Goal: Task Accomplishment & Management: Complete application form

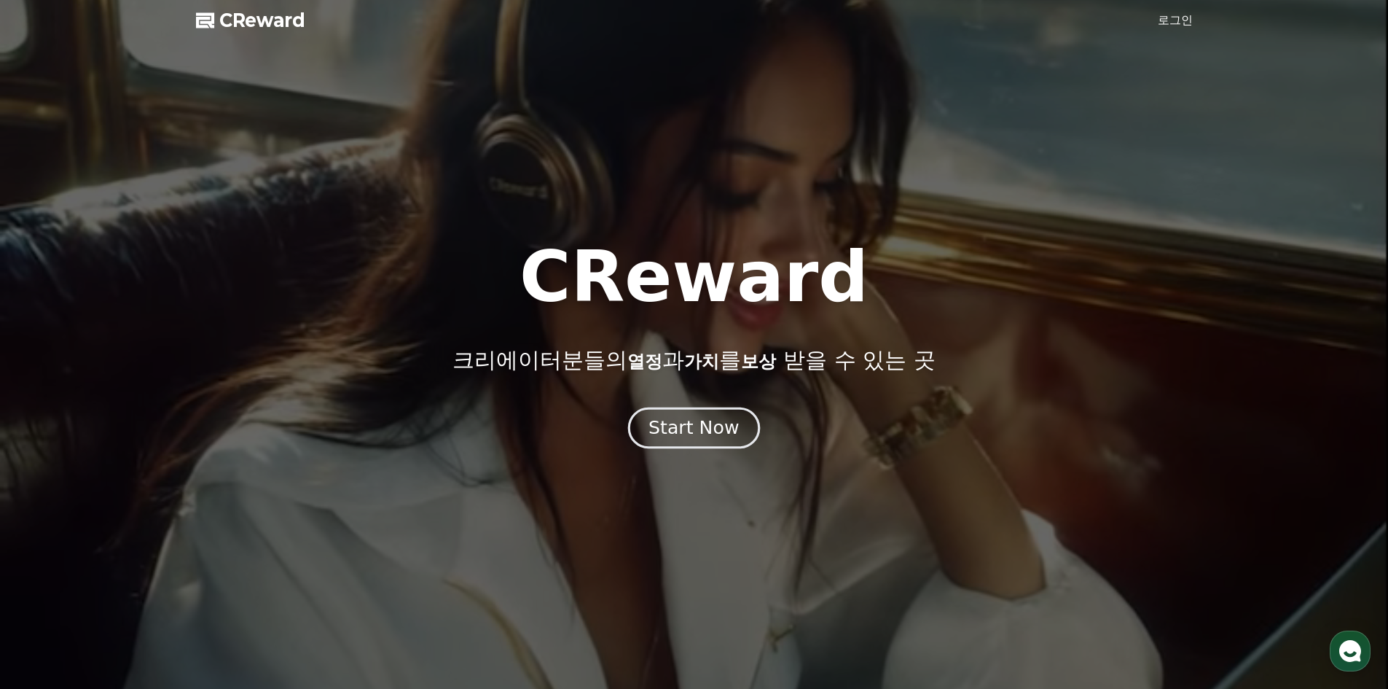
click at [719, 431] on div "Start Now" at bounding box center [694, 427] width 90 height 25
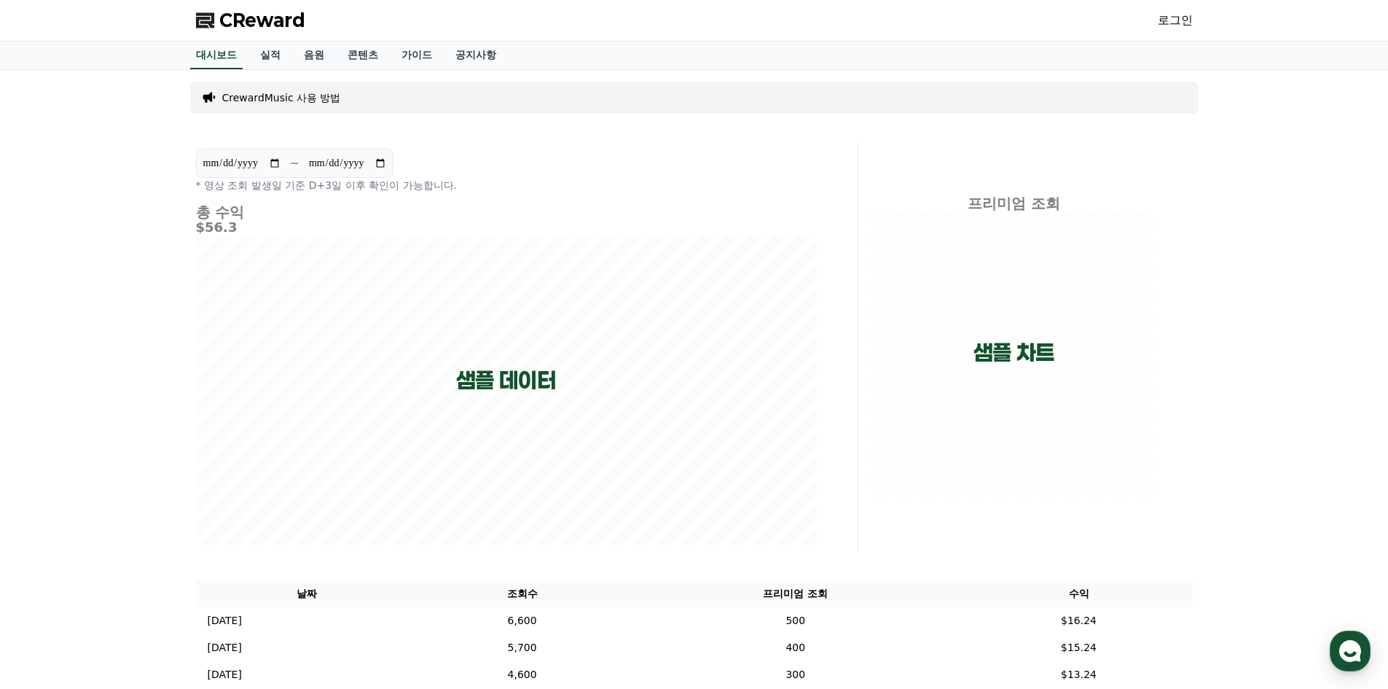
click at [1173, 11] on div "로그인" at bounding box center [1175, 20] width 35 height 23
click at [1173, 16] on link "로그인" at bounding box center [1175, 20] width 35 height 17
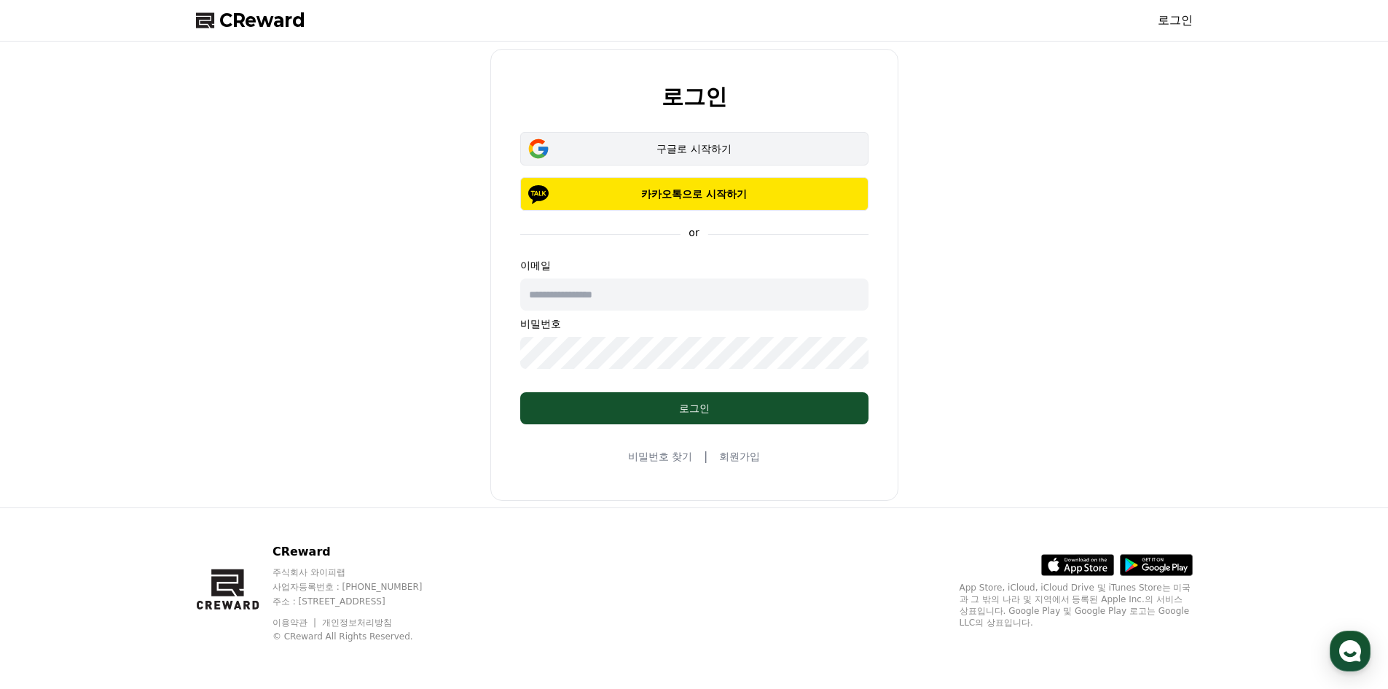
click at [692, 150] on div "구글로 시작하기" at bounding box center [694, 148] width 306 height 15
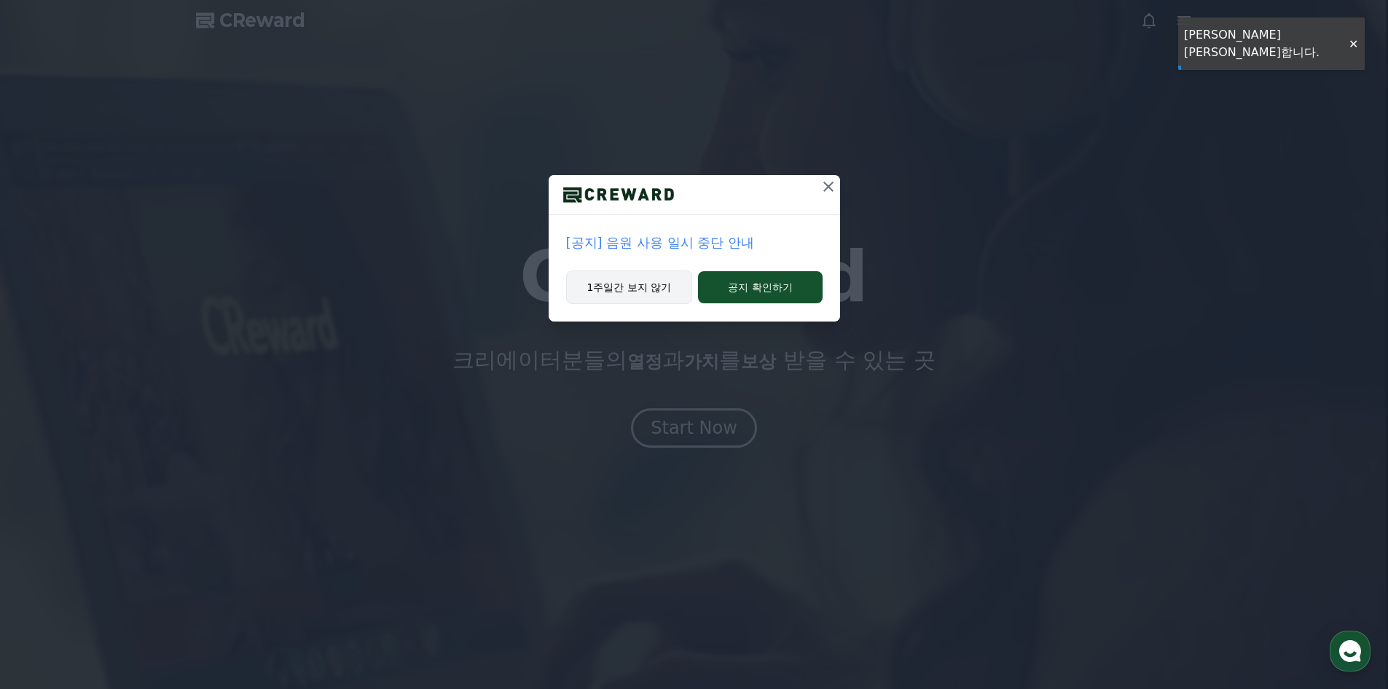
click at [671, 292] on button "1주일간 보지 않기" at bounding box center [629, 287] width 127 height 34
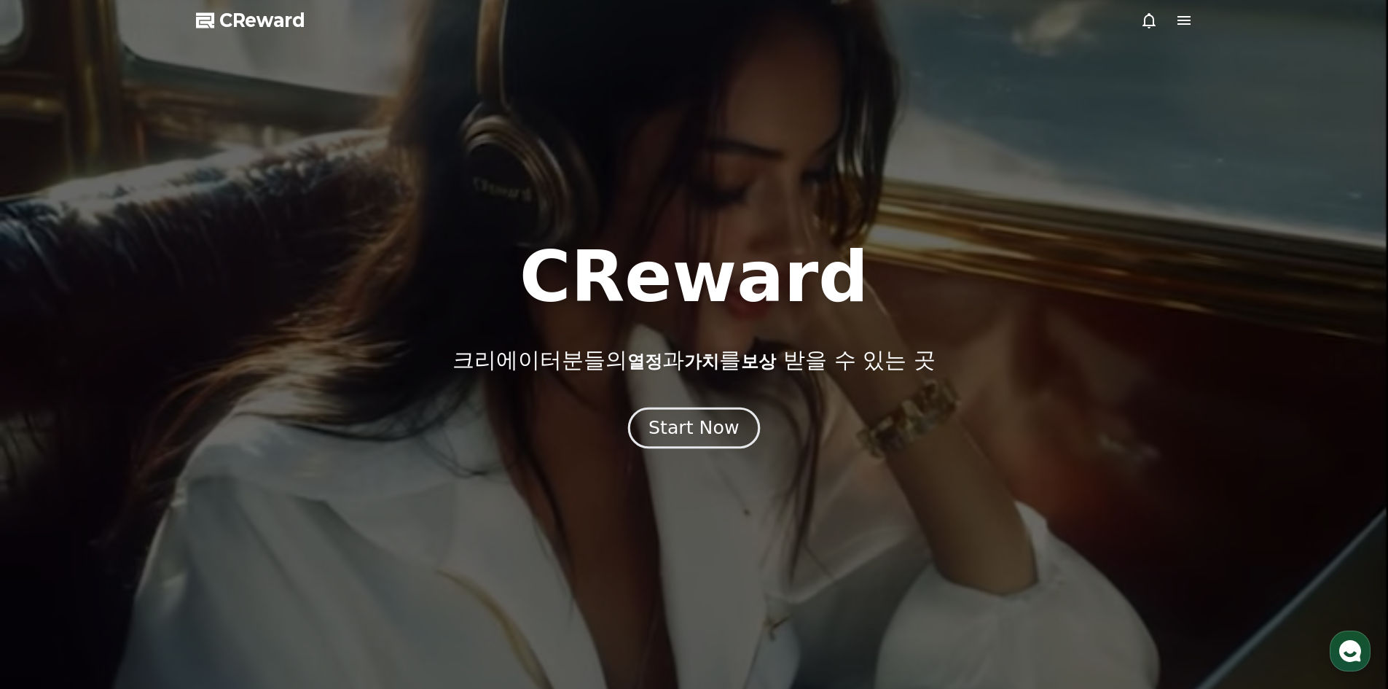
click at [688, 418] on div "Start Now" at bounding box center [694, 427] width 90 height 25
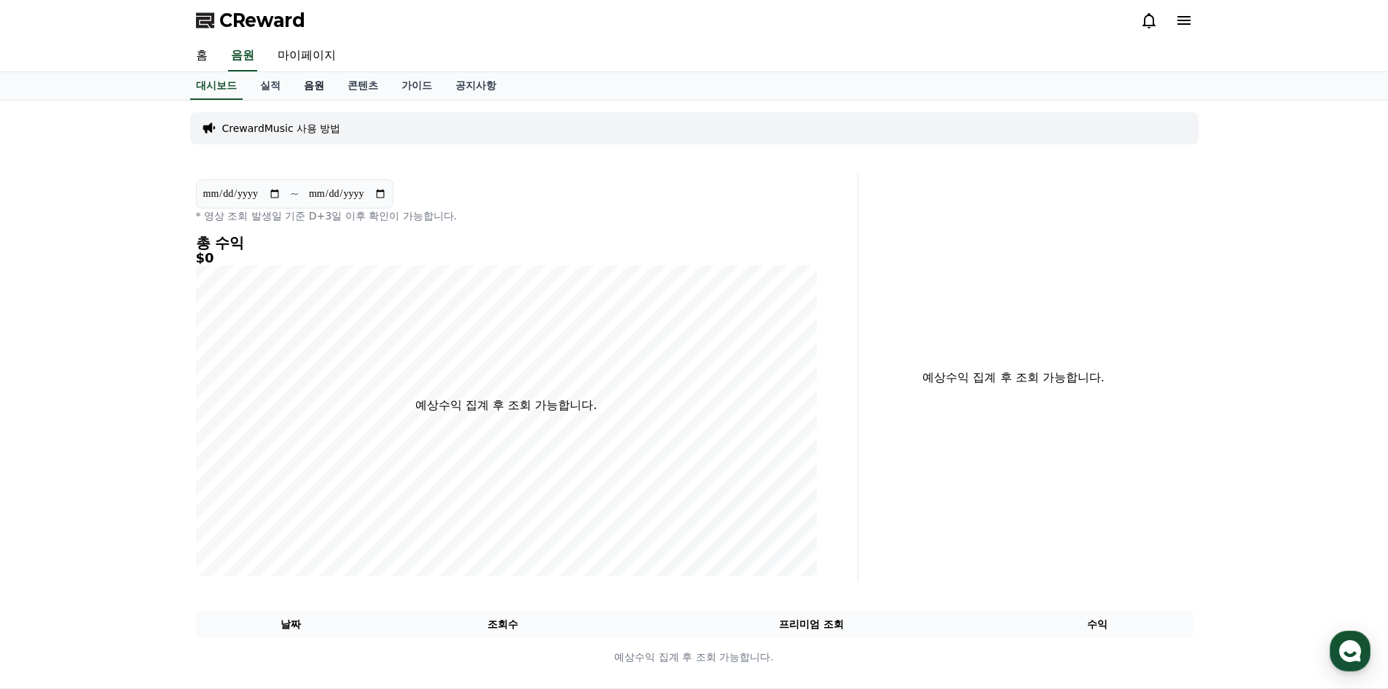
click at [321, 91] on link "음원" at bounding box center [314, 86] width 44 height 28
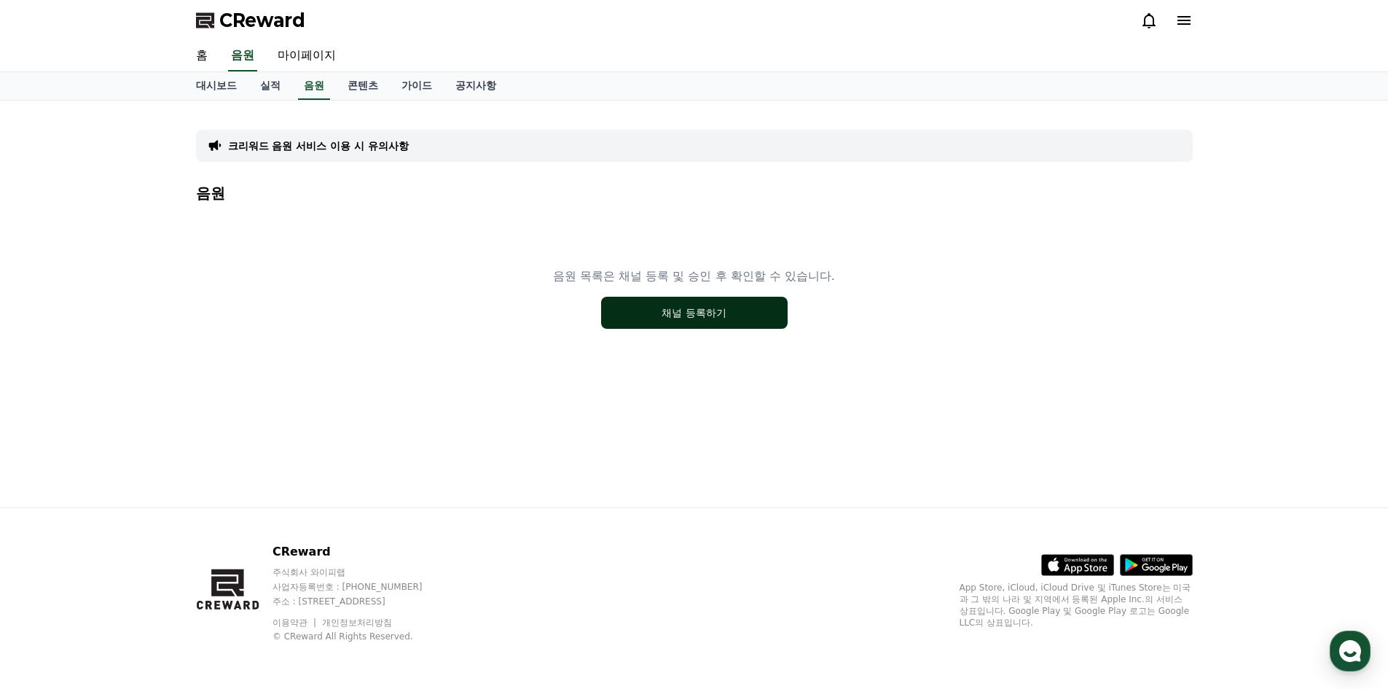
click at [736, 322] on button "채널 등록하기" at bounding box center [694, 313] width 187 height 32
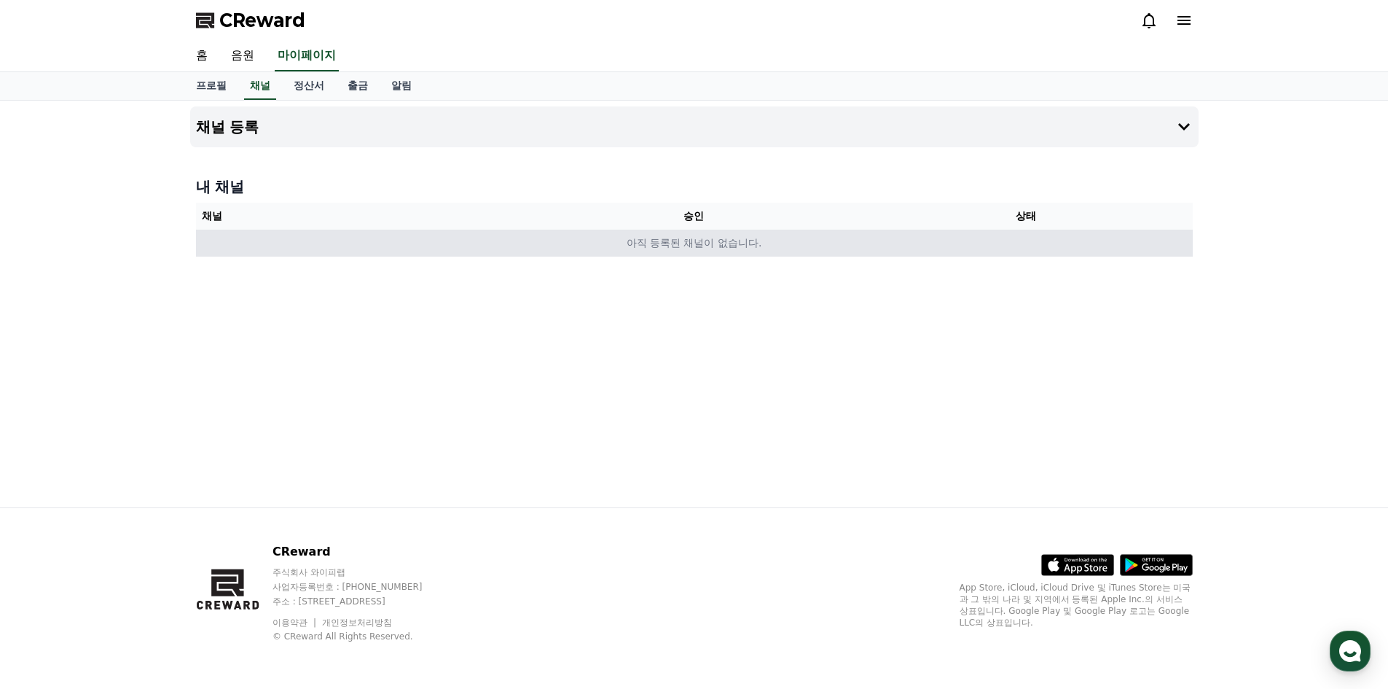
click at [711, 253] on td "아직 등록된 채널이 없습니다." at bounding box center [694, 243] width 997 height 27
drag, startPoint x: 269, startPoint y: 222, endPoint x: 279, endPoint y: 240, distance: 20.9
click at [272, 230] on table "채널 승인 상태 아직 등록된 채널이 없습니다." at bounding box center [694, 230] width 997 height 54
click at [971, 243] on td "아직 등록된 채널이 없습니다." at bounding box center [694, 243] width 997 height 27
click at [851, 254] on td "아직 등록된 채널이 없습니다." at bounding box center [694, 243] width 997 height 27
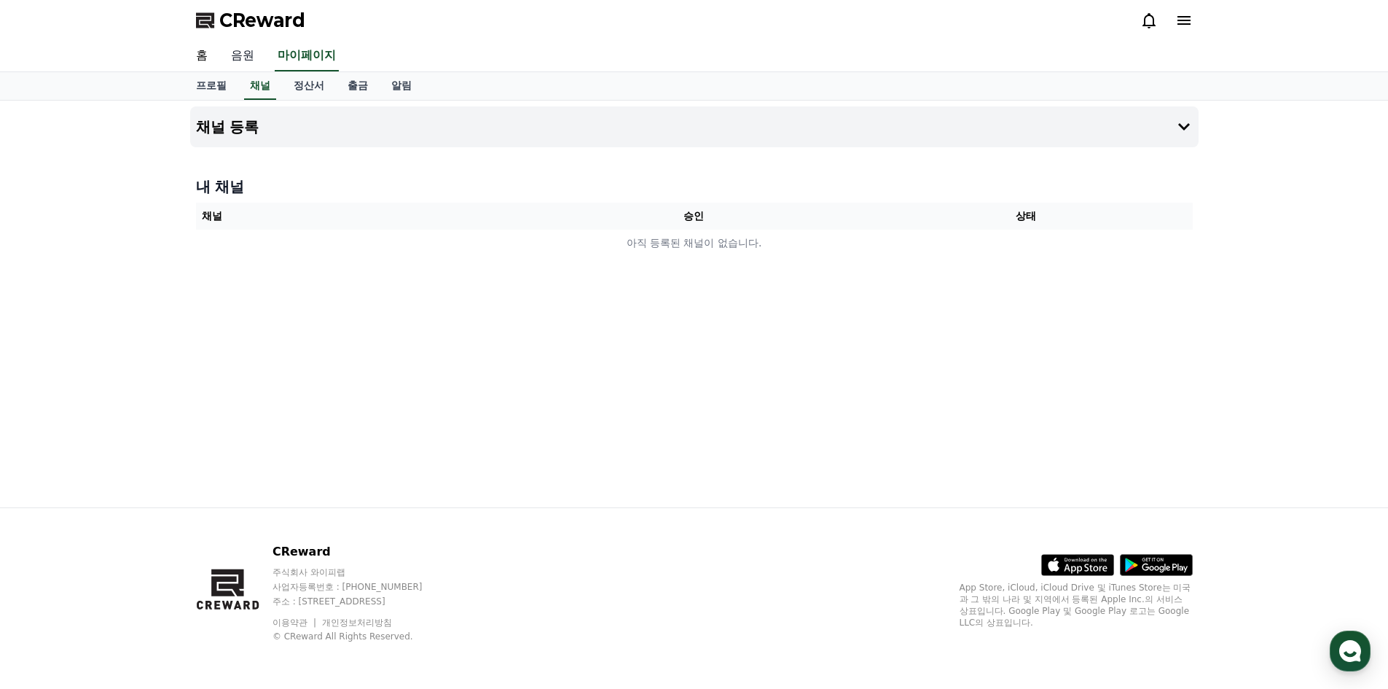
click at [248, 59] on link "음원" at bounding box center [242, 56] width 47 height 31
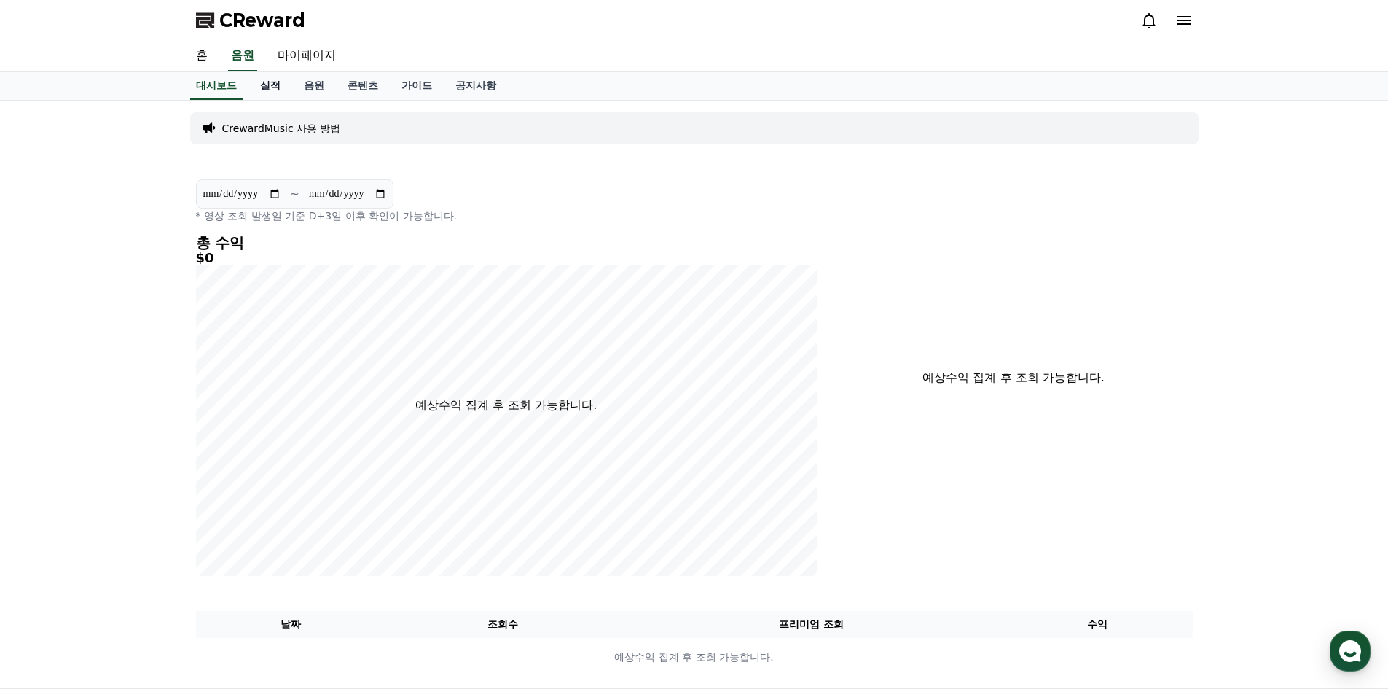
click at [268, 84] on link "실적" at bounding box center [271, 86] width 44 height 28
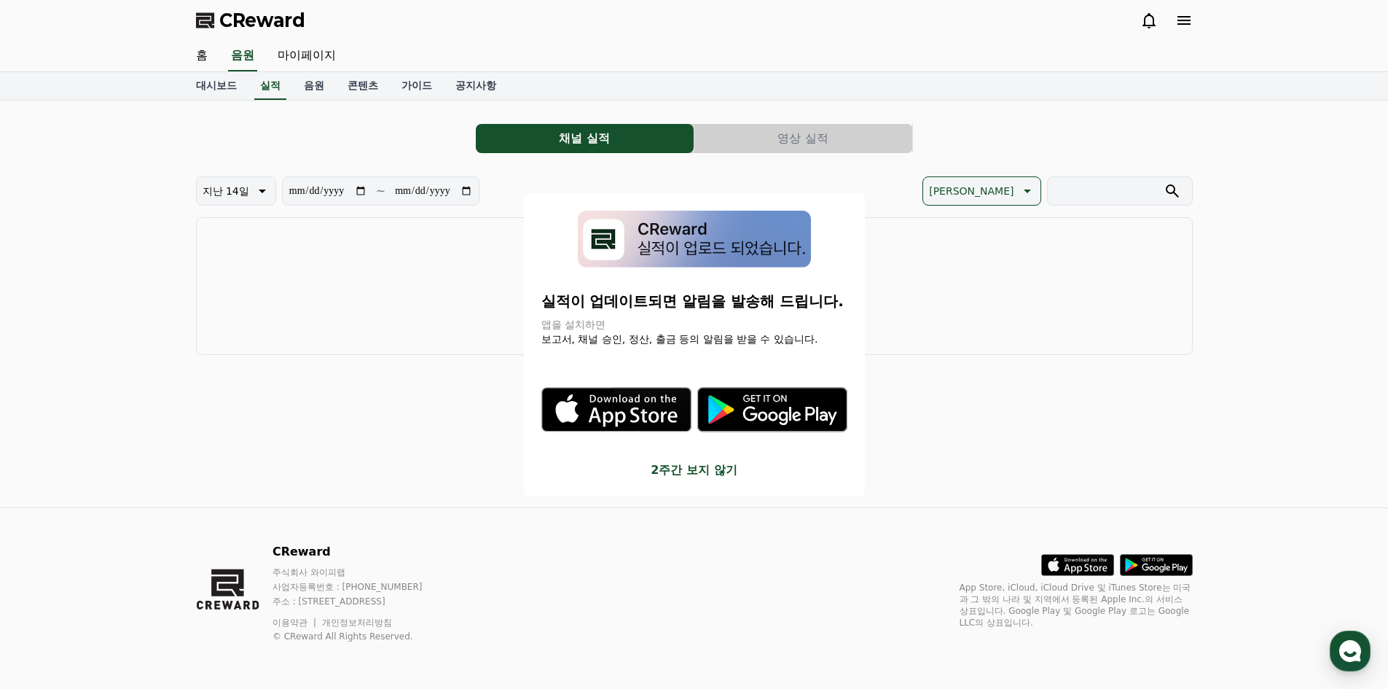
click at [318, 84] on button "close modal" at bounding box center [694, 344] width 1388 height 689
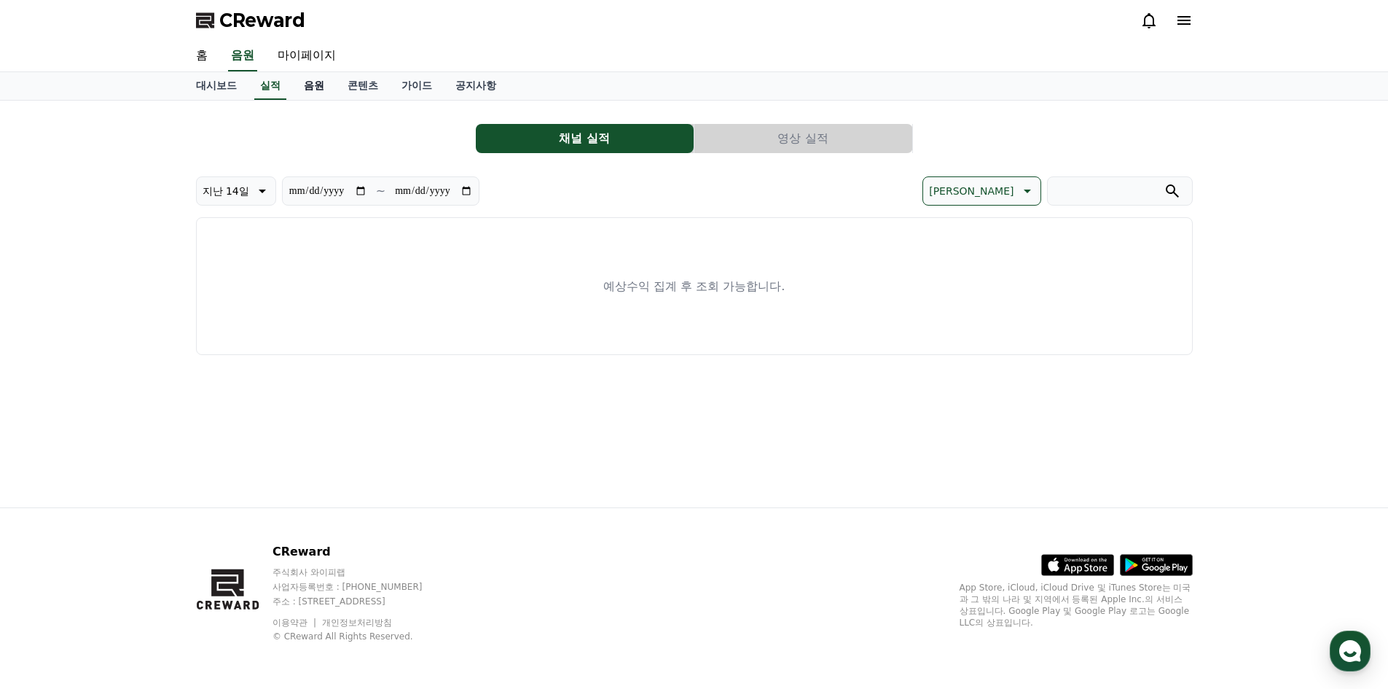
click at [330, 89] on link "음원" at bounding box center [314, 86] width 44 height 28
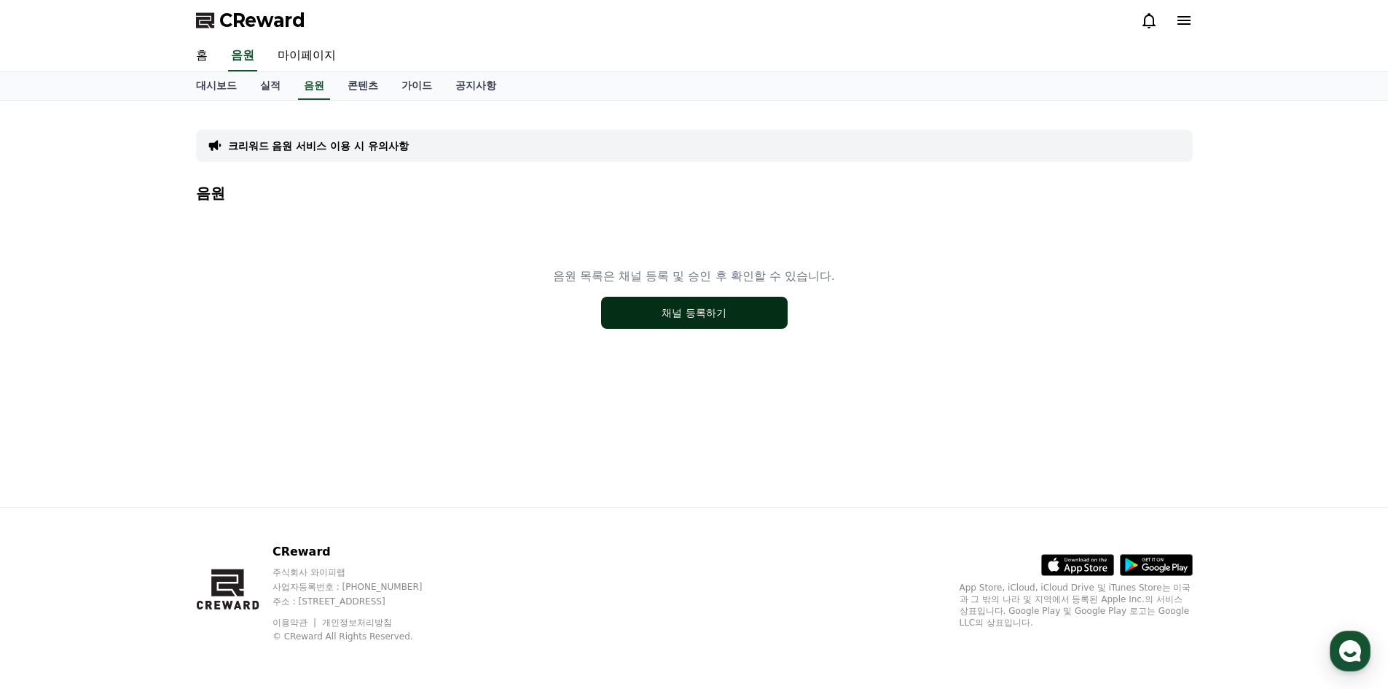
click at [712, 299] on button "채널 등록하기" at bounding box center [694, 313] width 187 height 32
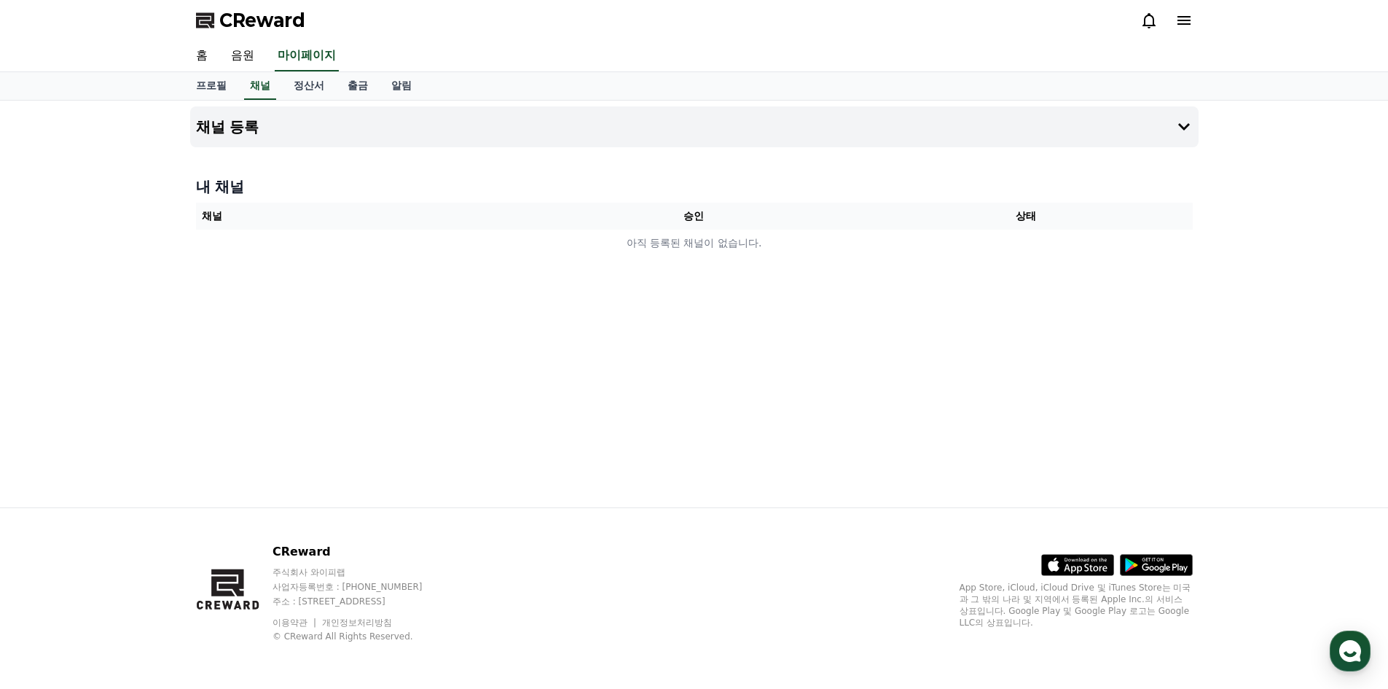
drag, startPoint x: 627, startPoint y: 304, endPoint x: 697, endPoint y: 257, distance: 83.5
click at [633, 300] on div "채널 등록 내 채널 채널 승인 상태 아직 등록된 채널이 없습니다." at bounding box center [694, 304] width 1020 height 407
click at [697, 257] on div "내 채널 채널 승인 상태 아직 등록된 채널이 없습니다." at bounding box center [694, 217] width 1009 height 92
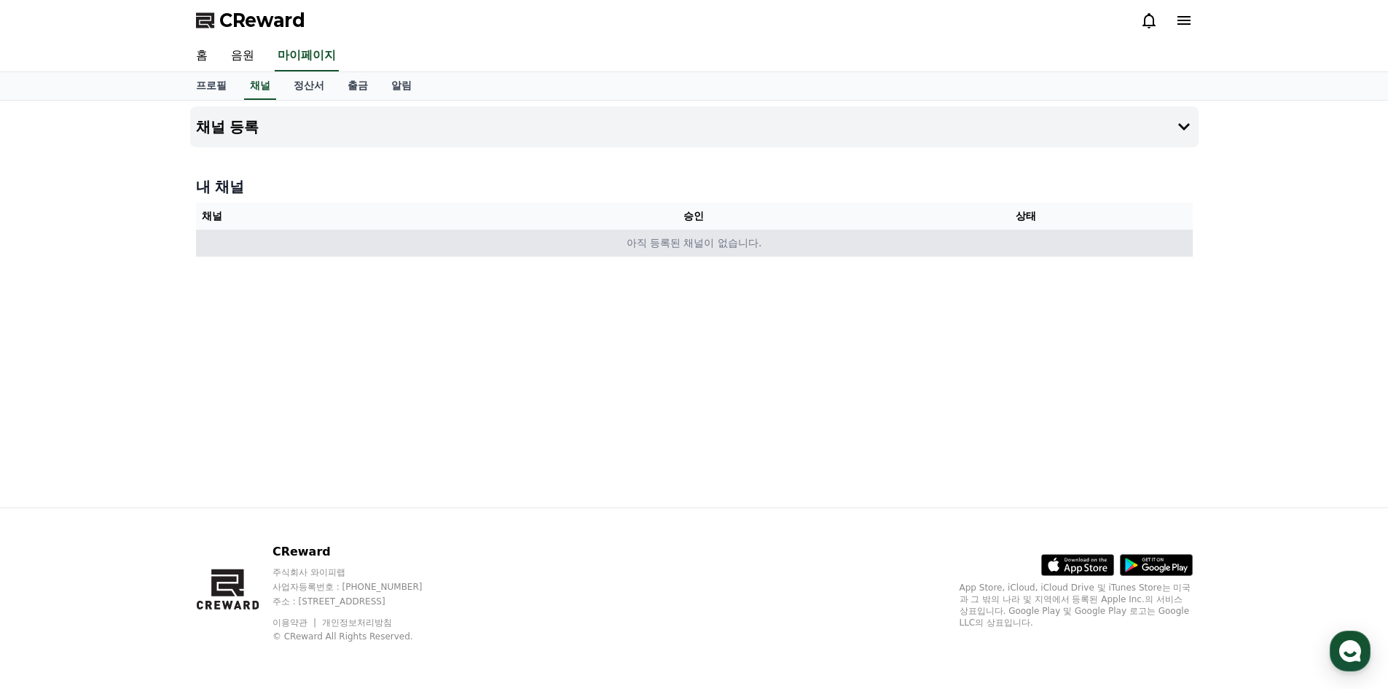
click at [703, 244] on td "아직 등록된 채널이 없습니다." at bounding box center [694, 243] width 997 height 27
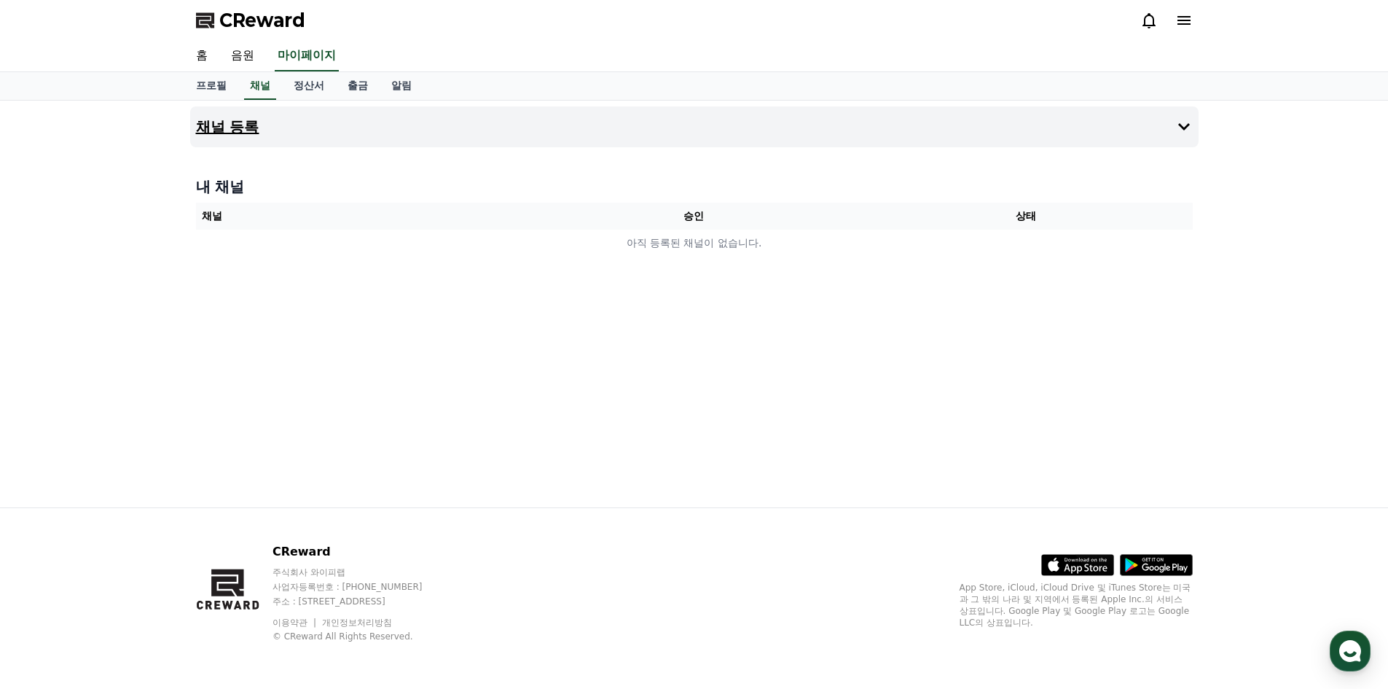
click at [248, 138] on button "채널 등록" at bounding box center [694, 126] width 1009 height 41
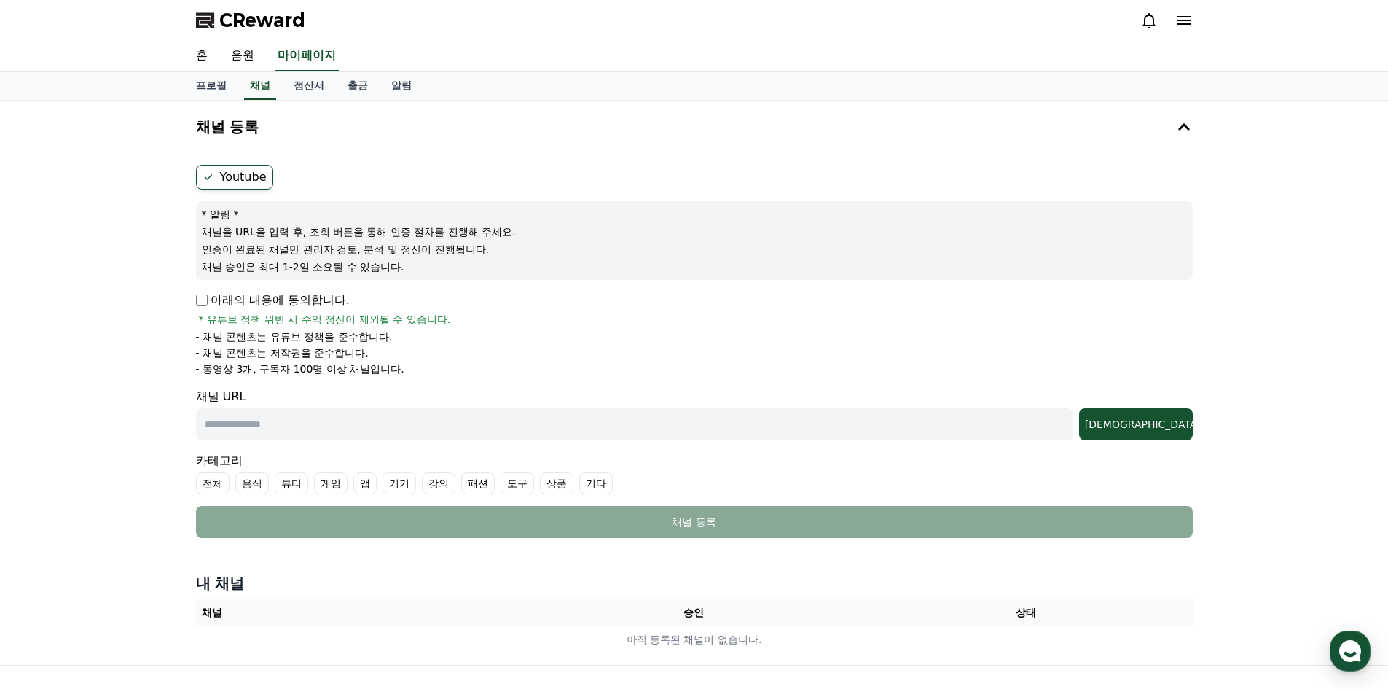
click at [249, 173] on label "Youtube" at bounding box center [234, 177] width 77 height 25
click at [208, 301] on p "아래의 내용에 동의합니다." at bounding box center [273, 300] width 154 height 17
click at [330, 428] on input "text" at bounding box center [634, 424] width 877 height 32
click at [462, 405] on div "채널 URL 조회" at bounding box center [694, 414] width 997 height 52
click at [422, 426] on input "text" at bounding box center [634, 424] width 877 height 32
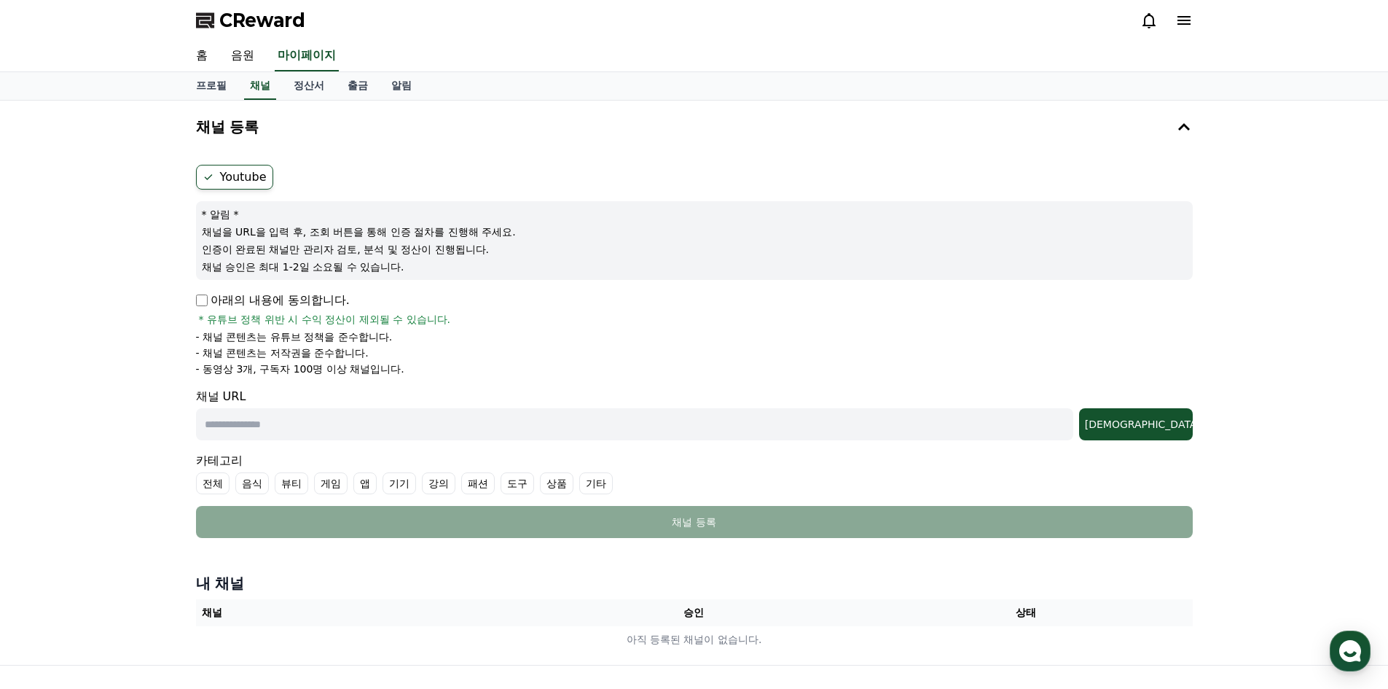
paste input "**********"
type input "**********"
click at [1175, 428] on div "조회" at bounding box center [1136, 424] width 102 height 15
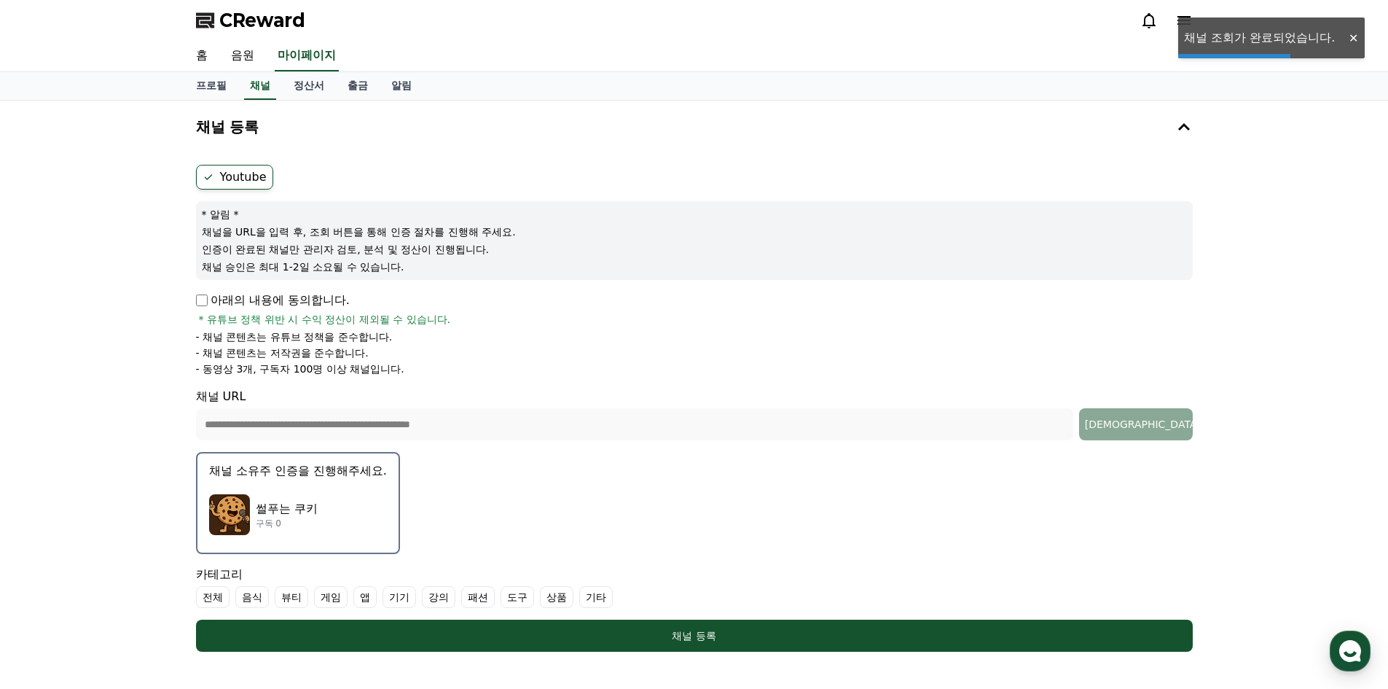
click at [326, 512] on div "썰푸는 쿠키 구독 0" at bounding box center [298, 514] width 178 height 58
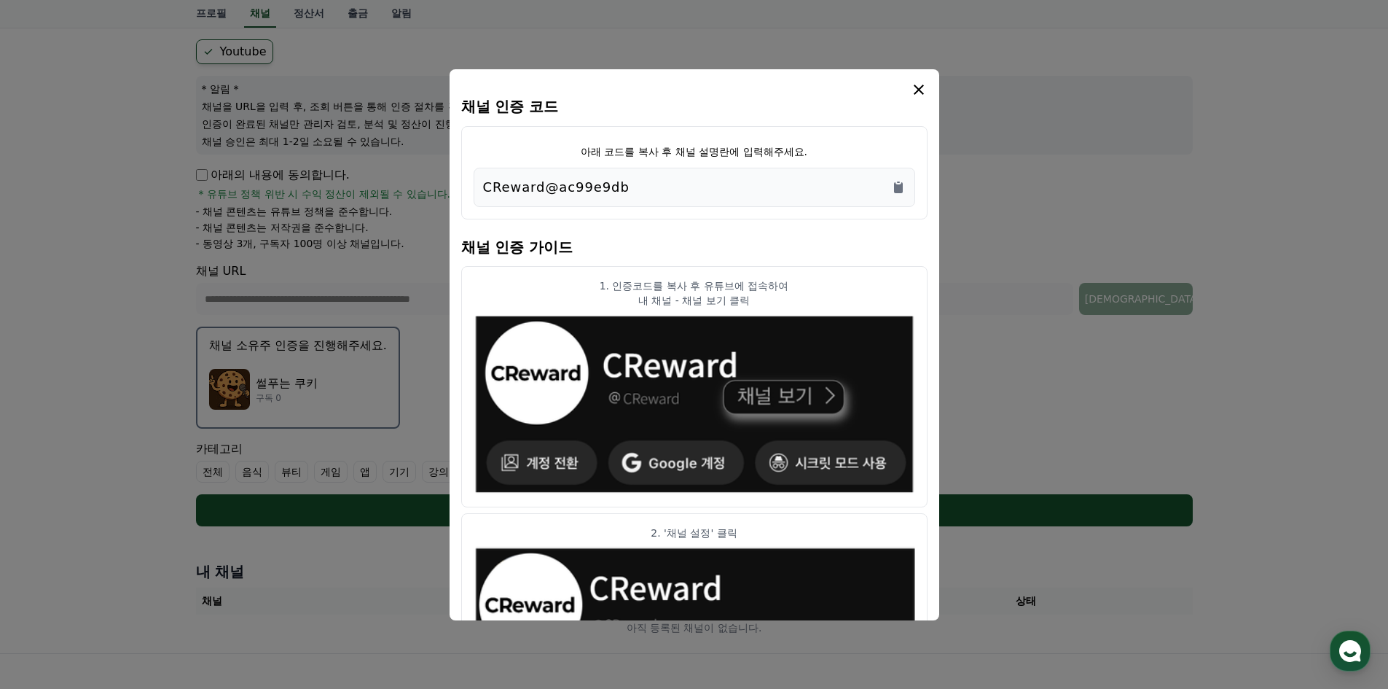
click at [1102, 484] on button "close modal" at bounding box center [694, 344] width 1388 height 689
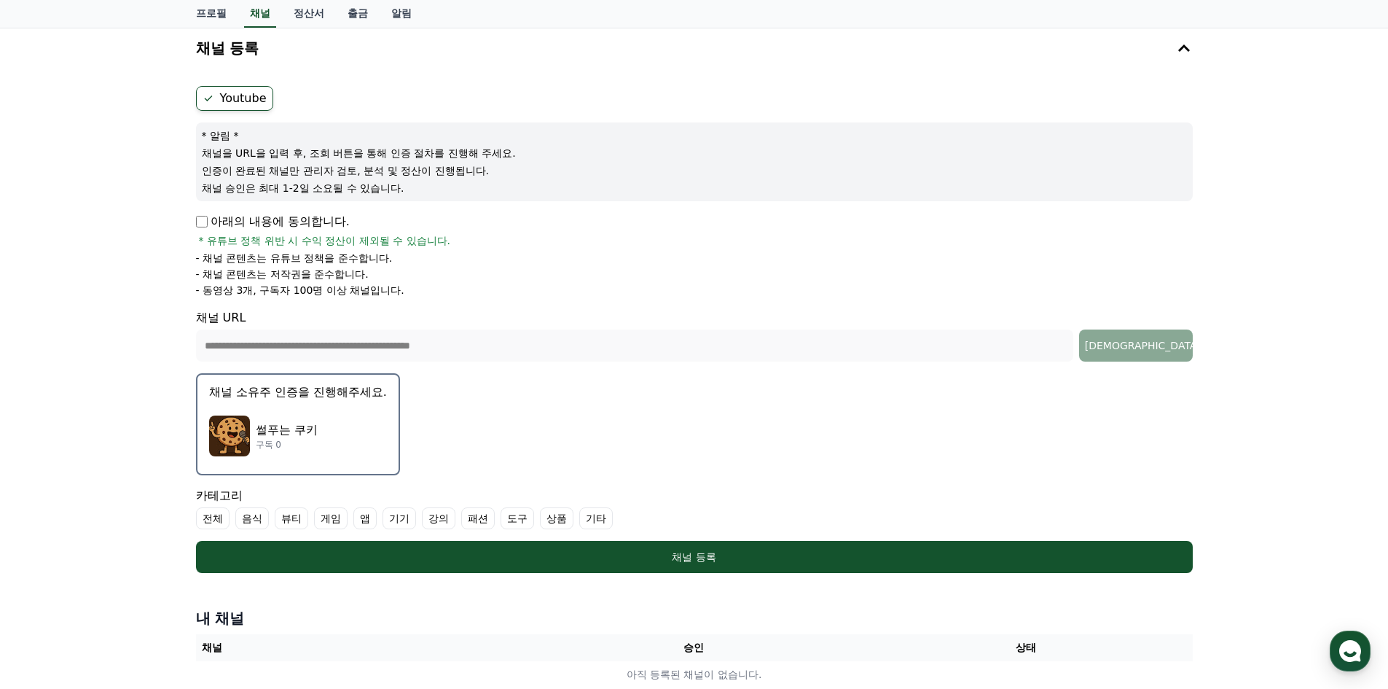
scroll to position [52, 0]
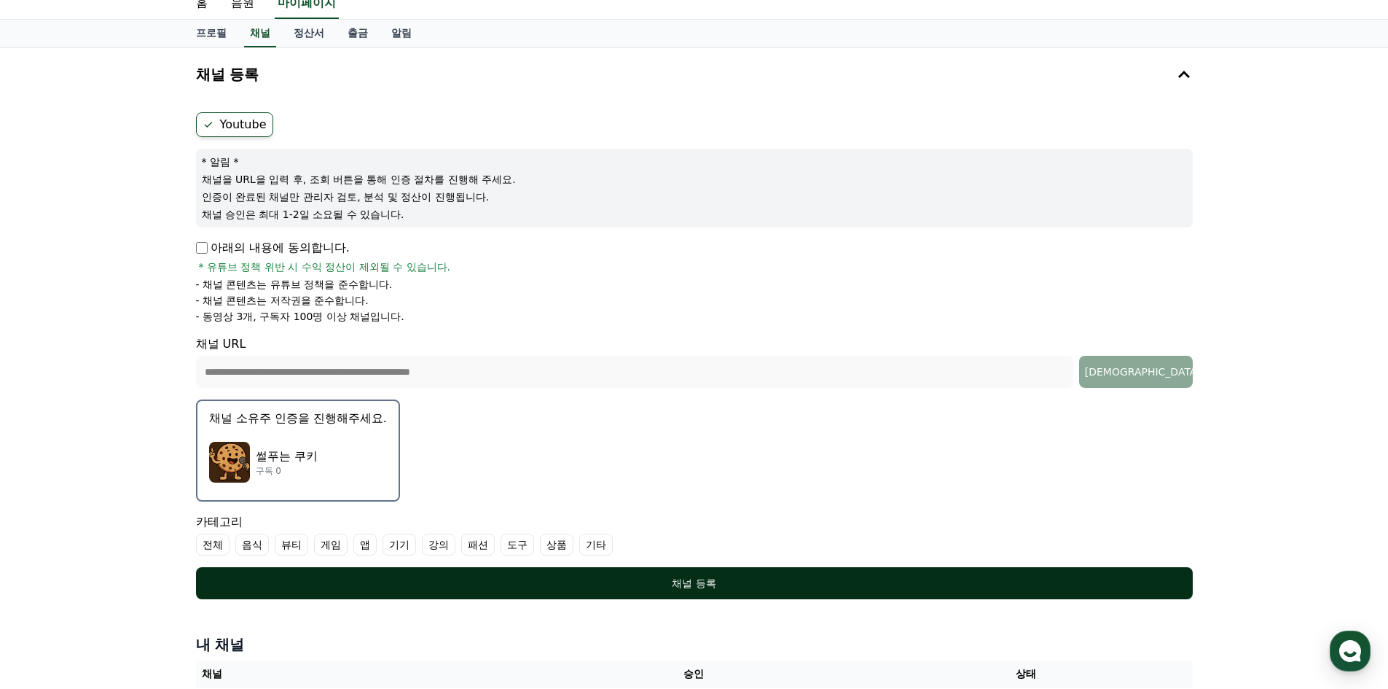
click at [689, 574] on button "채널 등록" at bounding box center [694, 583] width 997 height 32
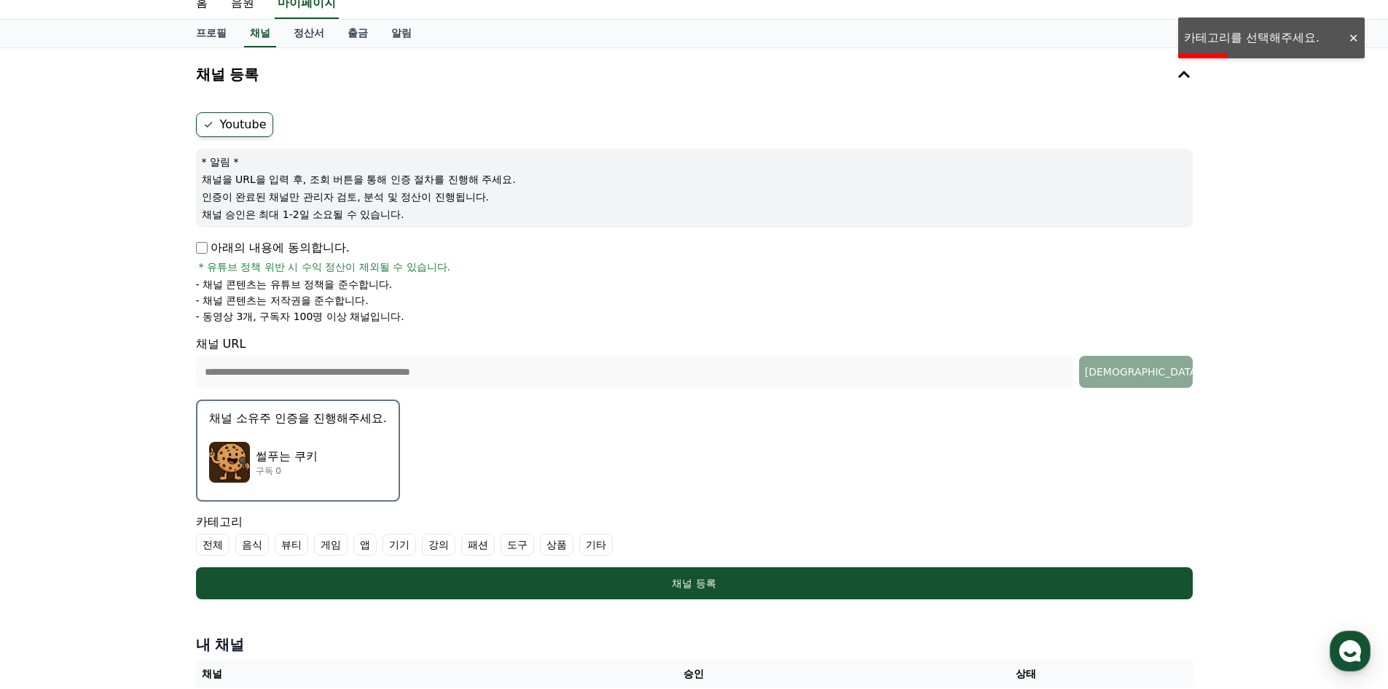
click at [611, 545] on label "기타" at bounding box center [596, 544] width 34 height 22
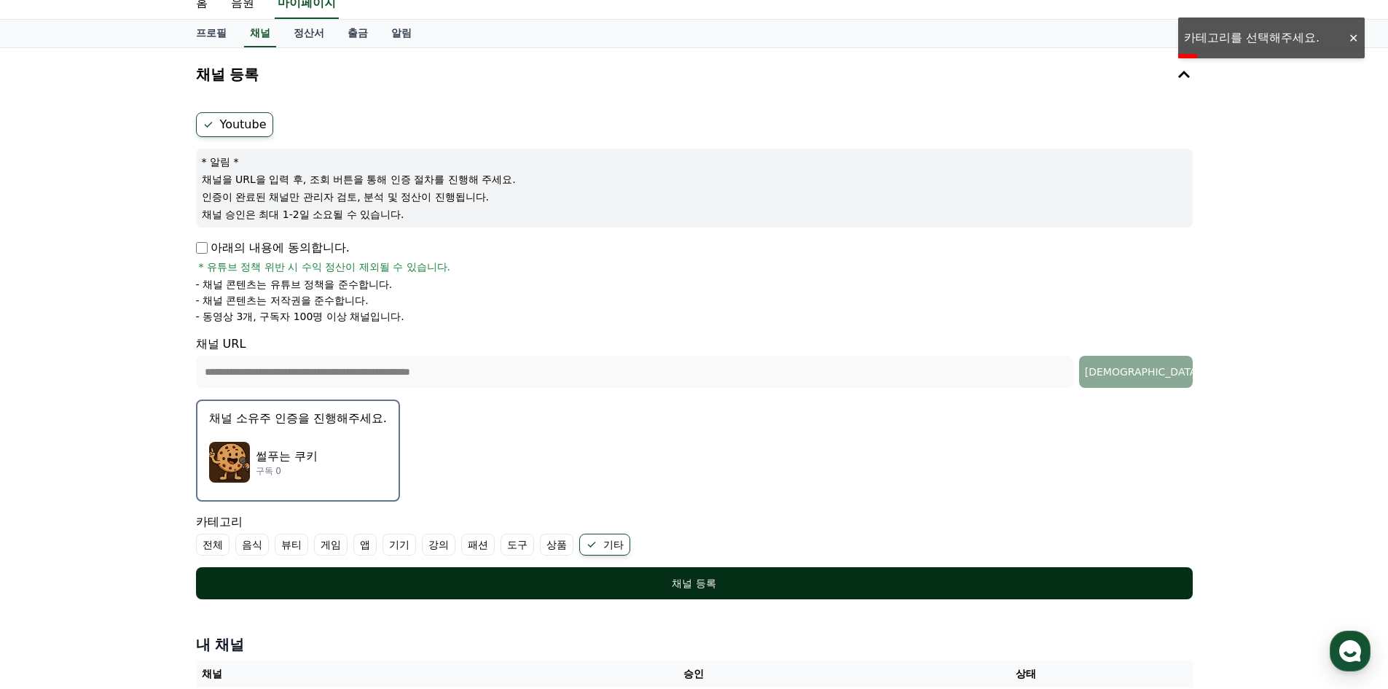
click at [629, 576] on div "채널 등록" at bounding box center [694, 583] width 939 height 15
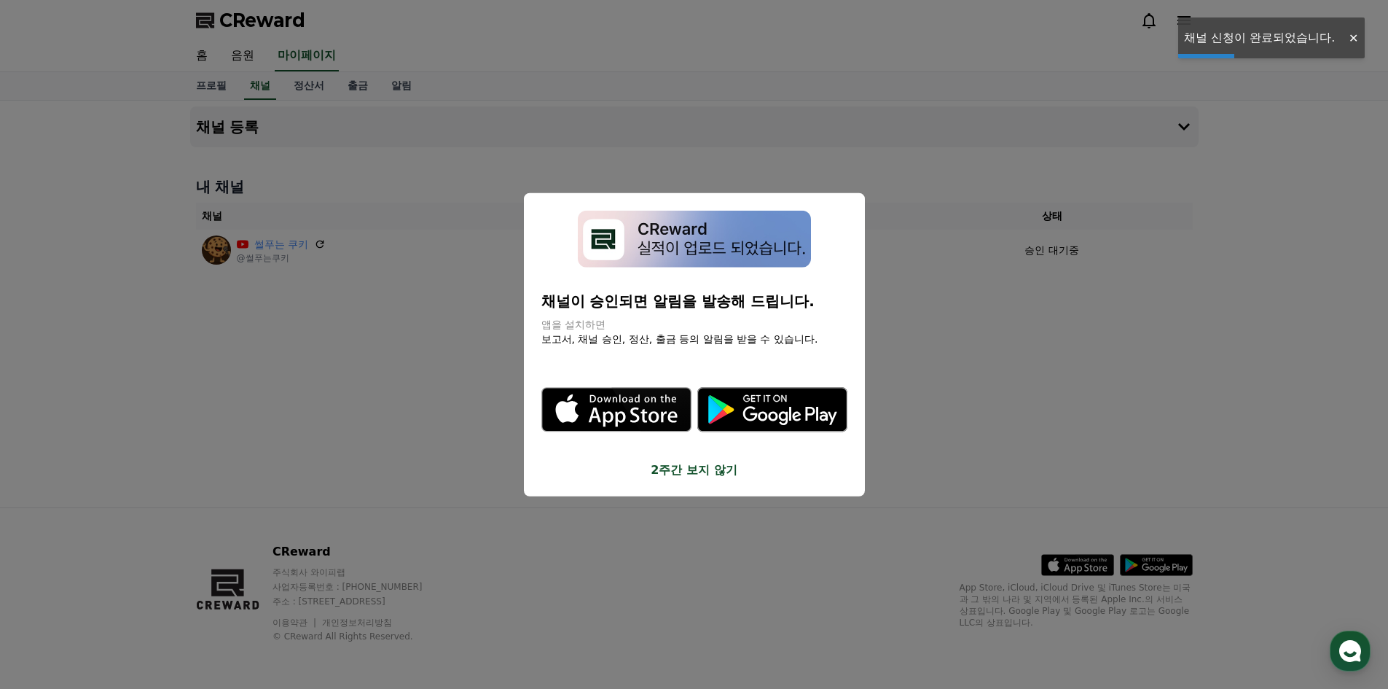
click at [698, 472] on button "2주간 보지 않기" at bounding box center [694, 469] width 306 height 17
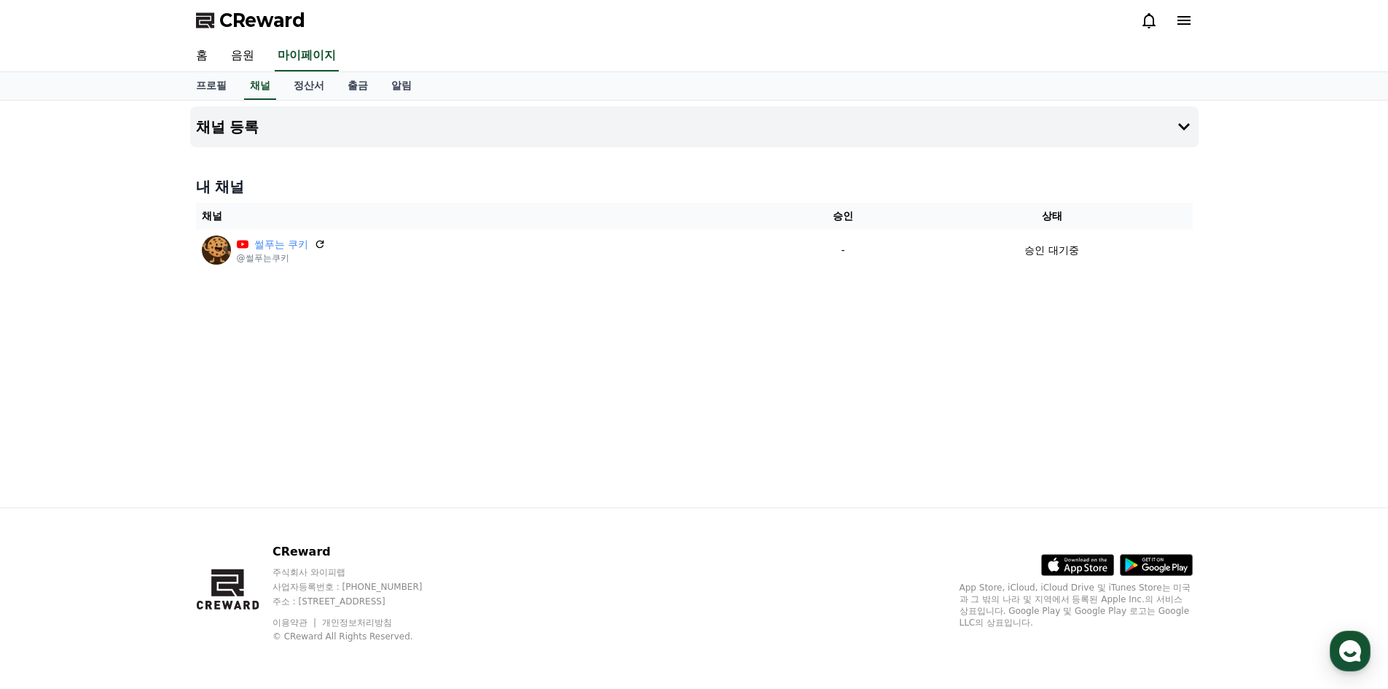
click at [261, 60] on link "음원" at bounding box center [242, 56] width 47 height 31
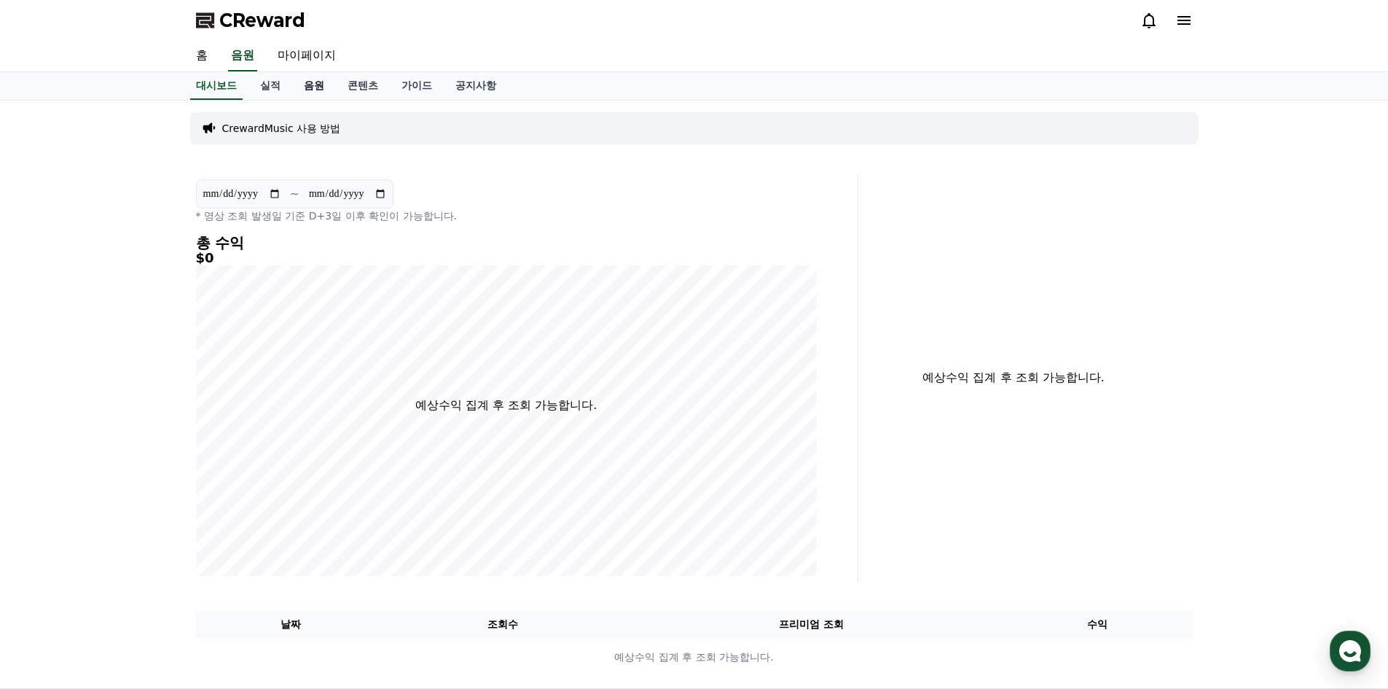
click at [309, 90] on link "음원" at bounding box center [314, 86] width 44 height 28
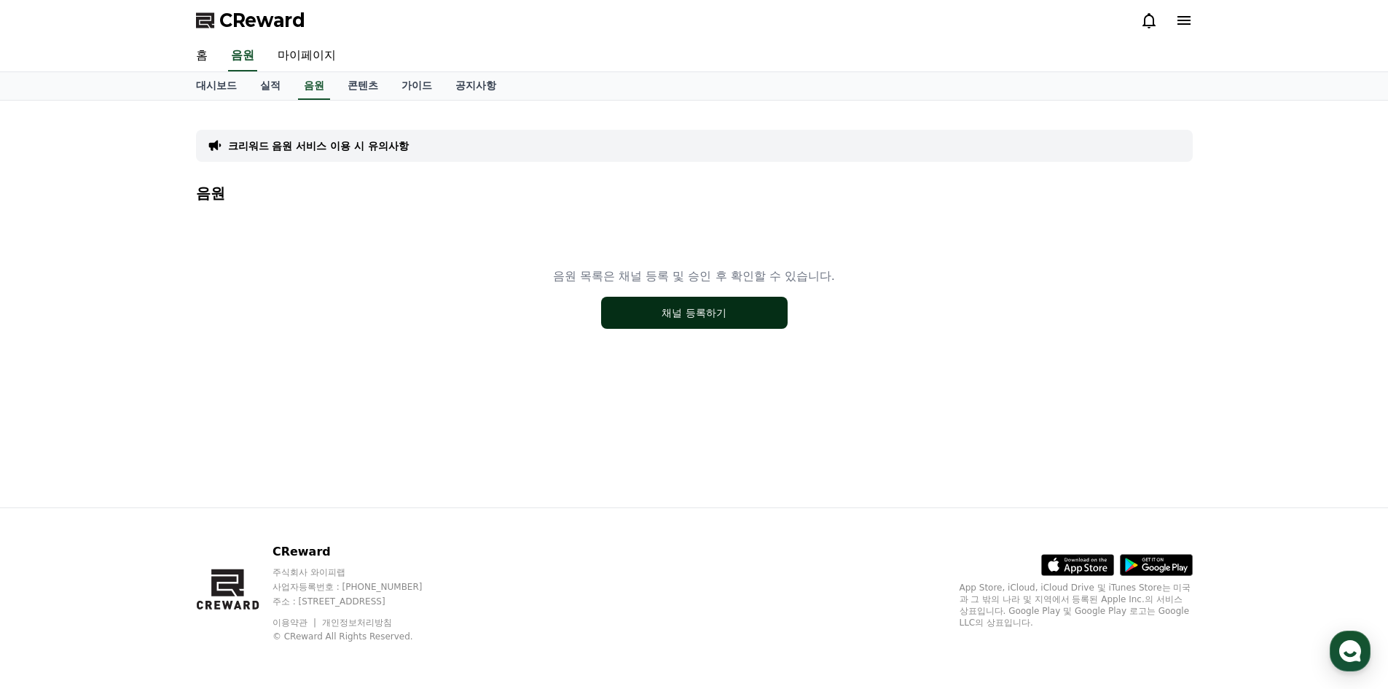
click at [724, 318] on button "채널 등록하기" at bounding box center [694, 313] width 187 height 32
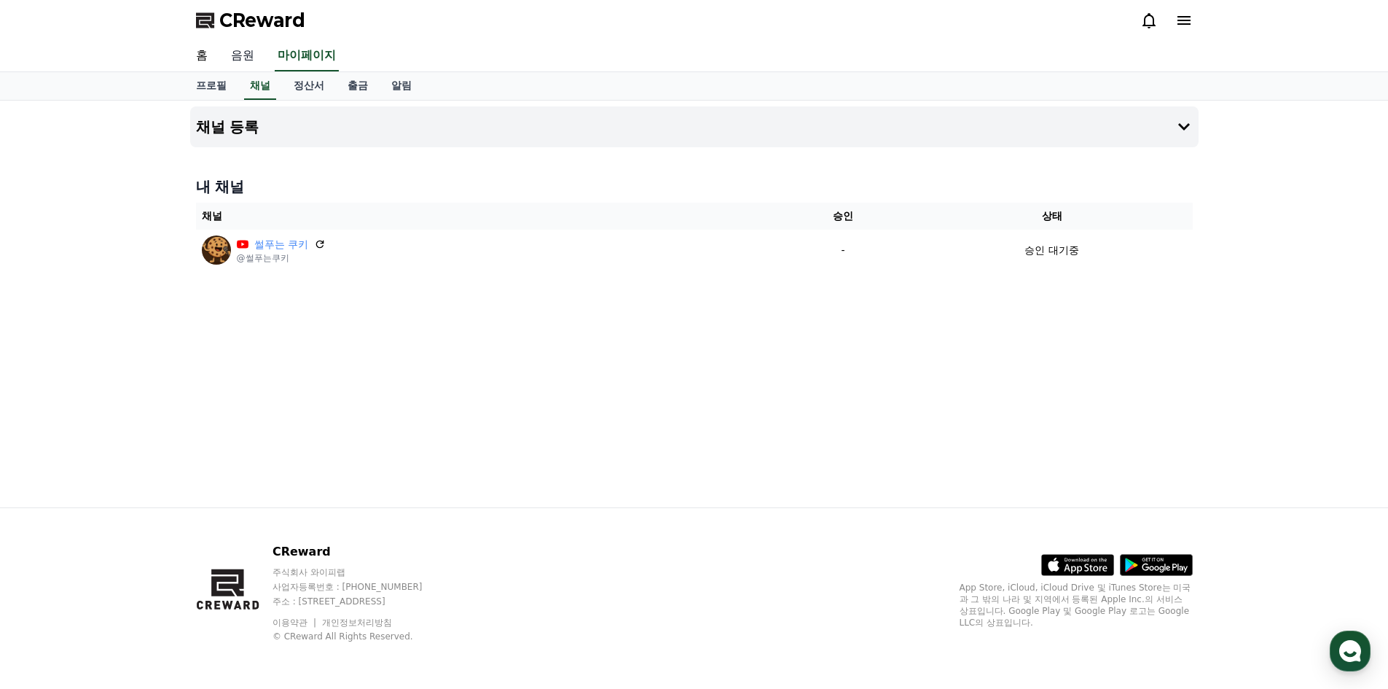
click at [243, 49] on link "음원" at bounding box center [242, 56] width 47 height 31
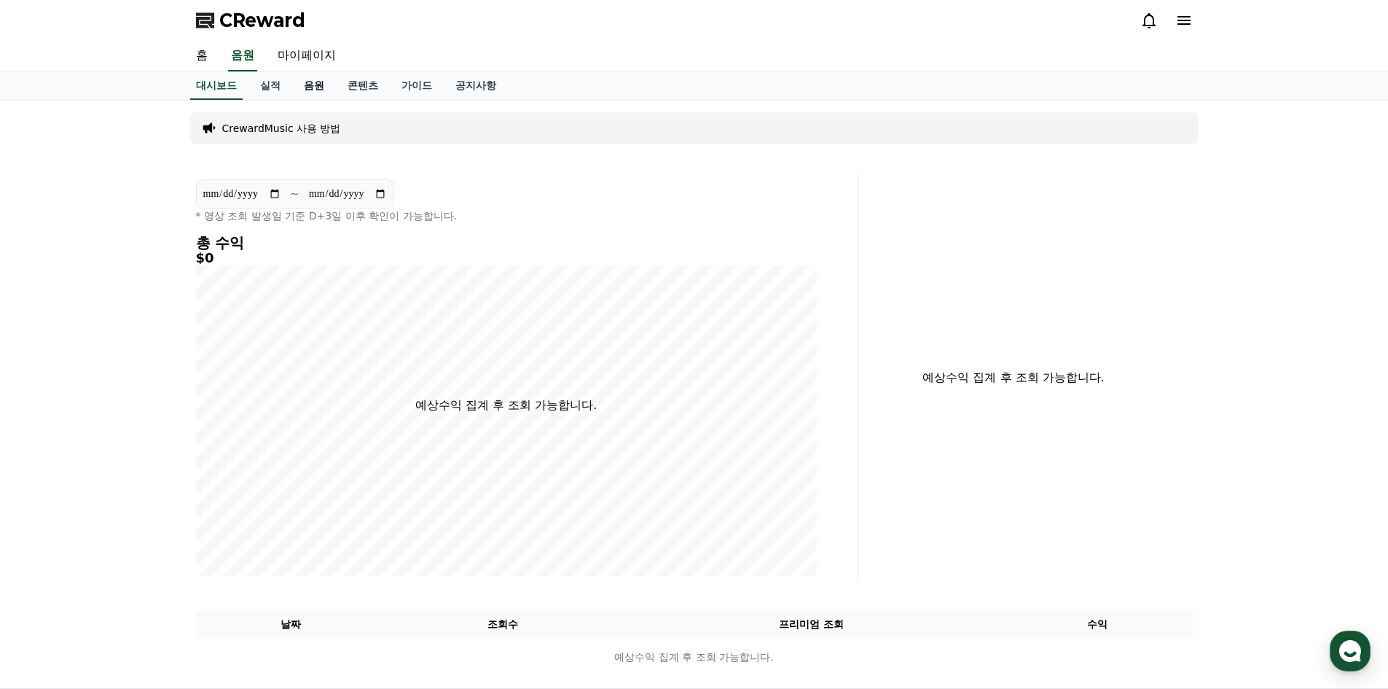
click at [326, 95] on link "음원" at bounding box center [314, 86] width 44 height 28
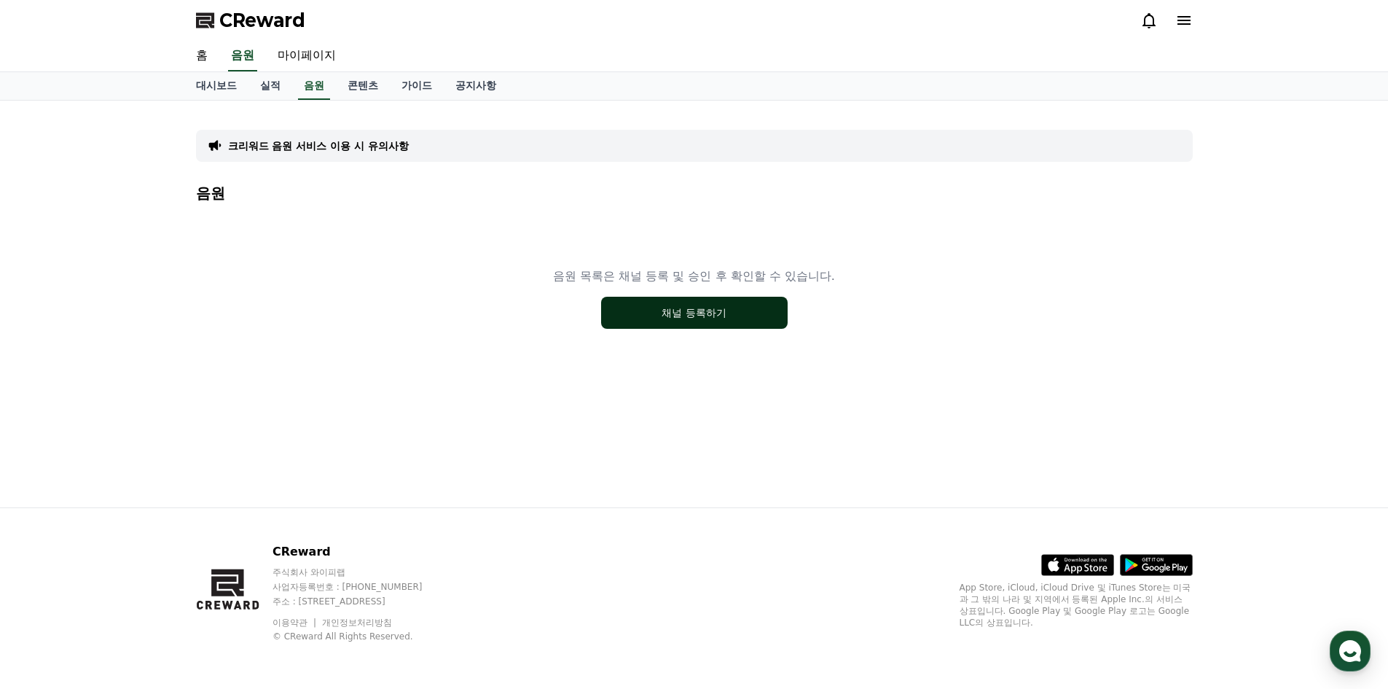
click at [748, 302] on button "채널 등록하기" at bounding box center [694, 313] width 187 height 32
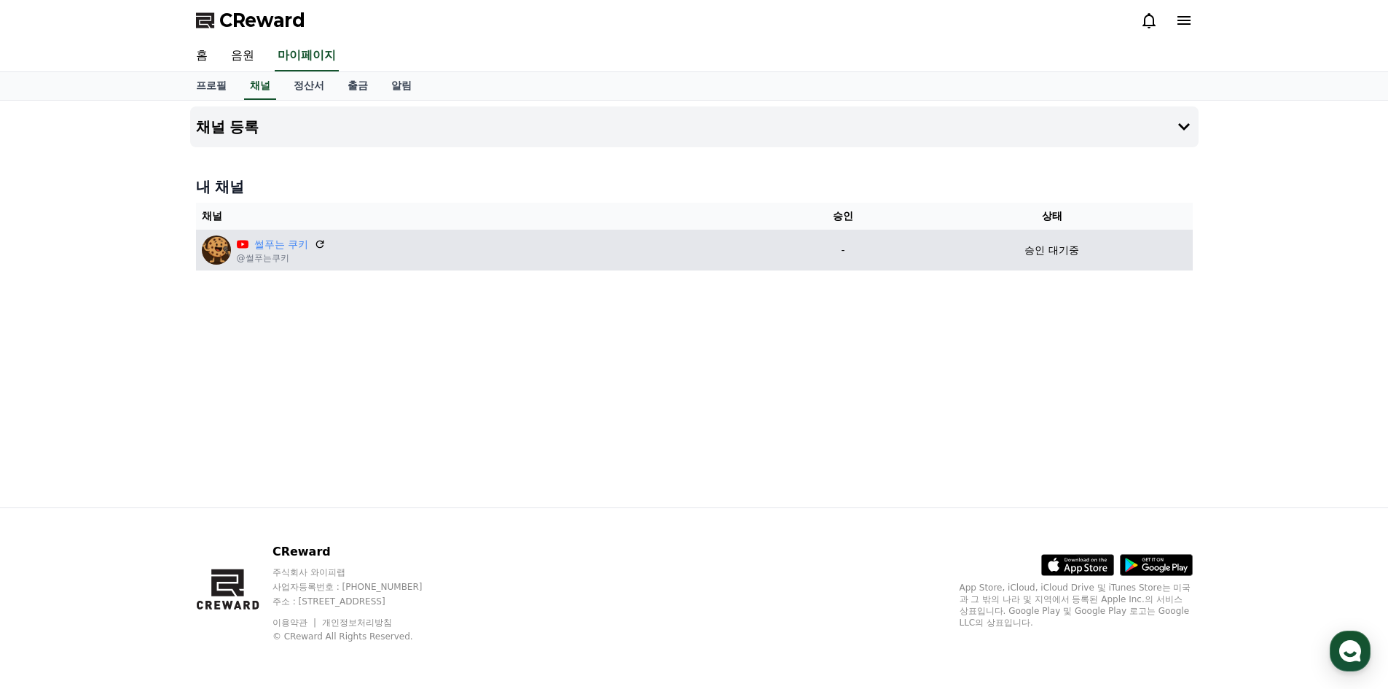
click at [1047, 251] on p "승인 대기중" at bounding box center [1052, 250] width 54 height 15
click at [1066, 256] on p "승인 대기중" at bounding box center [1052, 250] width 54 height 15
click at [321, 242] on icon at bounding box center [319, 244] width 13 height 13
click at [771, 254] on td "썰푸는 쿠키 @썰푸는쿠키" at bounding box center [485, 250] width 579 height 41
click at [228, 244] on img at bounding box center [216, 249] width 29 height 29
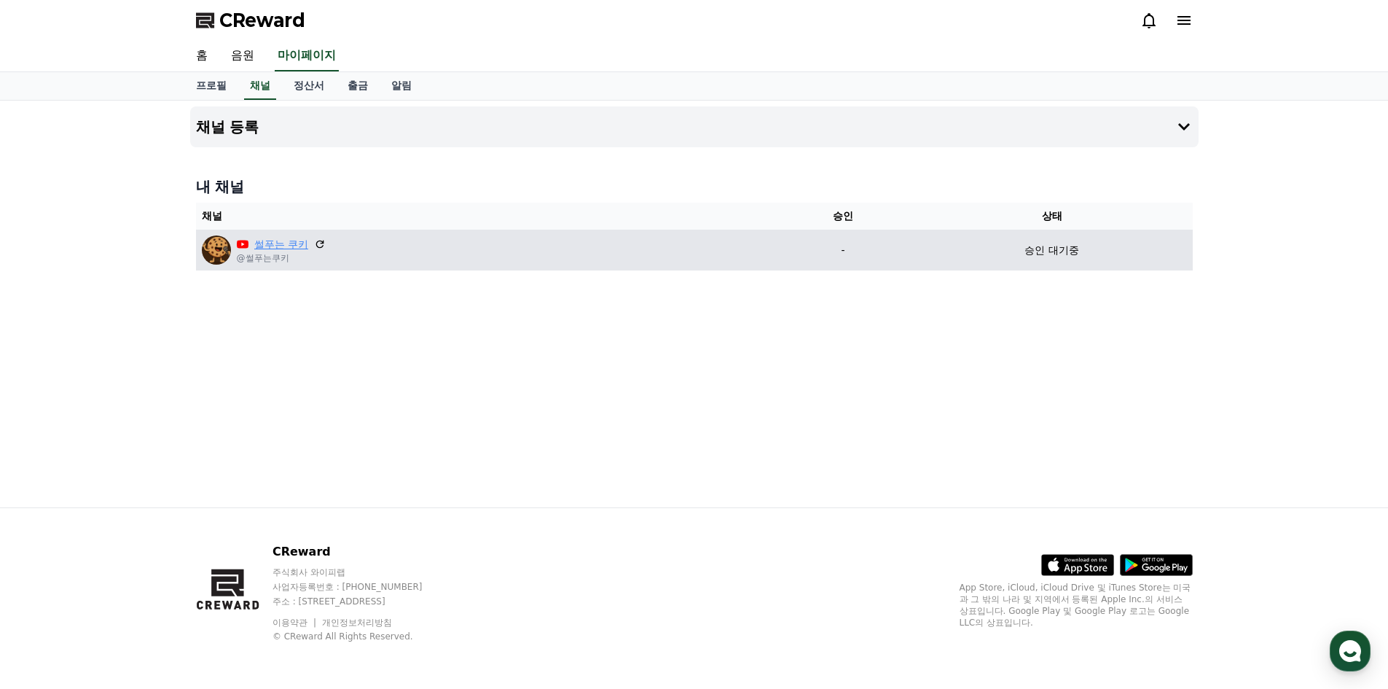
click at [286, 243] on link "썰푸는 쿠키" at bounding box center [281, 244] width 54 height 15
click at [1070, 270] on td "승인 대기중" at bounding box center [1052, 250] width 281 height 41
drag, startPoint x: 1073, startPoint y: 251, endPoint x: 1063, endPoint y: 247, distance: 10.8
click at [1073, 251] on p "승인 대기중" at bounding box center [1052, 250] width 54 height 15
drag, startPoint x: 1063, startPoint y: 247, endPoint x: 990, endPoint y: 251, distance: 73.7
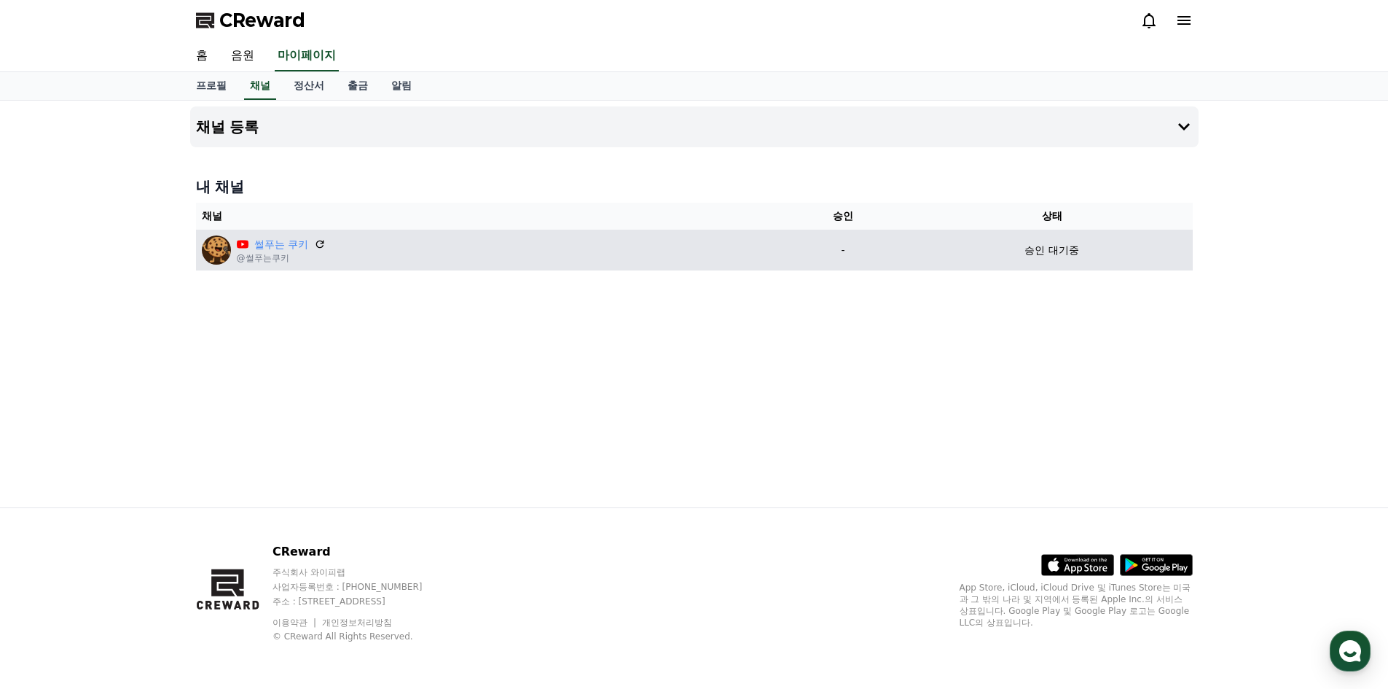
click at [990, 251] on div "승인 대기중" at bounding box center [1053, 250] width 270 height 15
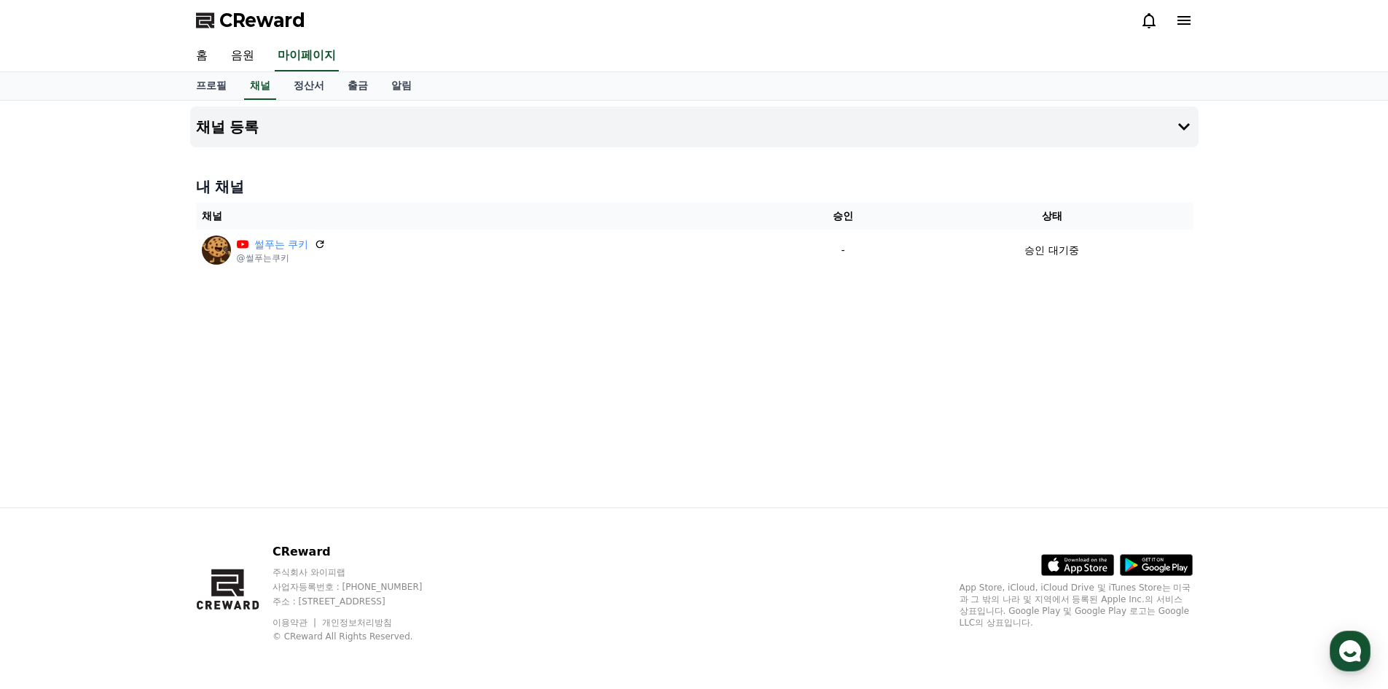
click at [267, 56] on div "홈 음원 마이페이지" at bounding box center [694, 56] width 1020 height 31
click at [253, 56] on link "음원" at bounding box center [242, 56] width 47 height 31
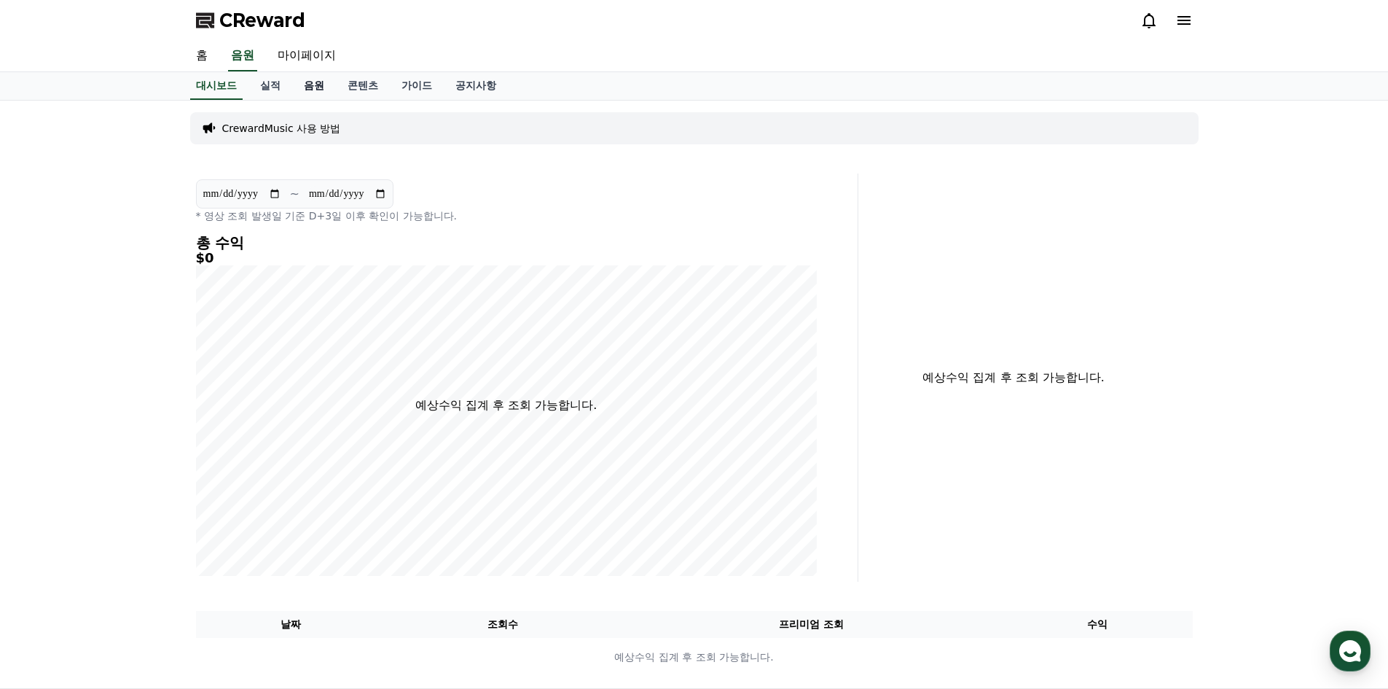
click at [314, 85] on link "음원" at bounding box center [314, 86] width 44 height 28
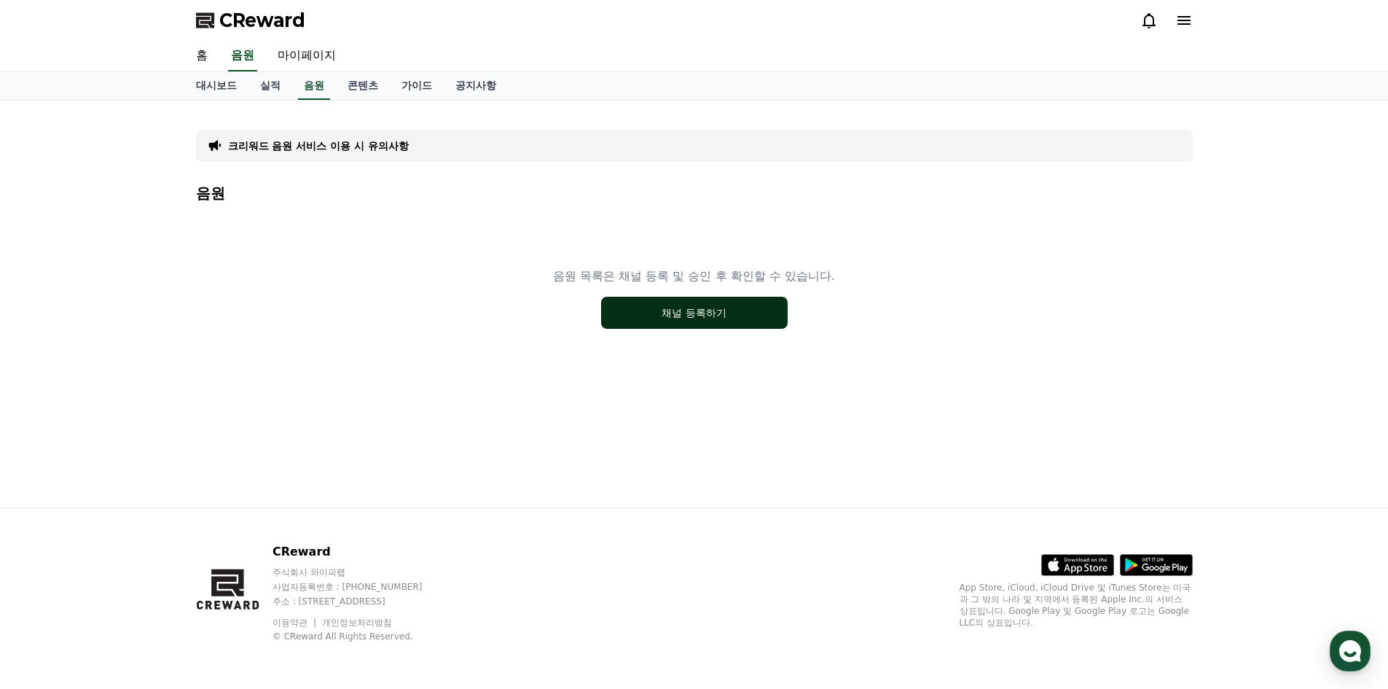
click at [707, 320] on button "채널 등록하기" at bounding box center [694, 313] width 187 height 32
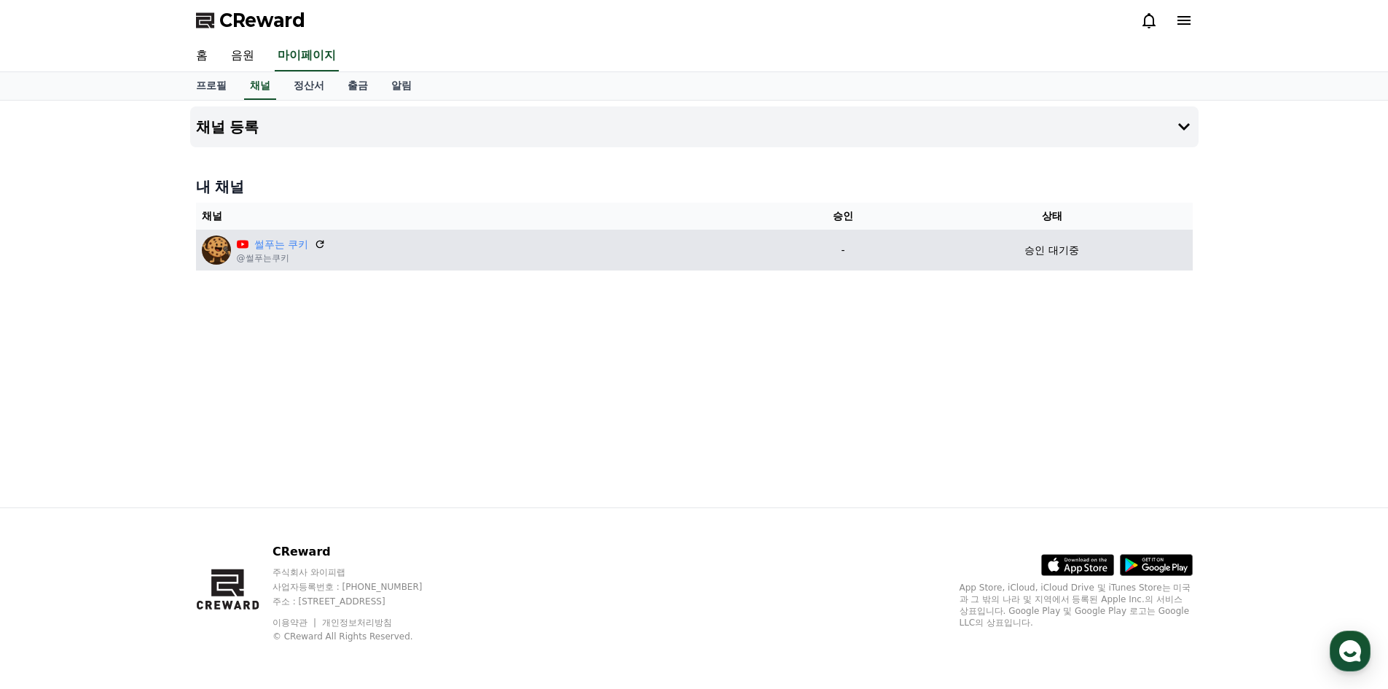
drag, startPoint x: 764, startPoint y: 257, endPoint x: 725, endPoint y: 257, distance: 38.6
click at [725, 257] on div "썰푸는 쿠키 @썰푸는쿠키" at bounding box center [486, 249] width 568 height 29
click at [727, 254] on div "썰푸는 쿠키 @썰푸는쿠키" at bounding box center [486, 249] width 568 height 29
click at [1037, 251] on p "승인 대기중" at bounding box center [1052, 250] width 54 height 15
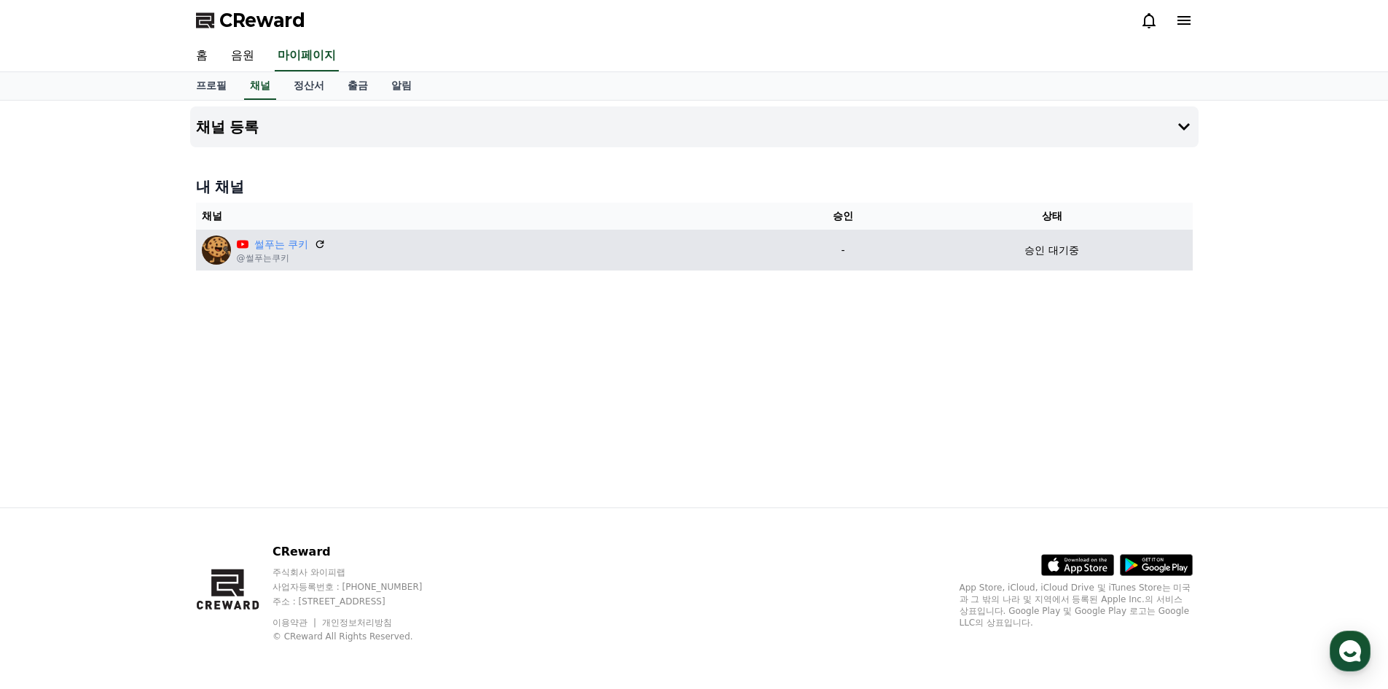
click at [210, 246] on img at bounding box center [216, 249] width 29 height 29
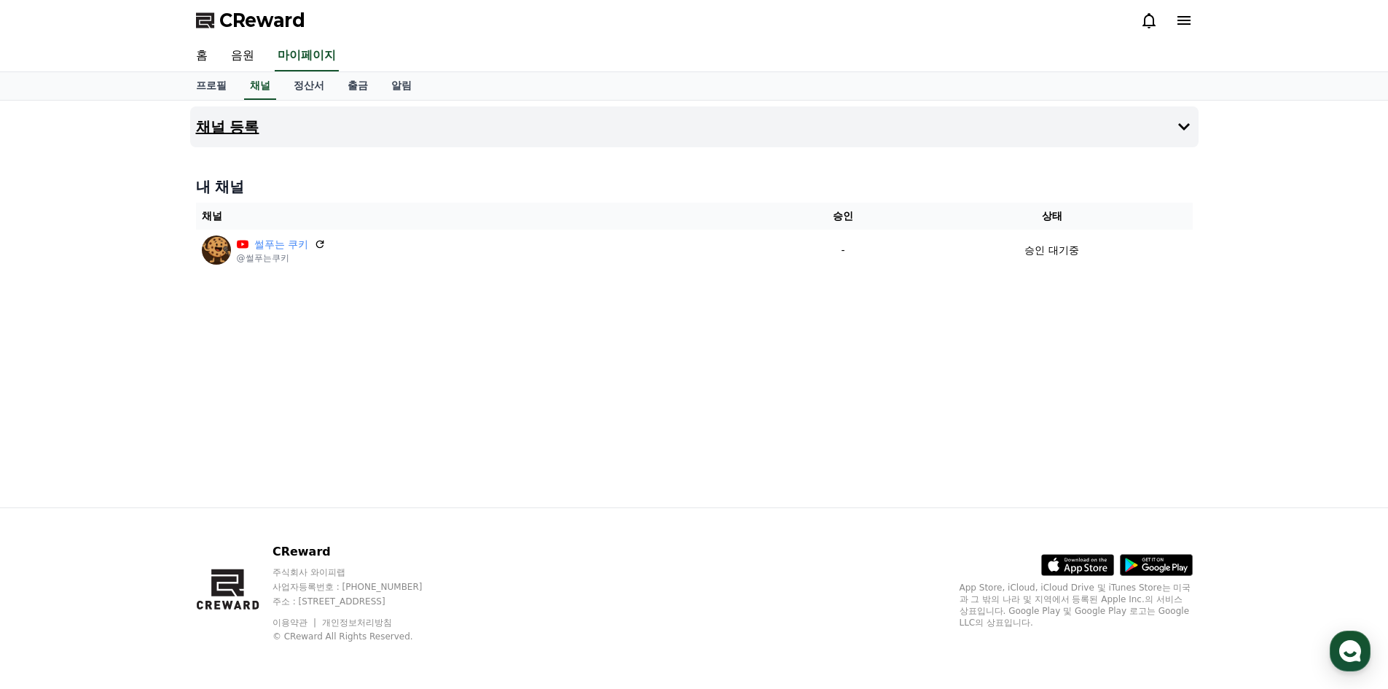
click at [241, 131] on h4 "채널 등록" at bounding box center [227, 127] width 63 height 16
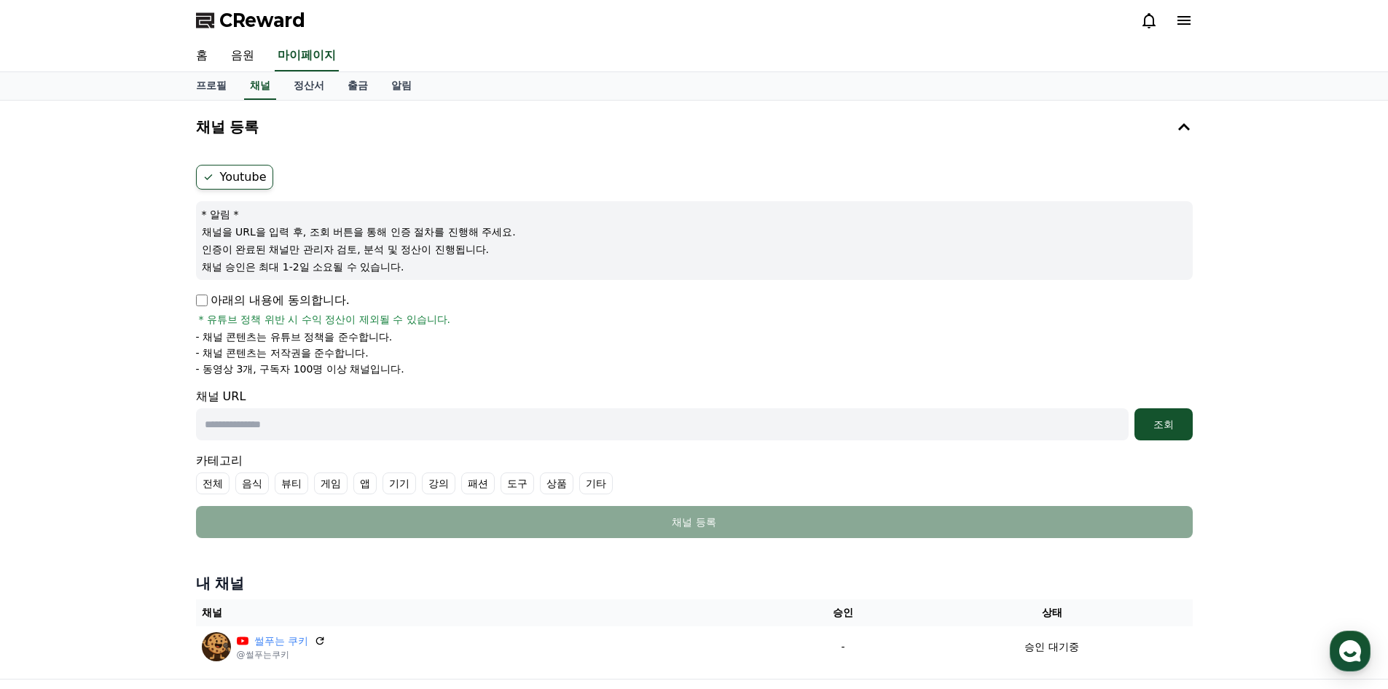
click at [305, 423] on input "text" at bounding box center [662, 424] width 933 height 32
type input "**********"
click at [576, 477] on ul "전체 음식 뷰티 게임 앱 기기 강의 패션 도구 상품 기타" at bounding box center [694, 483] width 997 height 22
click at [568, 472] on div "카테고리 전체 음식 뷰티 게임 앱 기기 강의 패션 도구 상품 기타" at bounding box center [694, 473] width 997 height 42
click at [606, 482] on label "기타" at bounding box center [596, 483] width 34 height 22
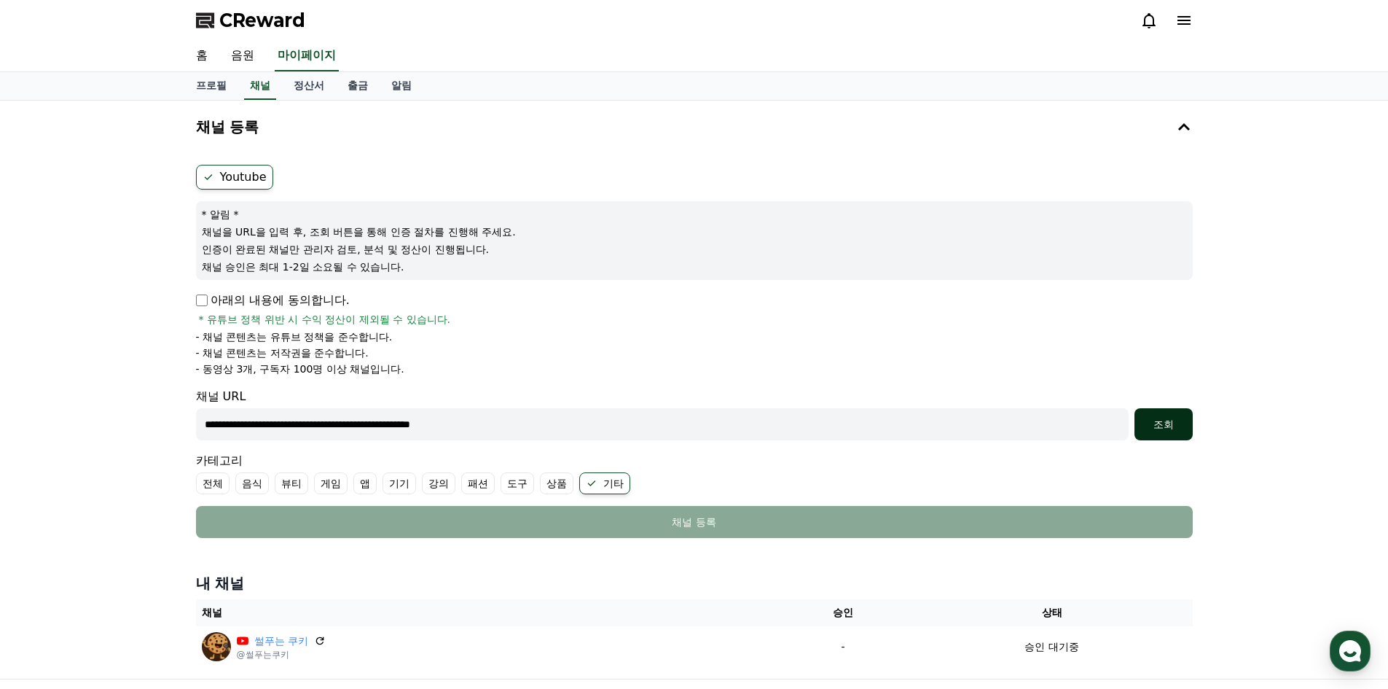
click at [1174, 420] on div "조회" at bounding box center [1164, 424] width 47 height 15
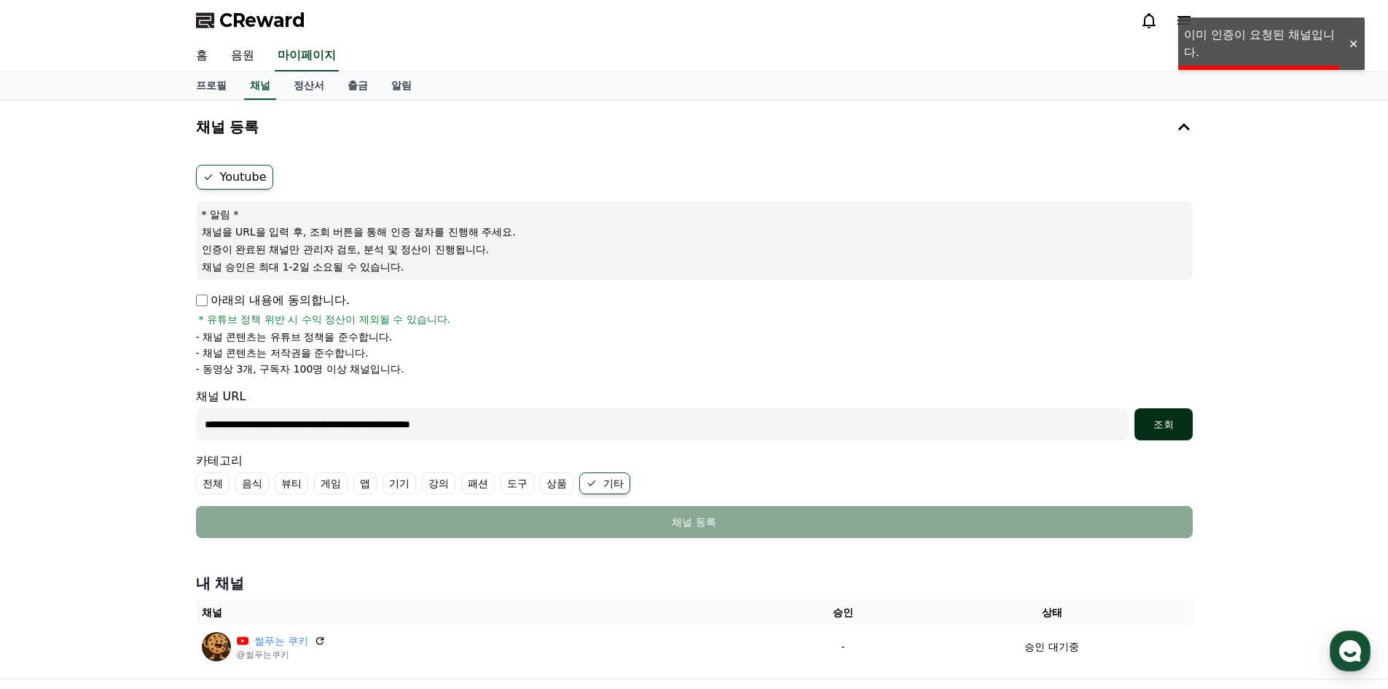
click at [1146, 426] on div "조회" at bounding box center [1164, 424] width 47 height 15
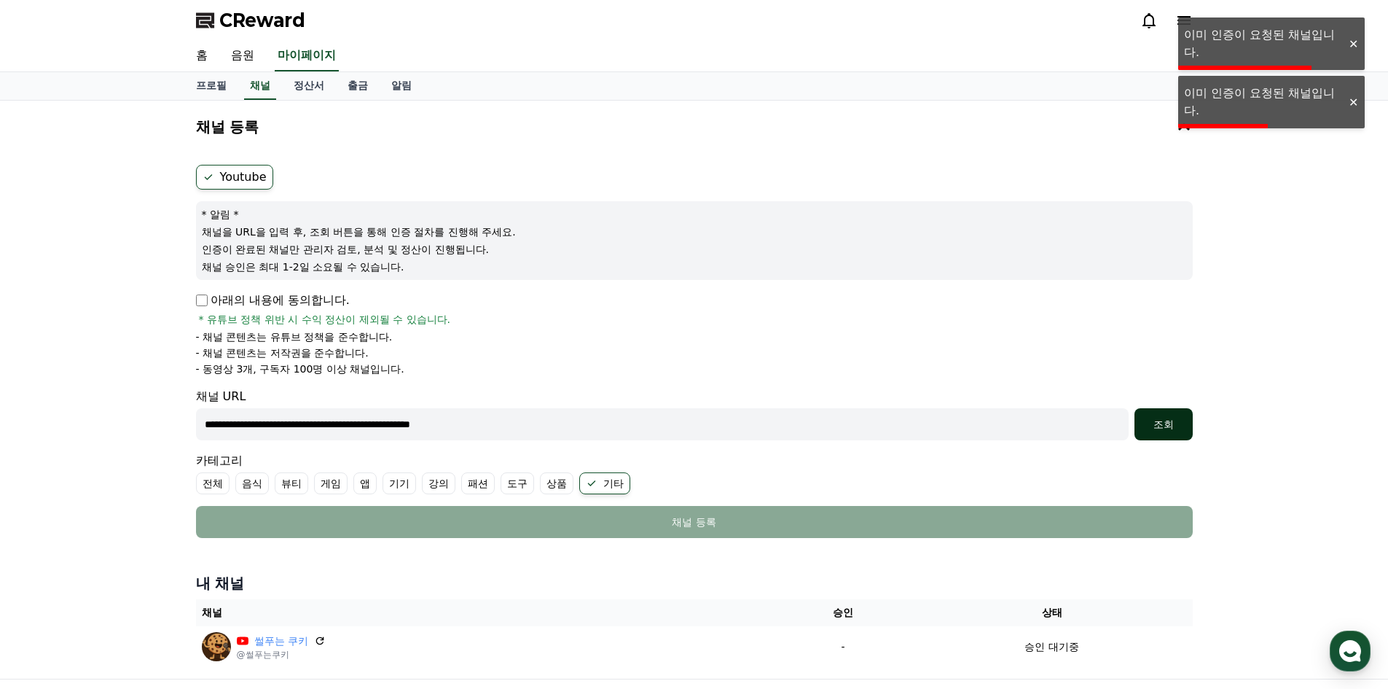
click at [1176, 431] on button "조회" at bounding box center [1164, 424] width 58 height 32
click at [1174, 434] on button "조회" at bounding box center [1164, 424] width 58 height 32
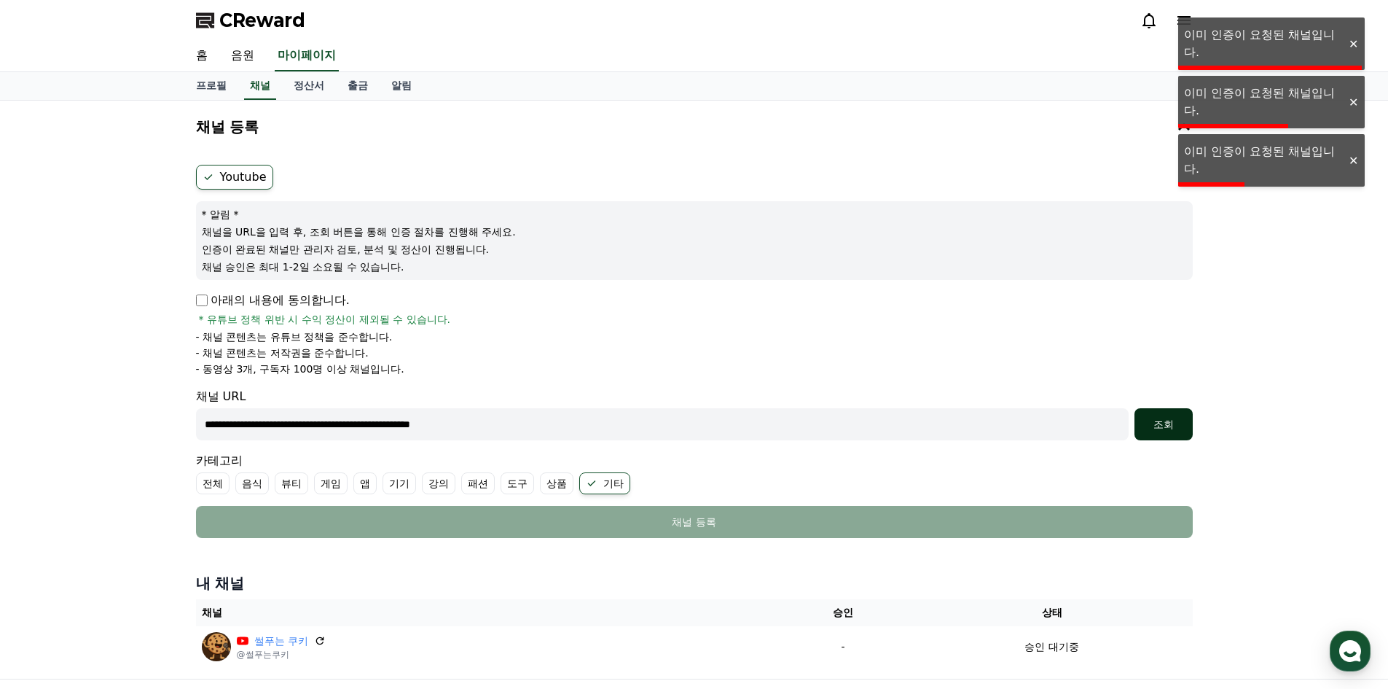
click at [1174, 434] on button "조회" at bounding box center [1164, 424] width 58 height 32
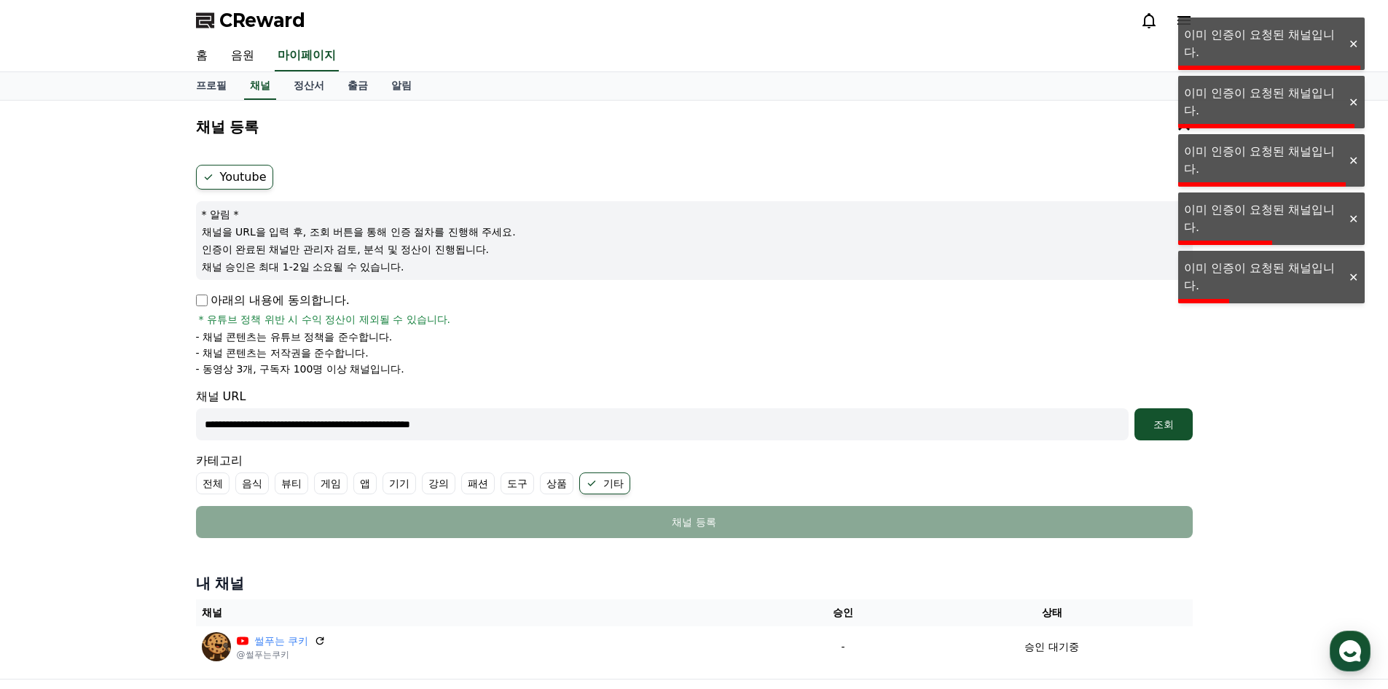
drag, startPoint x: 968, startPoint y: 504, endPoint x: 947, endPoint y: 506, distance: 20.5
click at [966, 504] on form "**********" at bounding box center [694, 351] width 997 height 373
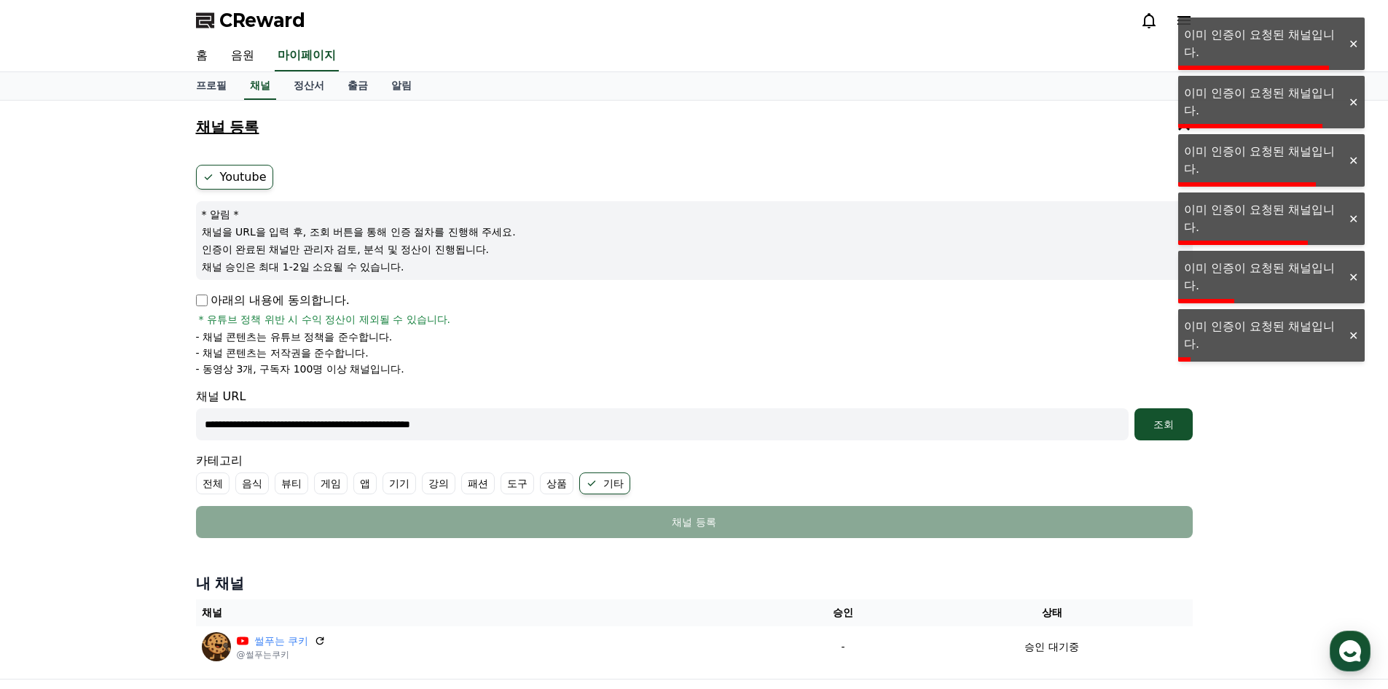
click at [1183, 137] on button "채널 등록" at bounding box center [694, 126] width 1009 height 41
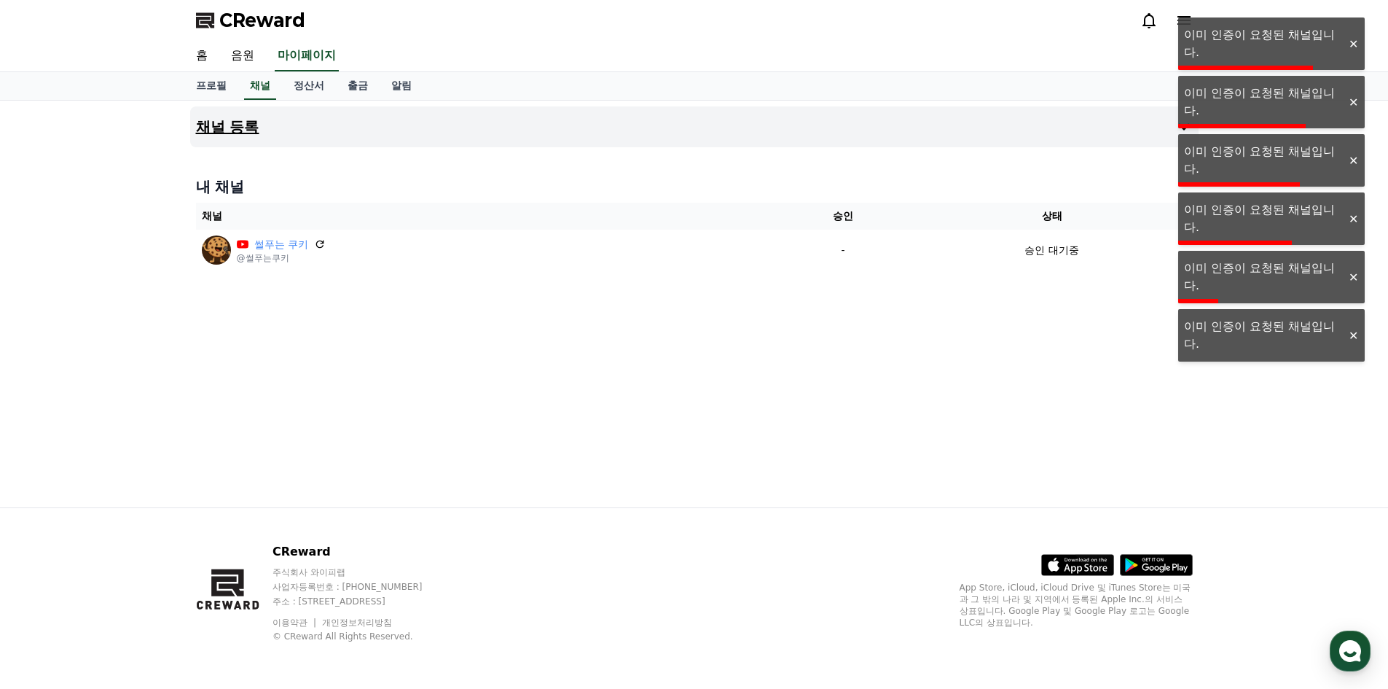
click at [1182, 130] on icon at bounding box center [1183, 126] width 17 height 17
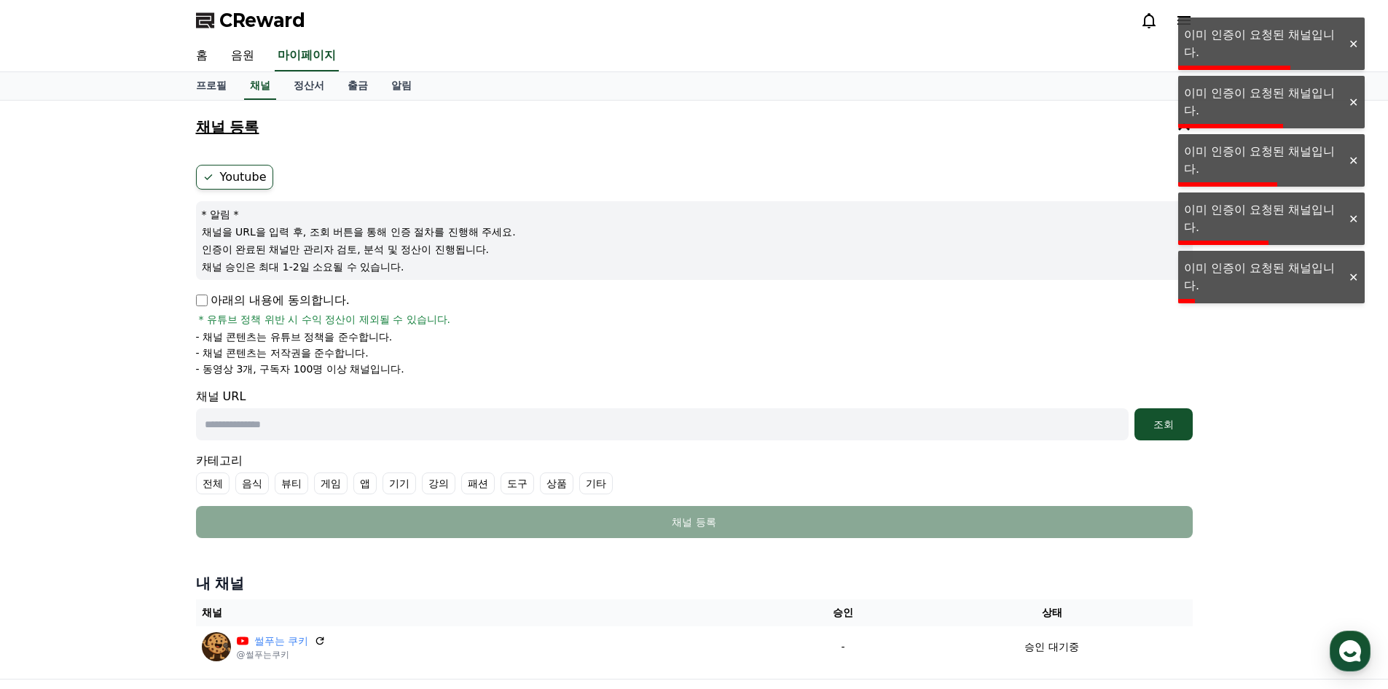
click at [1183, 125] on icon at bounding box center [1184, 126] width 12 height 7
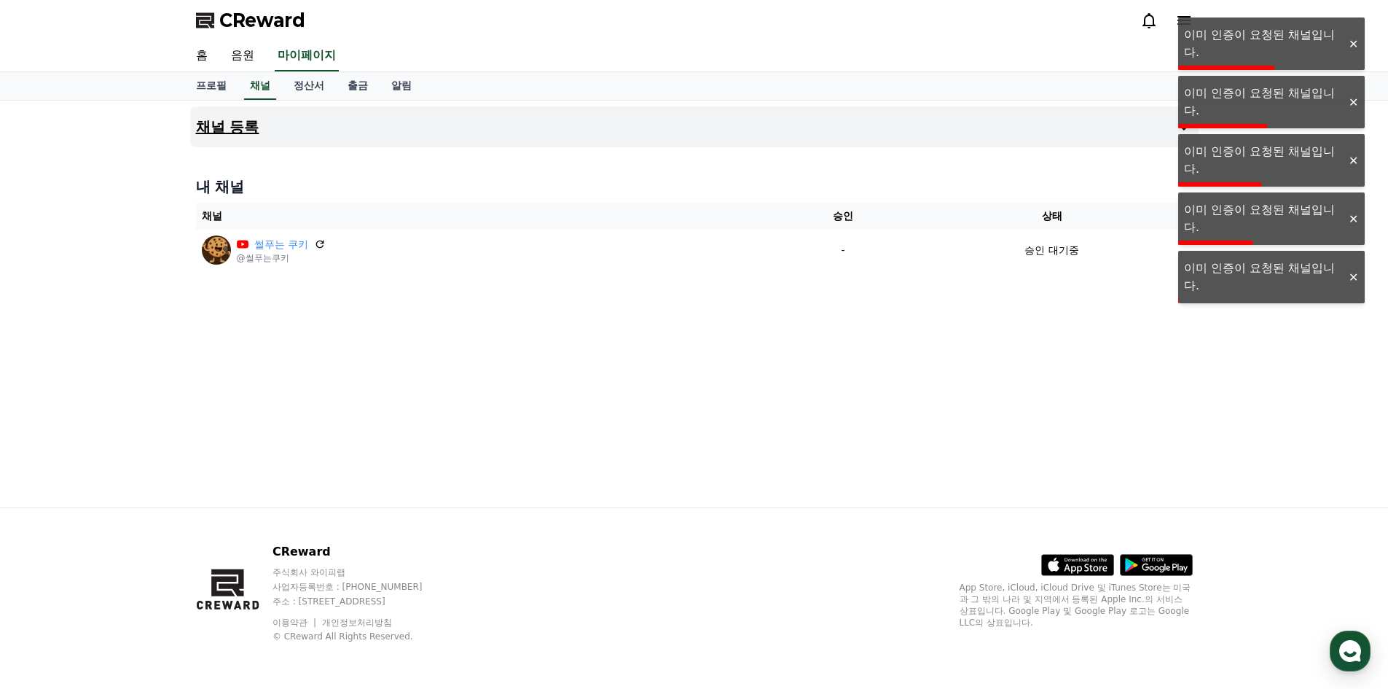
click at [1181, 132] on icon at bounding box center [1183, 126] width 17 height 17
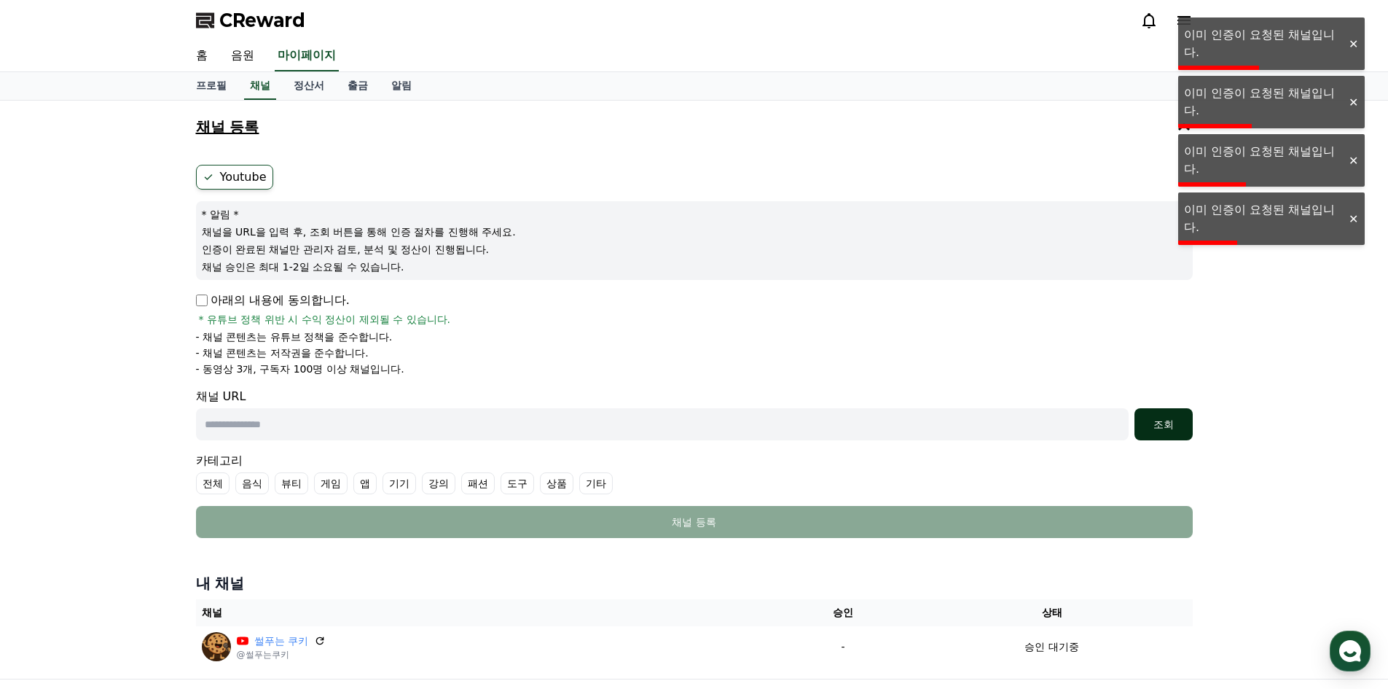
click at [1181, 412] on div "채널 URL 조회" at bounding box center [694, 414] width 997 height 52
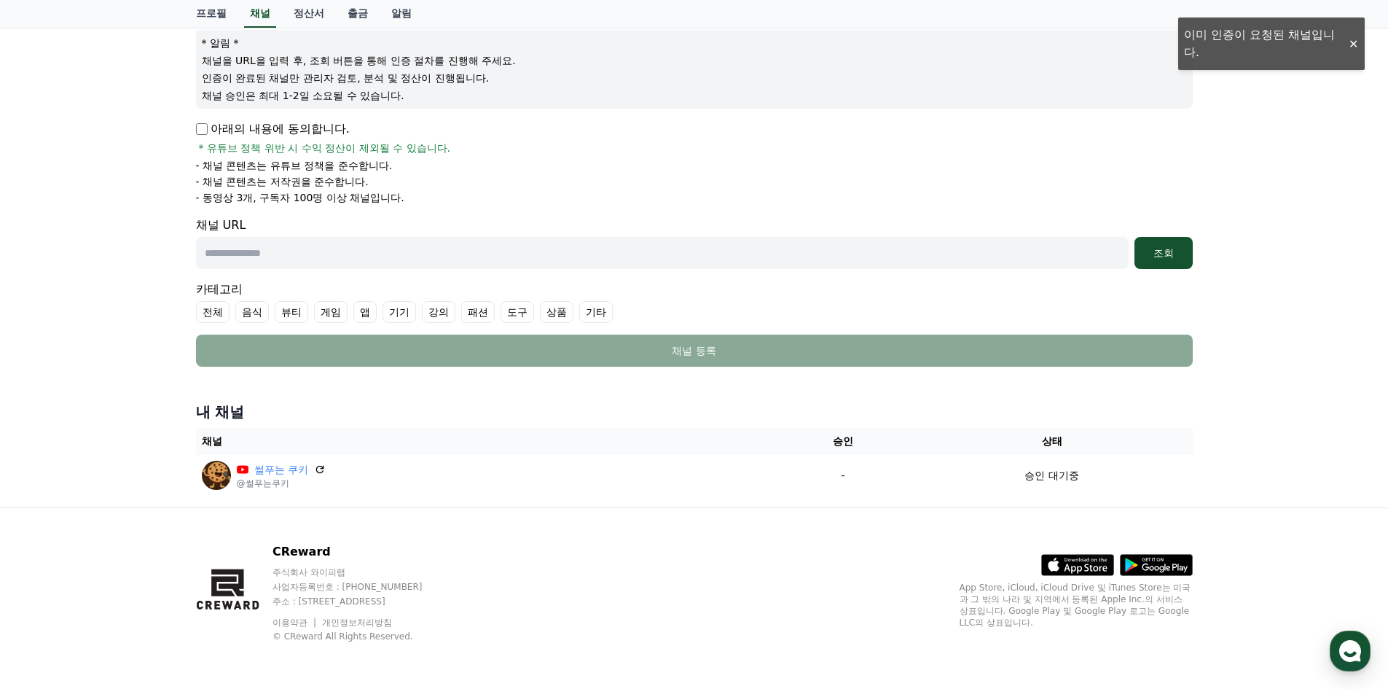
click at [1237, 298] on div "채널 등록 Youtube * 알림 * 채널을 URL을 입력 후, 조회 버튼을 통해 인증 절차를 진행해 주세요. 인증이 완료된 채널만 관리자 검…" at bounding box center [694, 218] width 1388 height 578
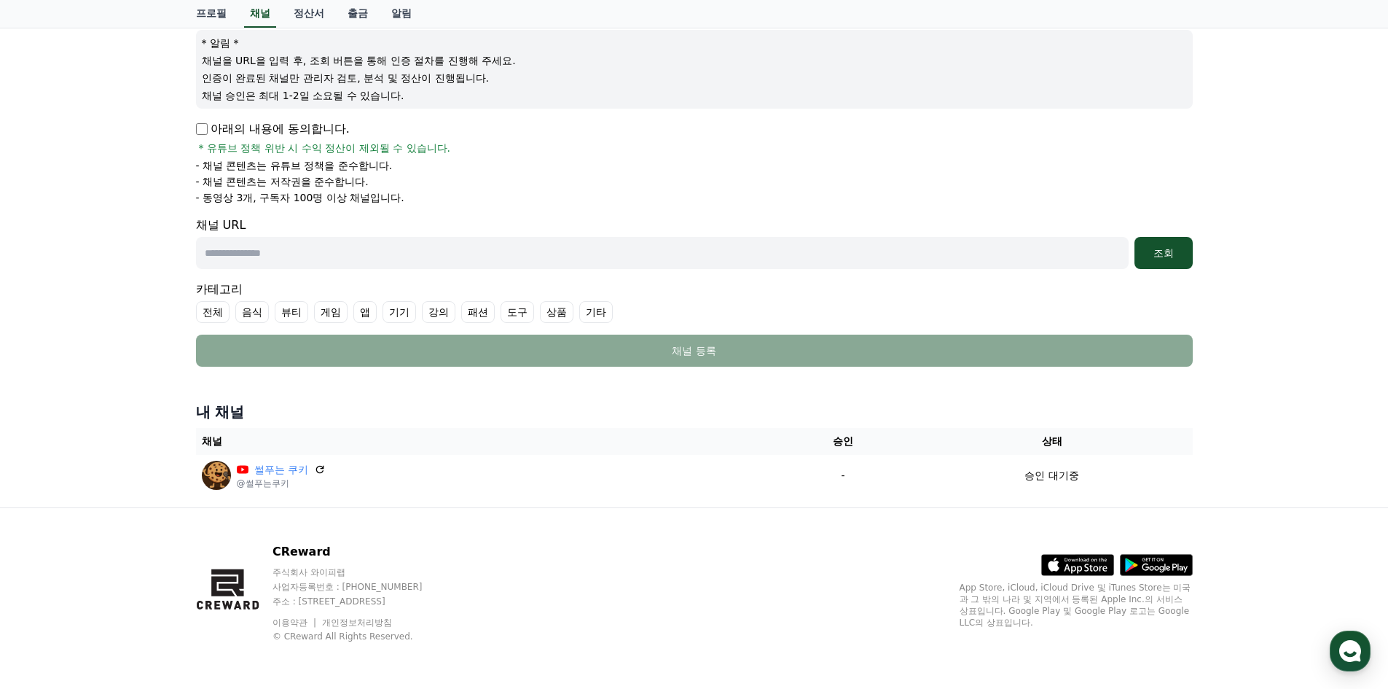
click at [1253, 286] on div "채널 등록 Youtube * 알림 * 채널을 URL을 입력 후, 조회 버튼을 통해 인증 절차를 진행해 주세요. 인증이 완료된 채널만 관리자 검…" at bounding box center [694, 218] width 1388 height 578
click at [1283, 292] on div "채널 등록 Youtube * 알림 * 채널을 URL을 입력 후, 조회 버튼을 통해 인증 절차를 진행해 주세요. 인증이 완료된 채널만 관리자 검…" at bounding box center [694, 218] width 1388 height 578
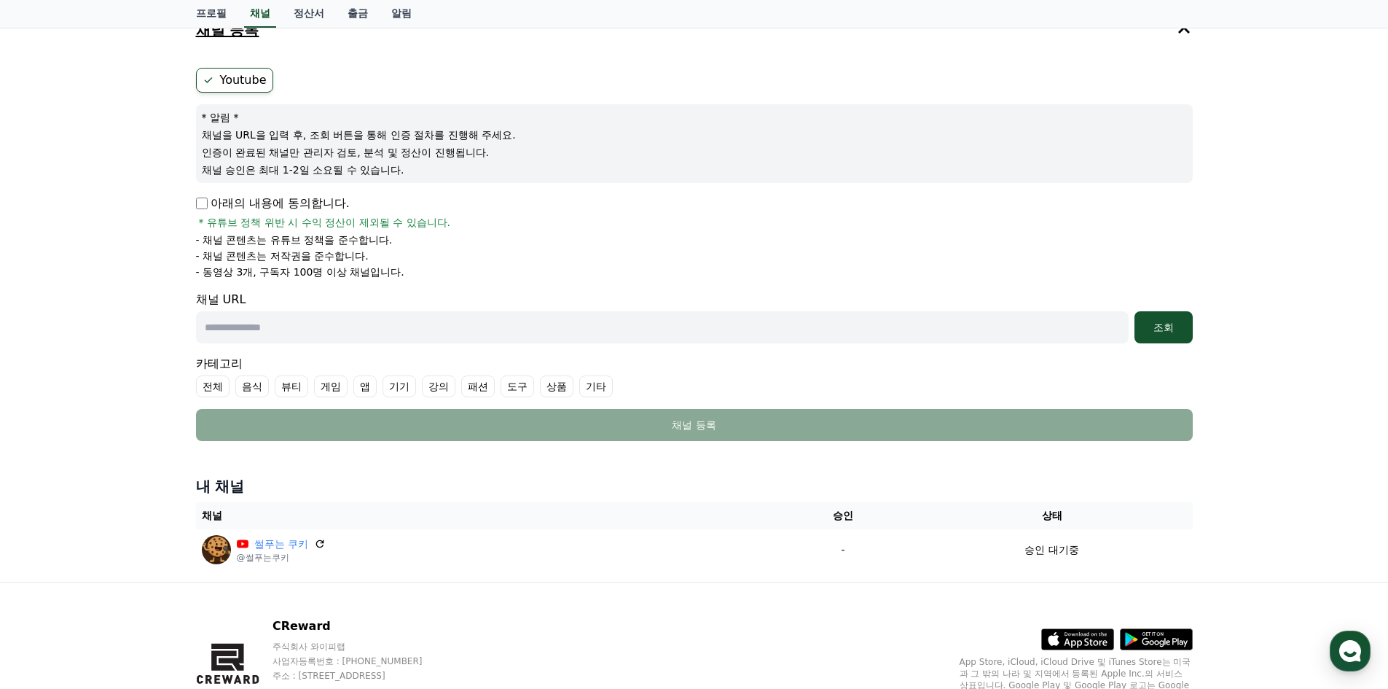
scroll to position [26, 0]
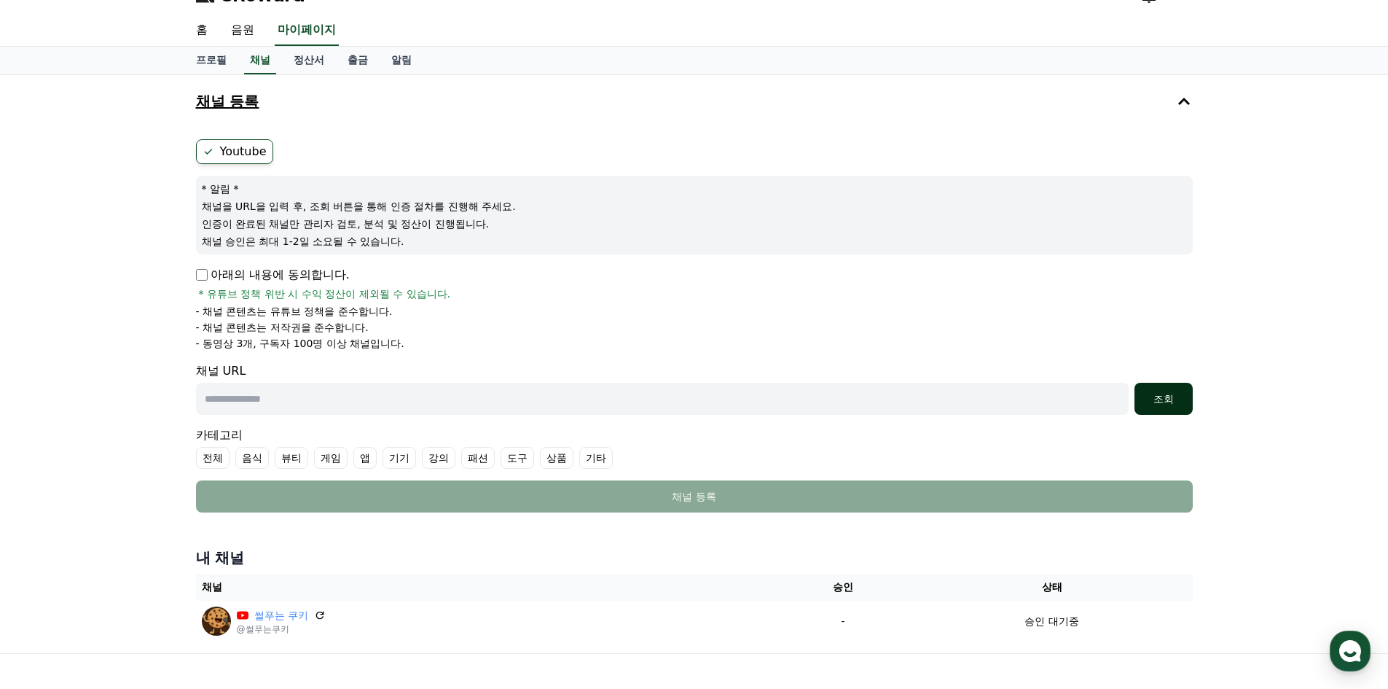
click at [1165, 391] on button "조회" at bounding box center [1164, 399] width 58 height 32
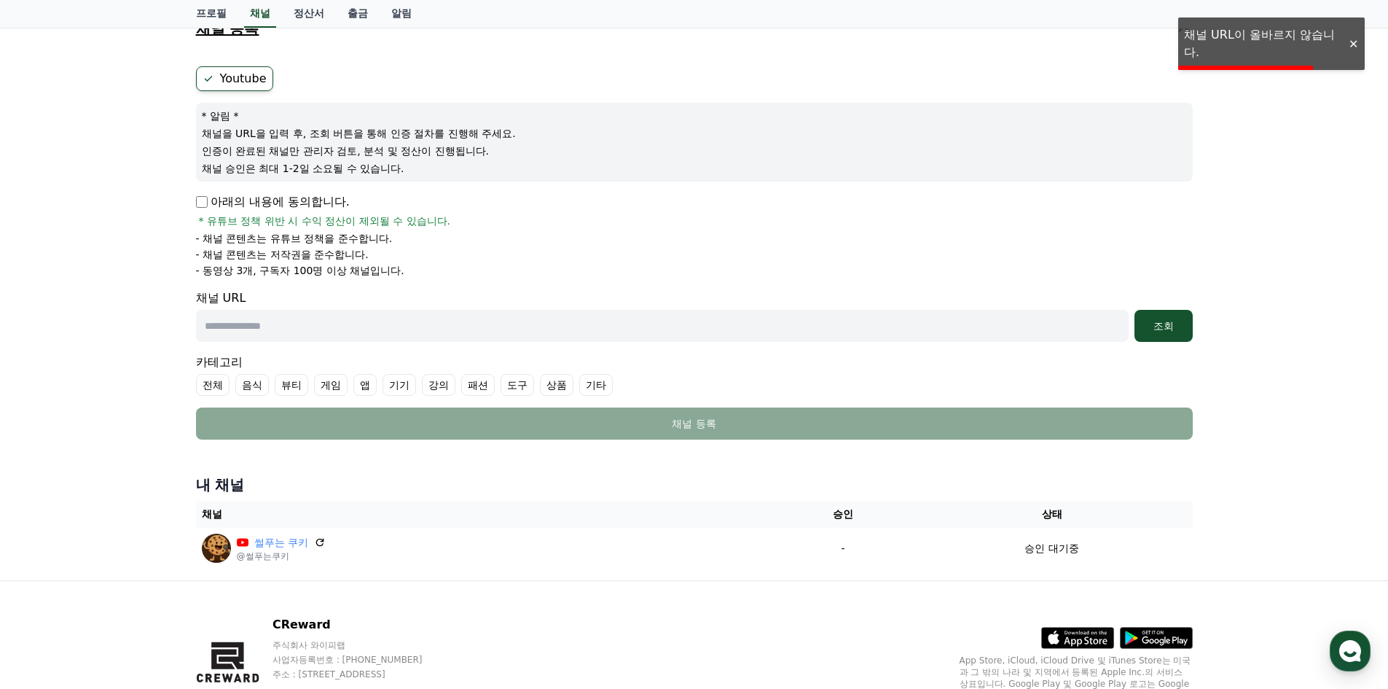
click at [1343, 39] on div at bounding box center [1353, 44] width 23 height 14
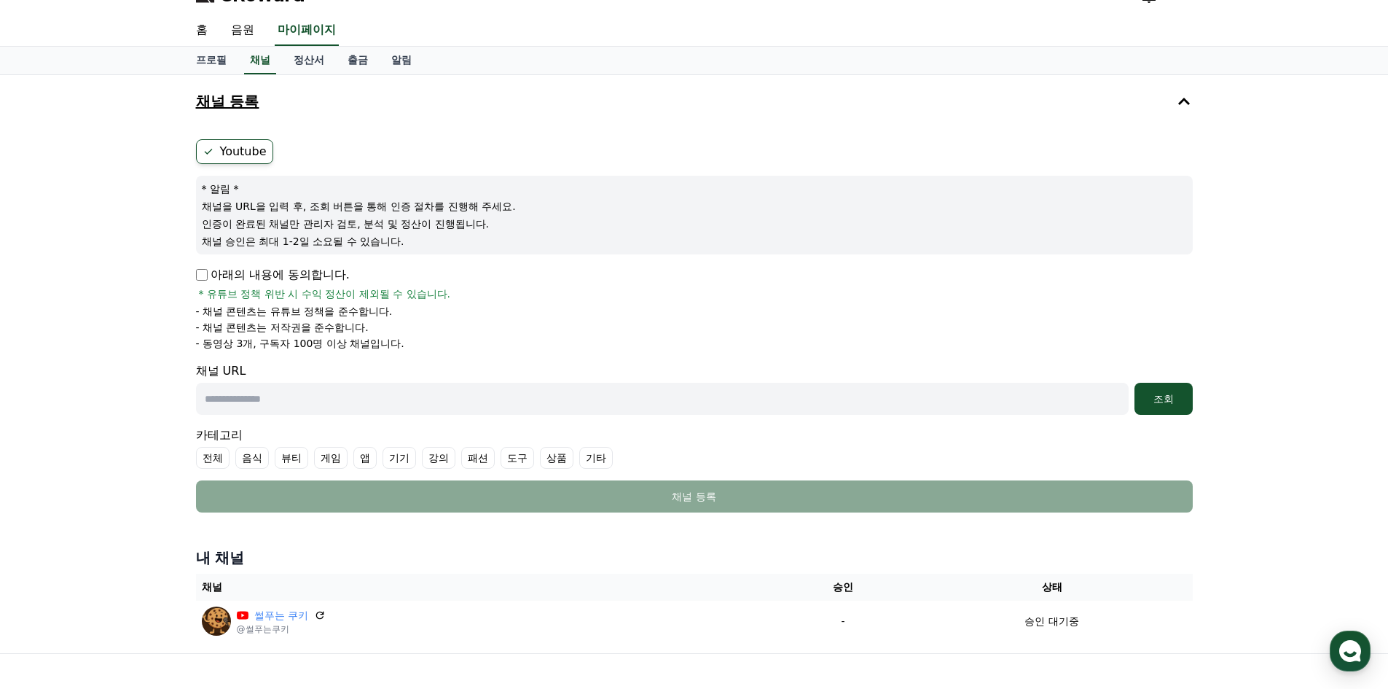
click at [365, 398] on input "text" at bounding box center [662, 399] width 933 height 32
type input "**********"
click at [1160, 397] on div "조회" at bounding box center [1164, 398] width 47 height 15
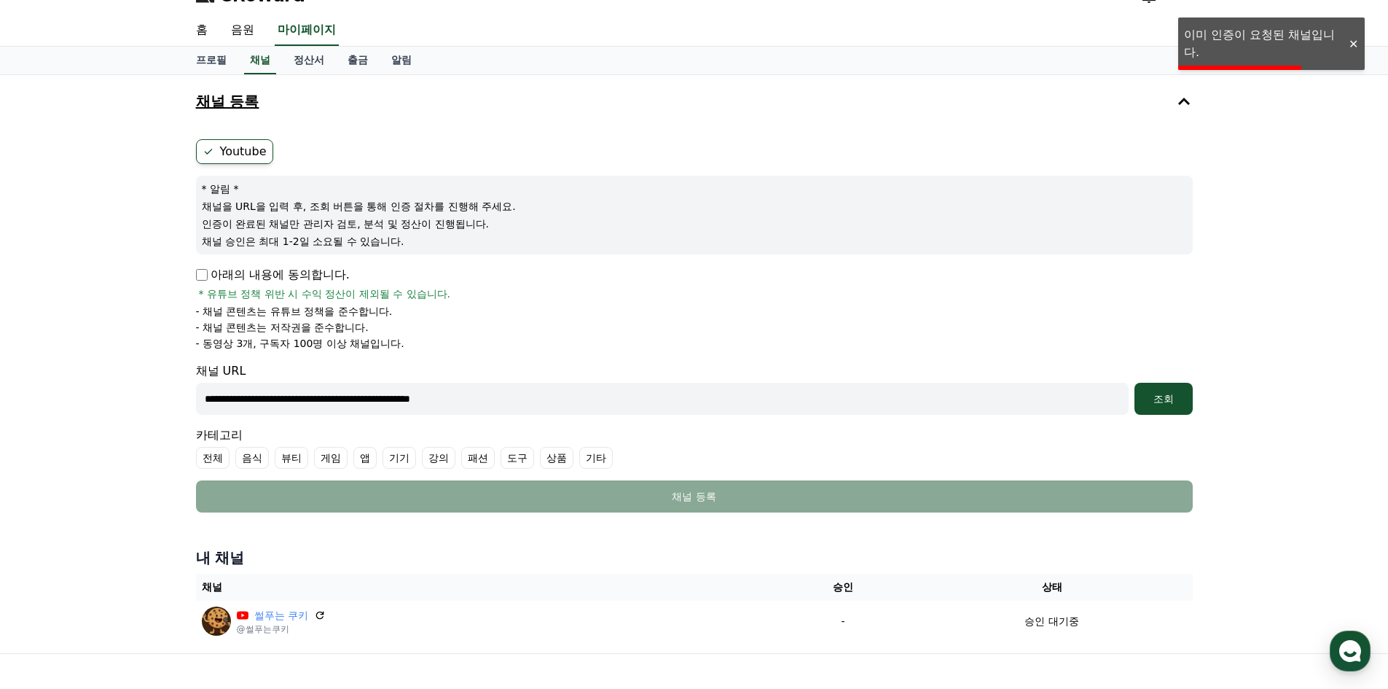
click at [1178, 106] on icon at bounding box center [1183, 101] width 17 height 17
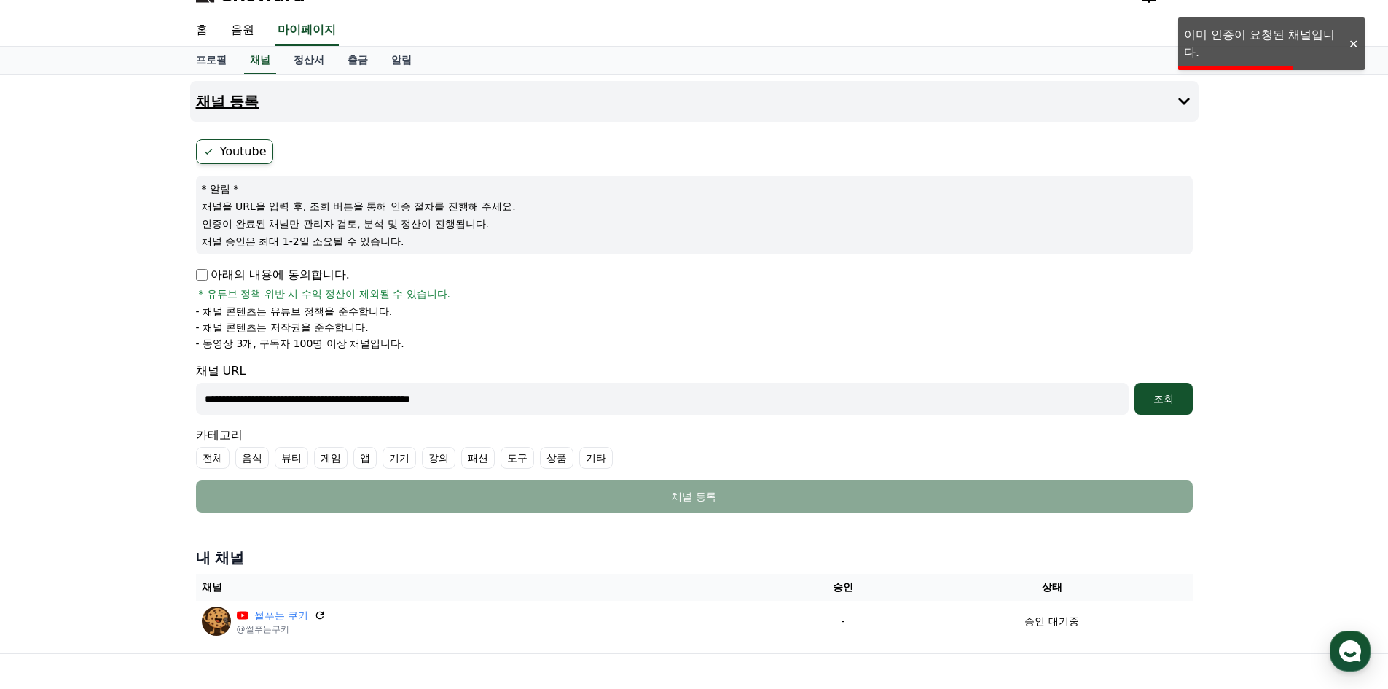
scroll to position [0, 0]
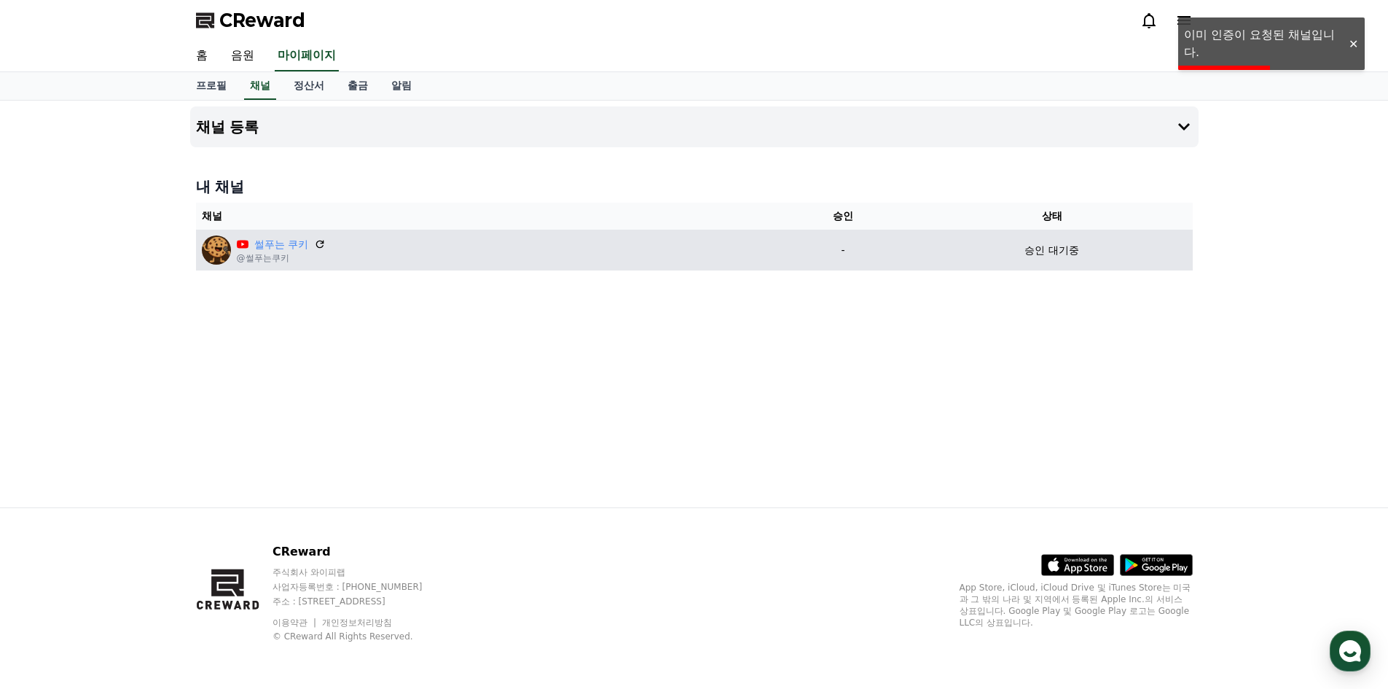
drag, startPoint x: 998, startPoint y: 240, endPoint x: 600, endPoint y: 260, distance: 398.4
click at [620, 254] on tr "썰푸는 쿠키 @썰푸는쿠키 - 승인 대기중" at bounding box center [694, 250] width 997 height 41
drag, startPoint x: 696, startPoint y: 244, endPoint x: 655, endPoint y: 256, distance: 42.4
click at [689, 249] on div "썰푸는 쿠키 @썰푸는쿠키" at bounding box center [486, 249] width 568 height 29
drag, startPoint x: 559, startPoint y: 260, endPoint x: 517, endPoint y: 264, distance: 41.7
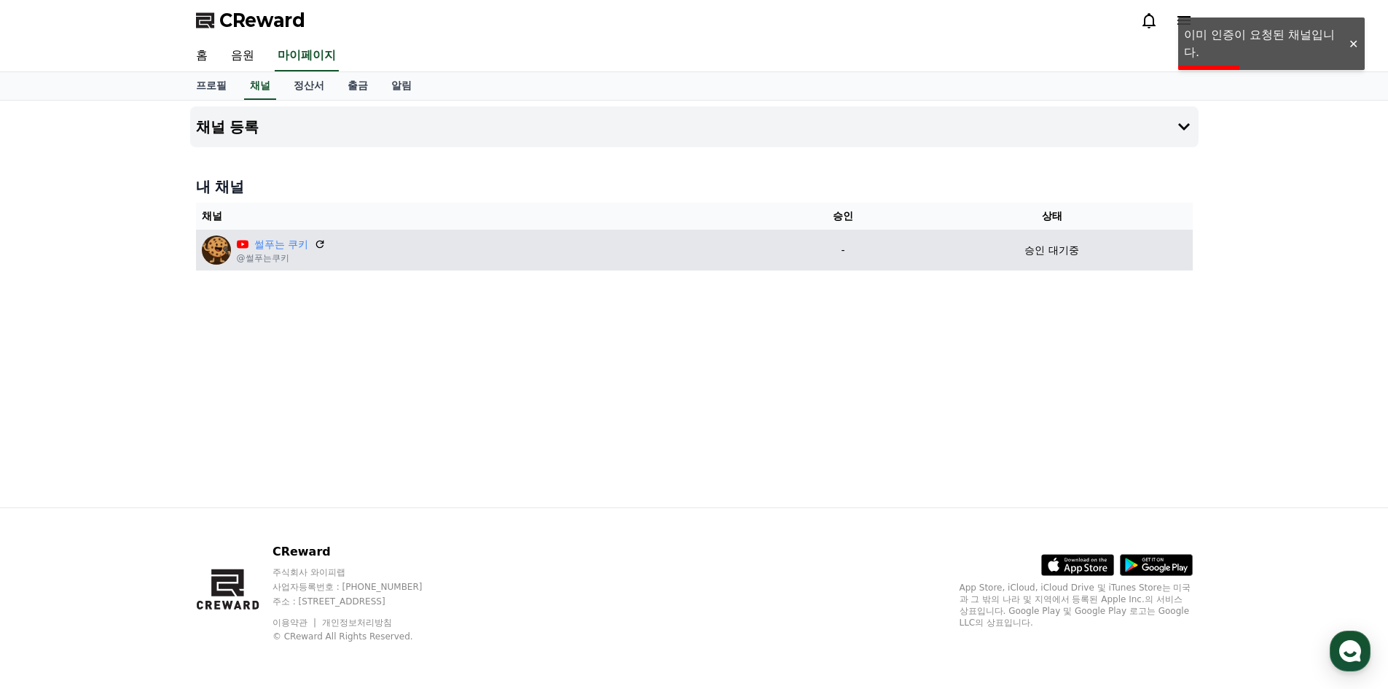
click at [559, 261] on div "썰푸는 쿠키 @썰푸는쿠키" at bounding box center [486, 249] width 568 height 29
click at [517, 264] on div "썰푸는 쿠키 @썰푸는쿠키" at bounding box center [486, 249] width 568 height 29
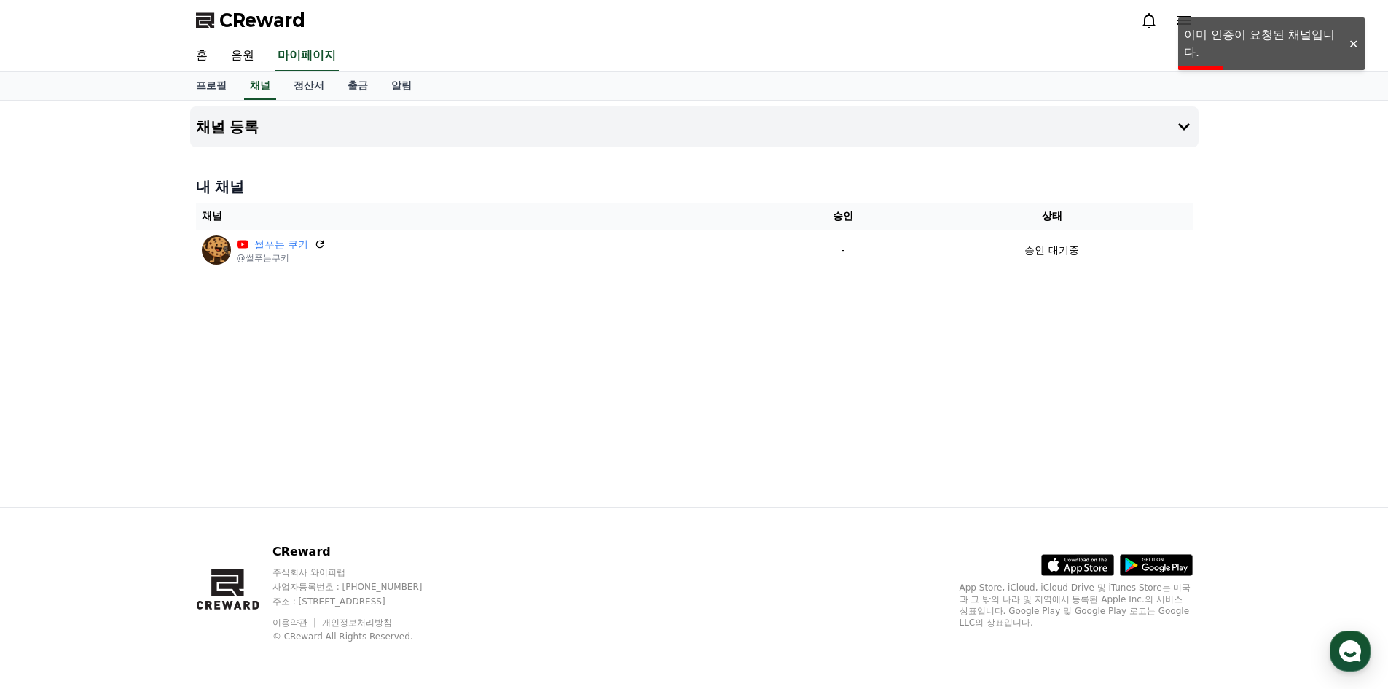
drag, startPoint x: 481, startPoint y: 275, endPoint x: 528, endPoint y: 388, distance: 123.2
click at [479, 286] on div "채널 등록 내 채널 채널 승인 상태 썰푸는 쿠키 @썰푸는쿠키 - 승인 대기중" at bounding box center [694, 304] width 1020 height 407
click at [619, 395] on div "채널 등록 내 채널 채널 승인 상태 썰푸는 쿠키 @썰푸는쿠키 - 승인 대기중" at bounding box center [694, 304] width 1020 height 407
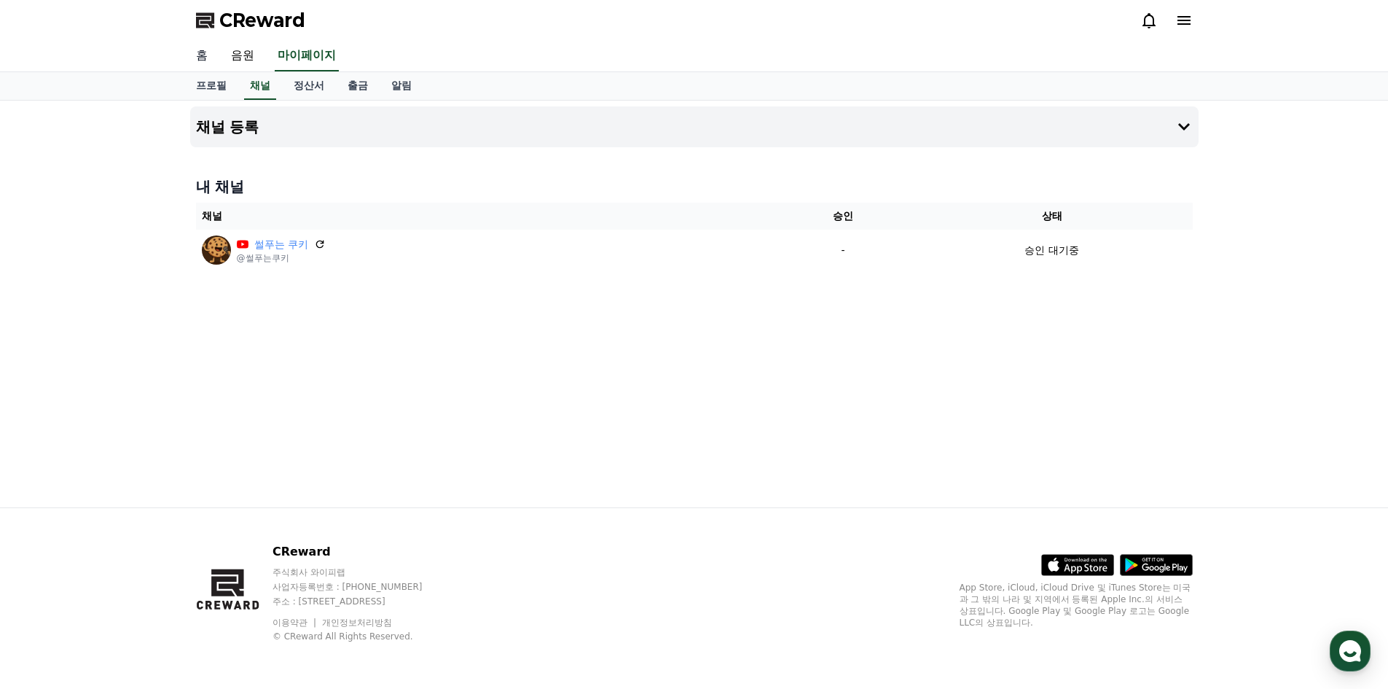
click at [206, 52] on link "홈" at bounding box center [201, 56] width 35 height 31
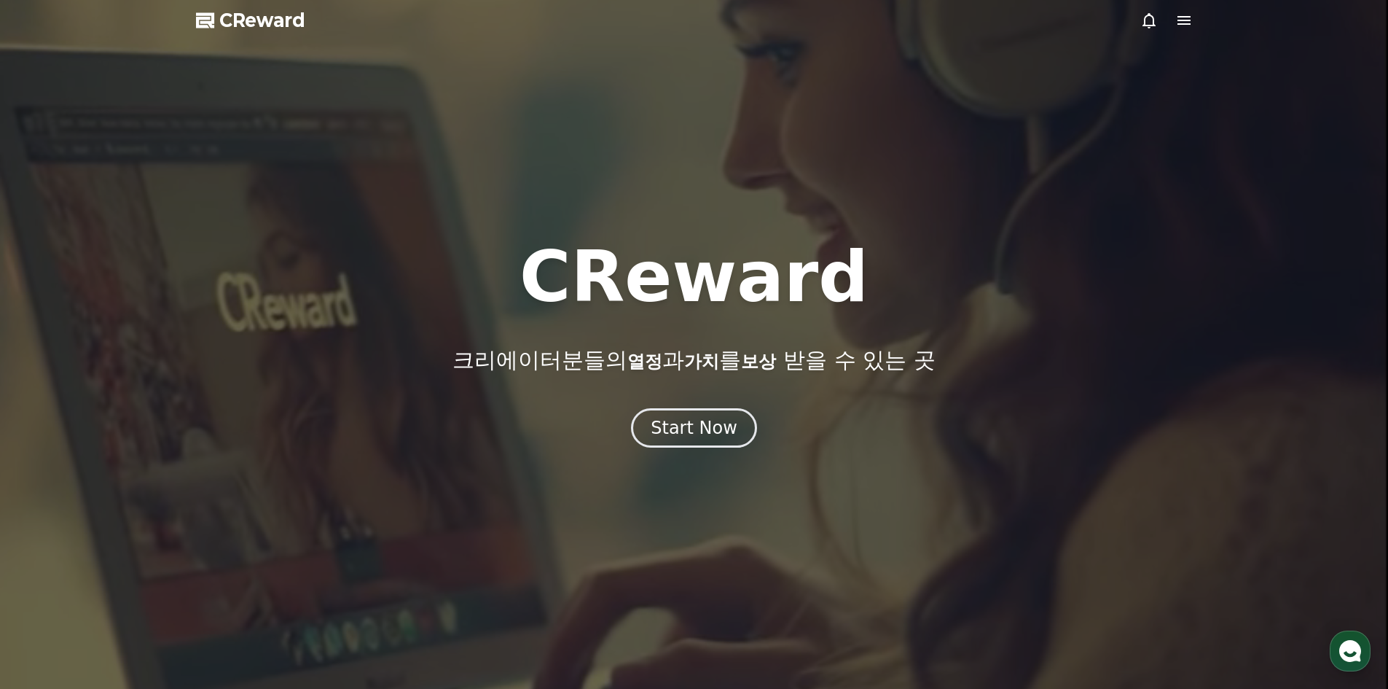
click at [286, 30] on span "CReward" at bounding box center [262, 20] width 86 height 23
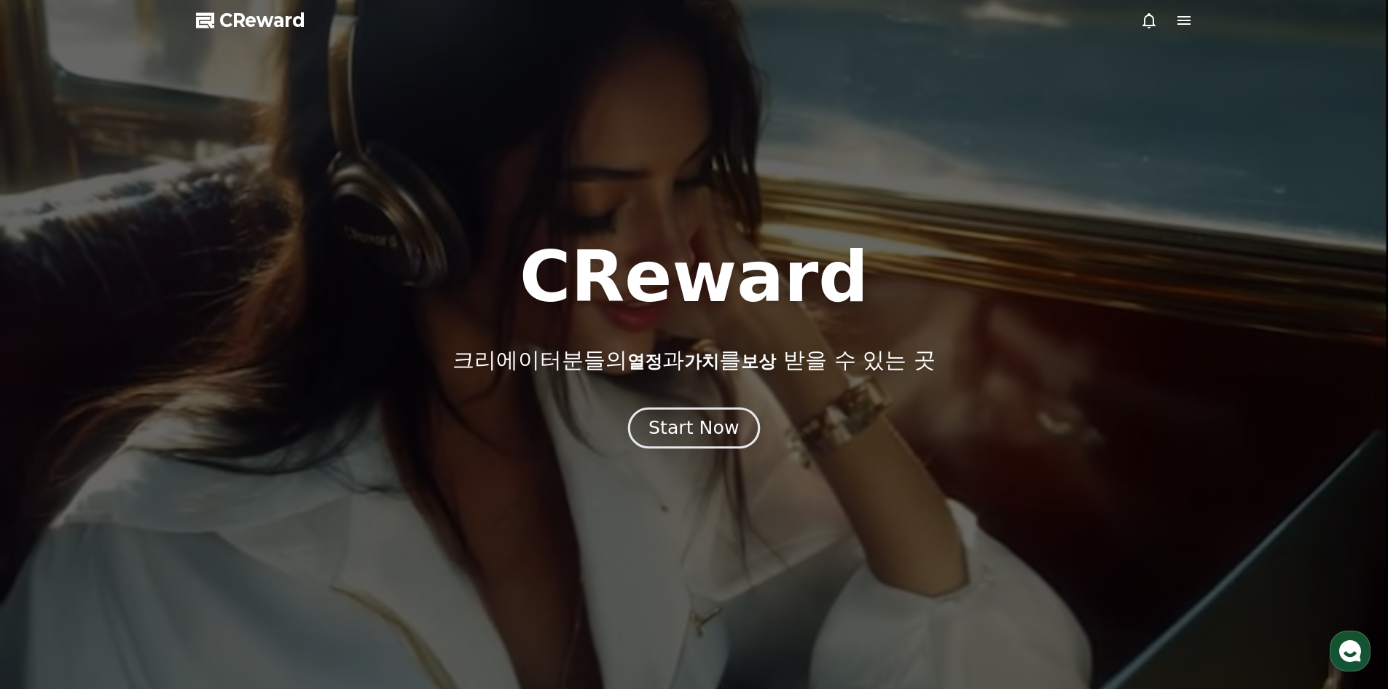
click at [700, 425] on div "Start Now" at bounding box center [694, 427] width 90 height 25
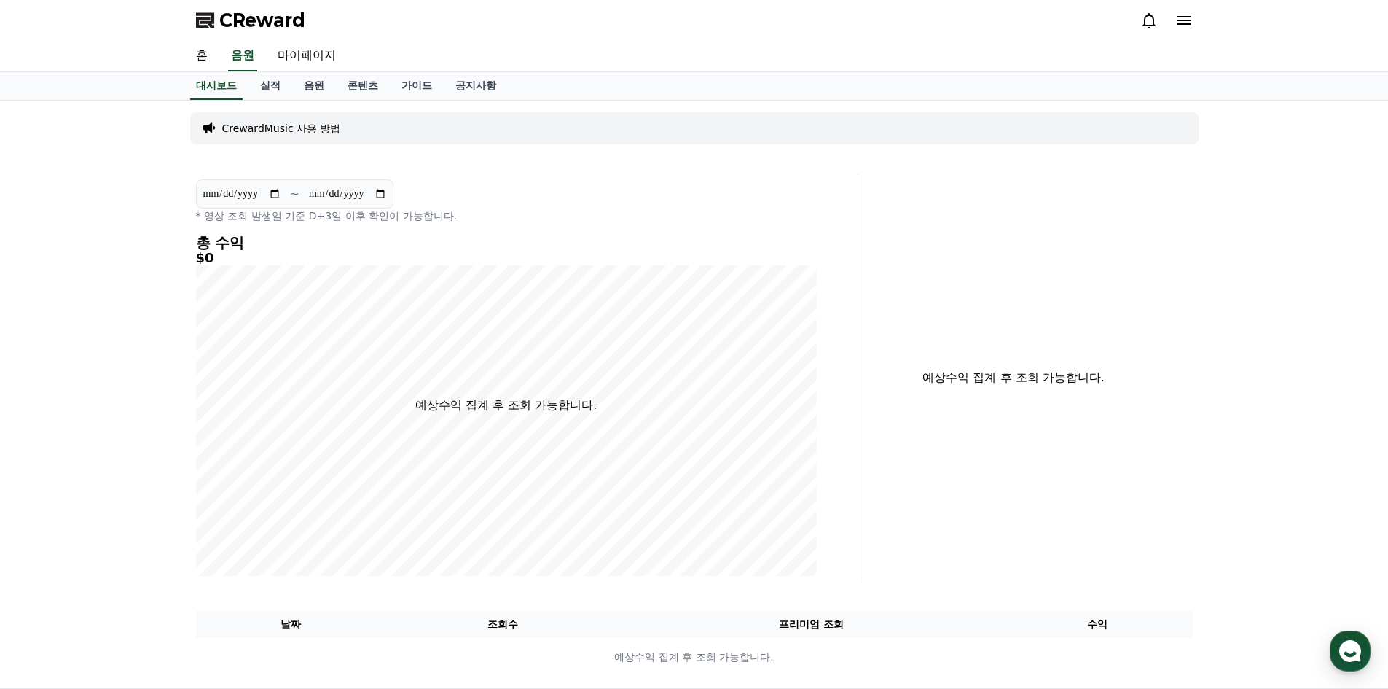
click at [1180, 22] on icon at bounding box center [1183, 20] width 17 height 17
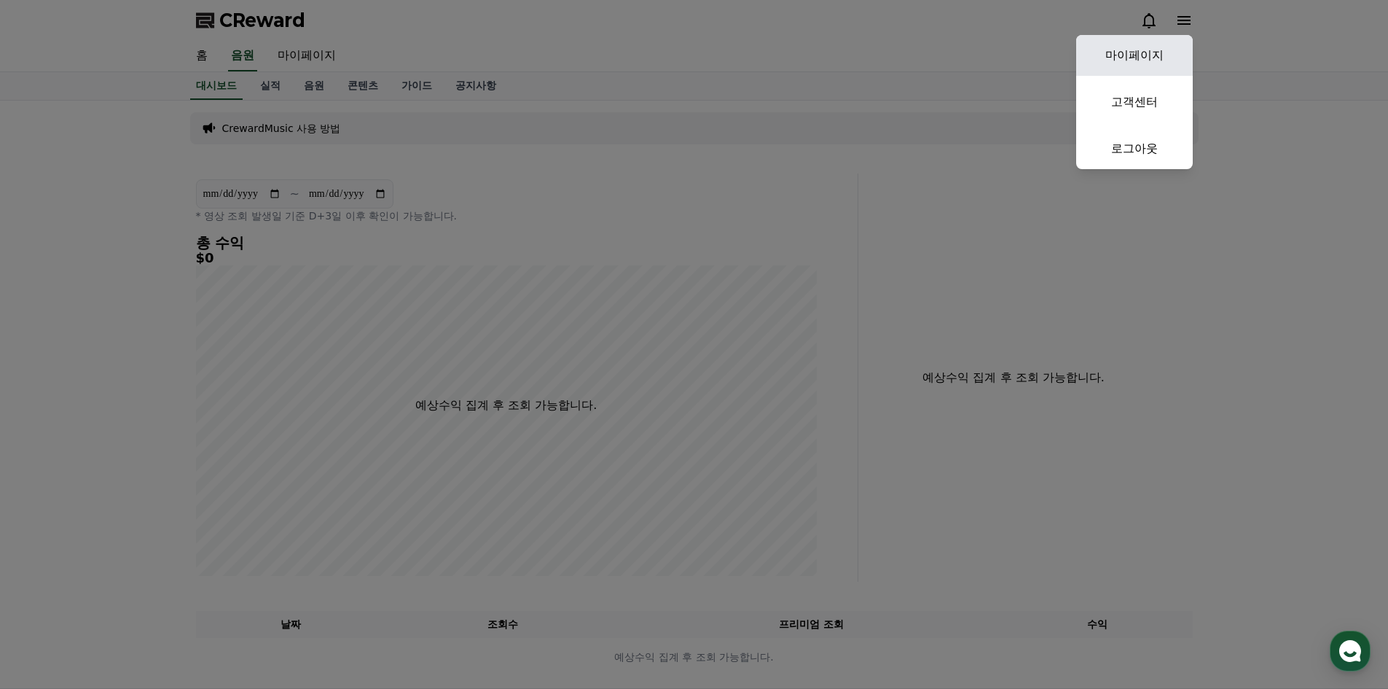
click at [1143, 55] on link "마이페이지" at bounding box center [1134, 55] width 117 height 41
select select "**********"
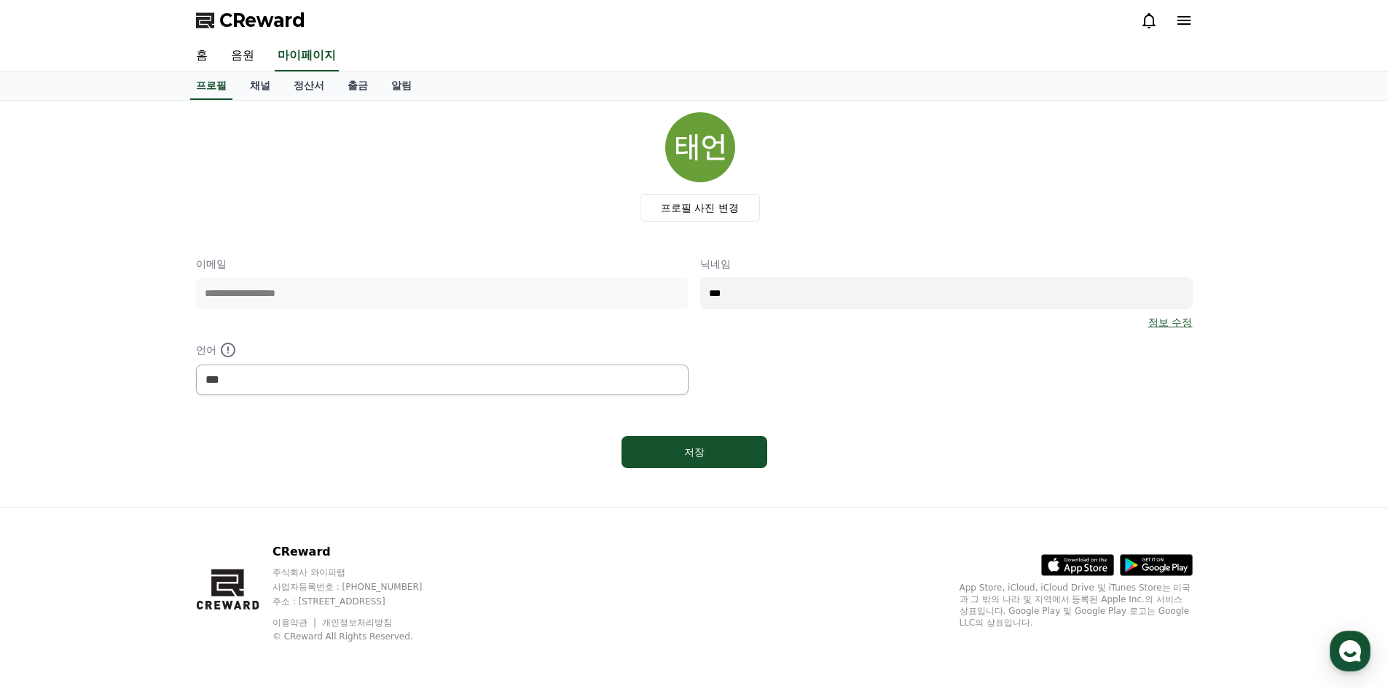
click at [1192, 31] on div at bounding box center [1167, 20] width 52 height 23
click at [1151, 20] on icon at bounding box center [1149, 20] width 17 height 17
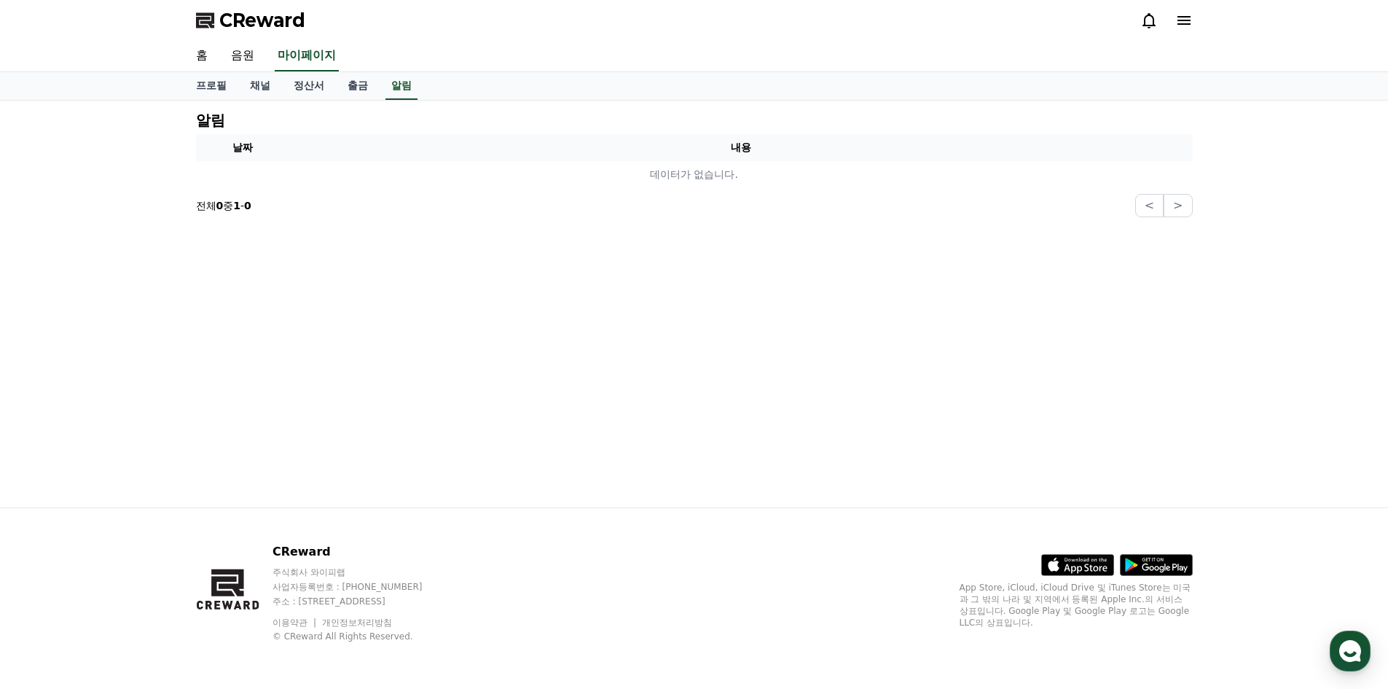
click at [1178, 24] on icon at bounding box center [1184, 20] width 13 height 9
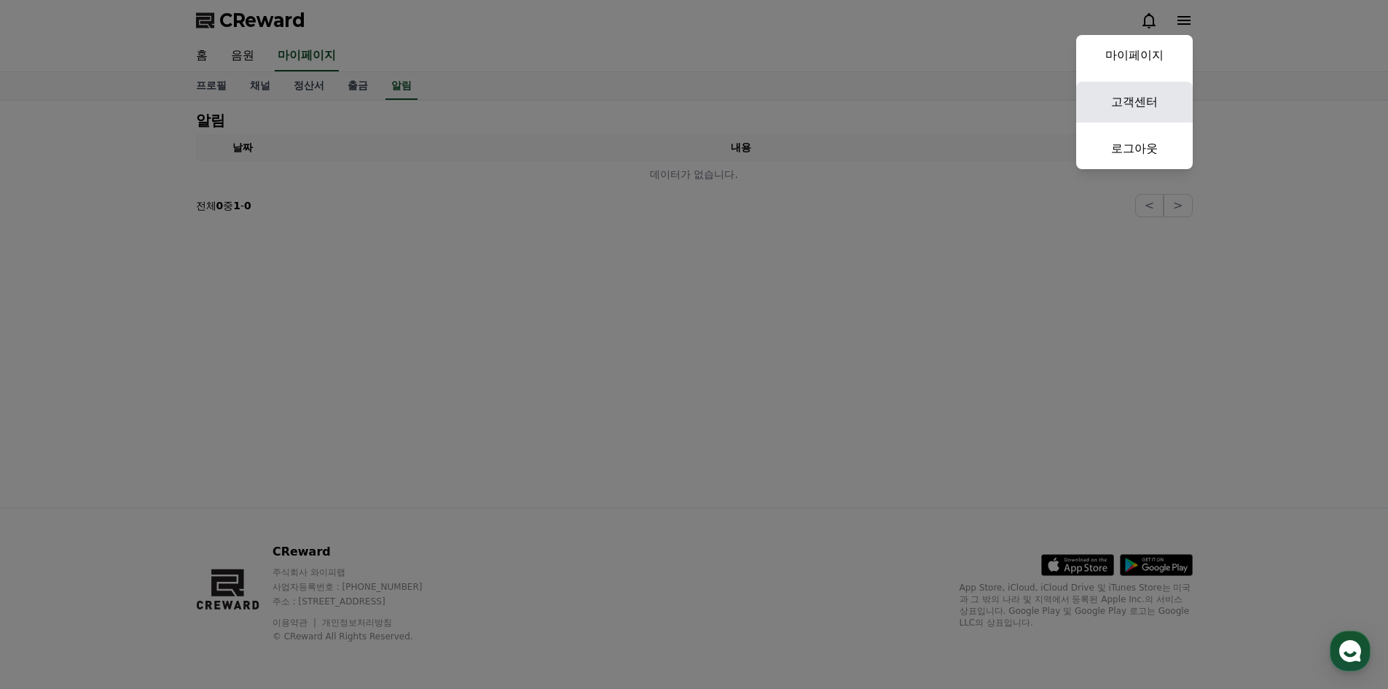
click at [1159, 90] on link "고객센터" at bounding box center [1134, 102] width 117 height 41
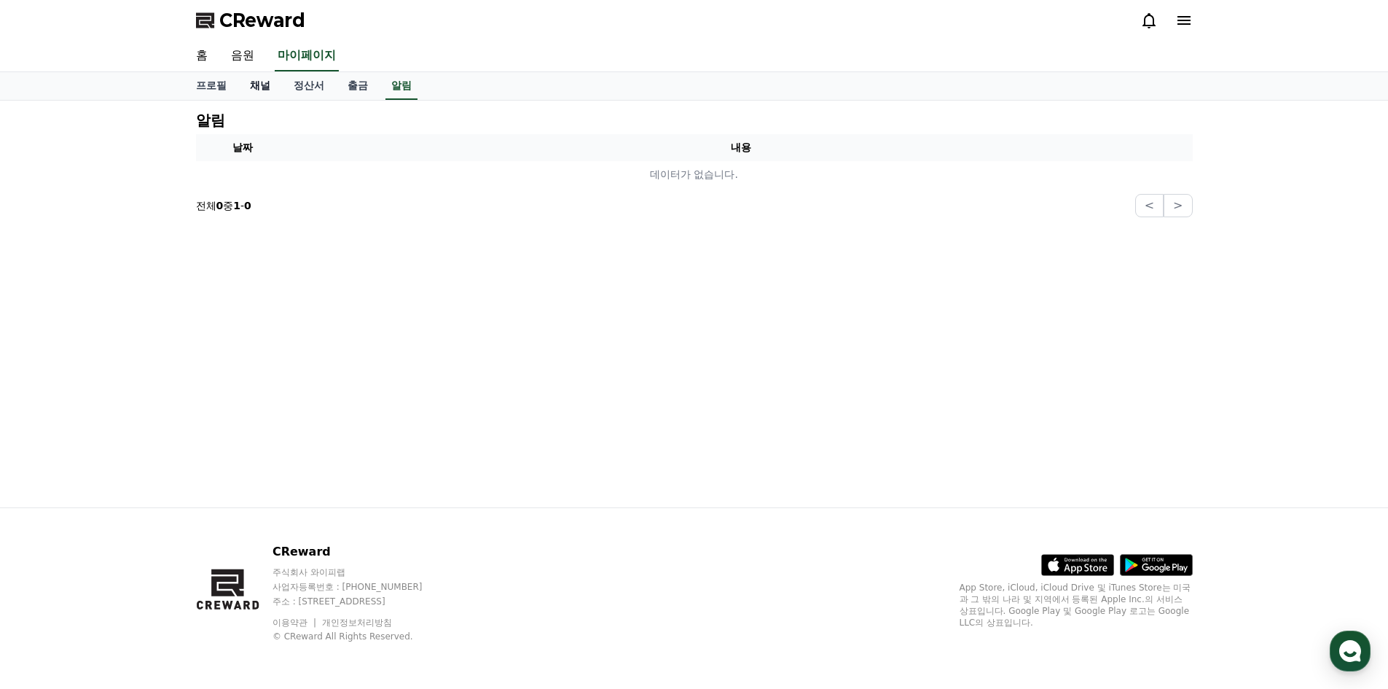
click at [249, 80] on link "채널" at bounding box center [260, 86] width 44 height 28
